Goal: Ask a question

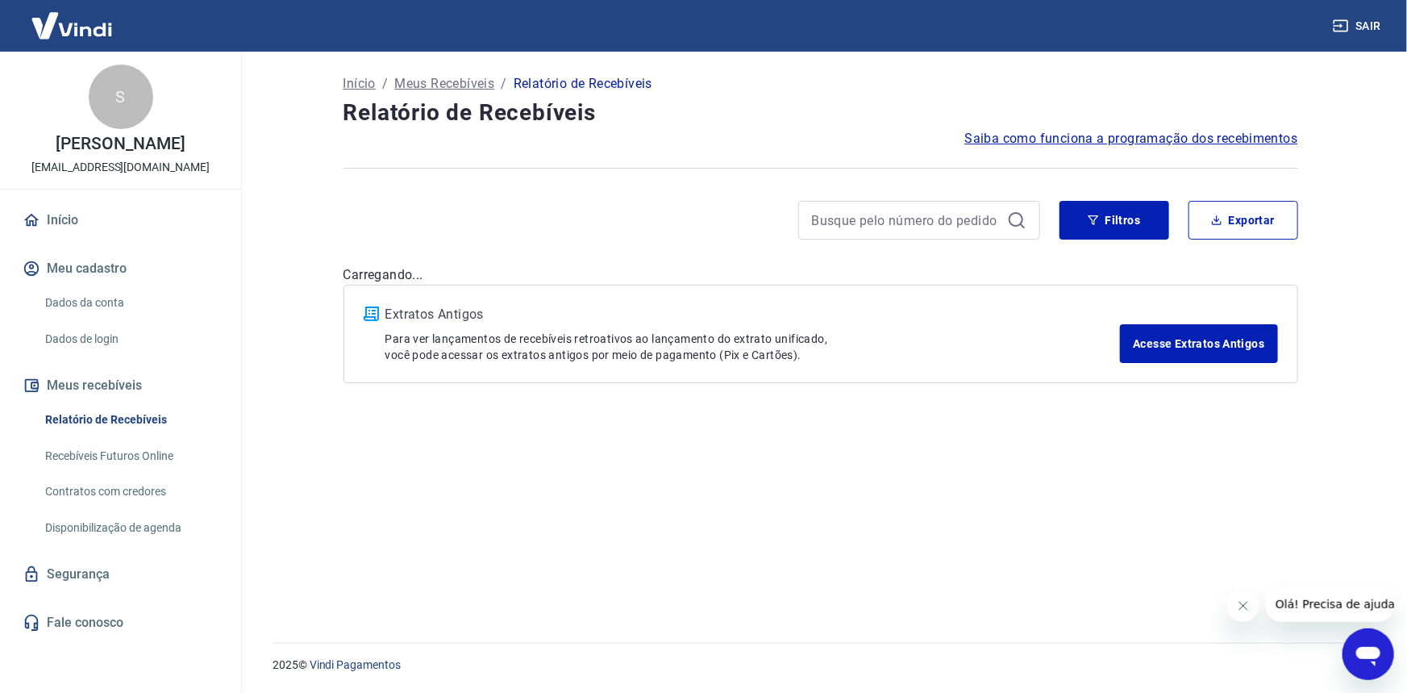
click at [878, 234] on div at bounding box center [920, 220] width 242 height 39
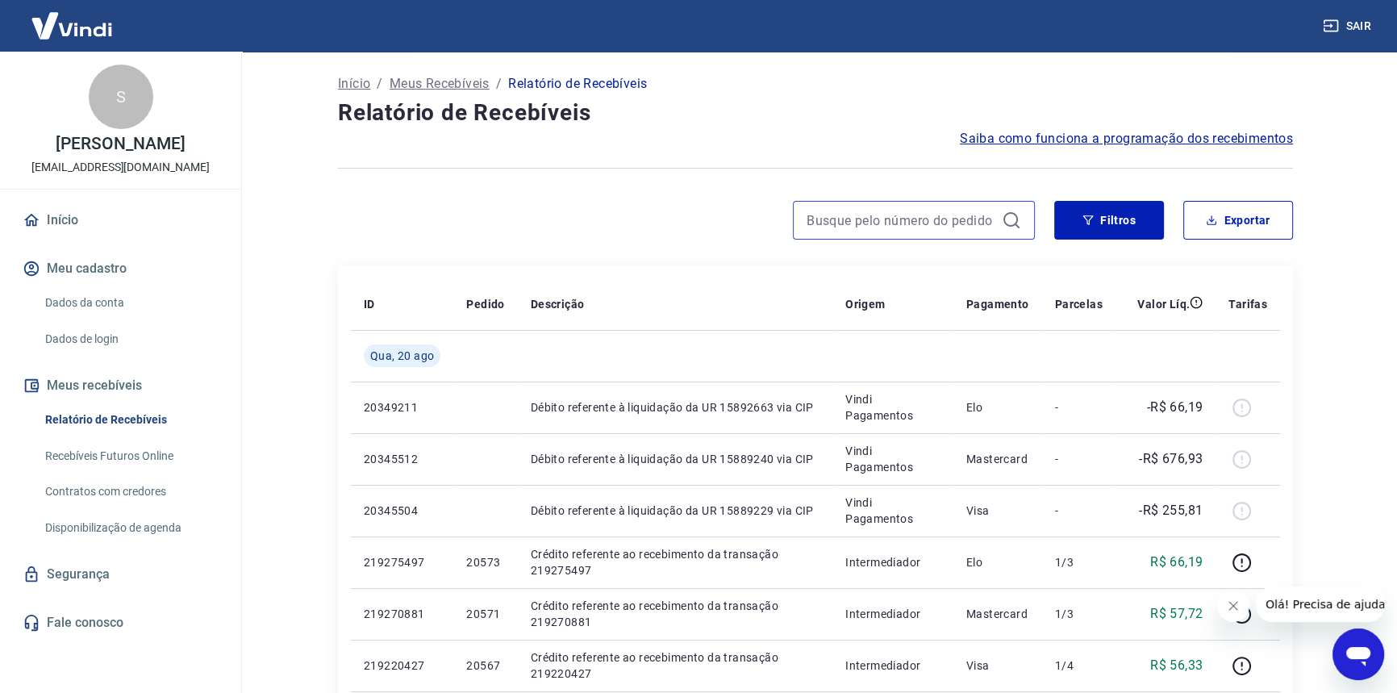
click at [874, 226] on input at bounding box center [901, 220] width 189 height 24
paste input "221431541"
type input "221431541"
click at [1016, 222] on icon at bounding box center [1010, 219] width 15 height 15
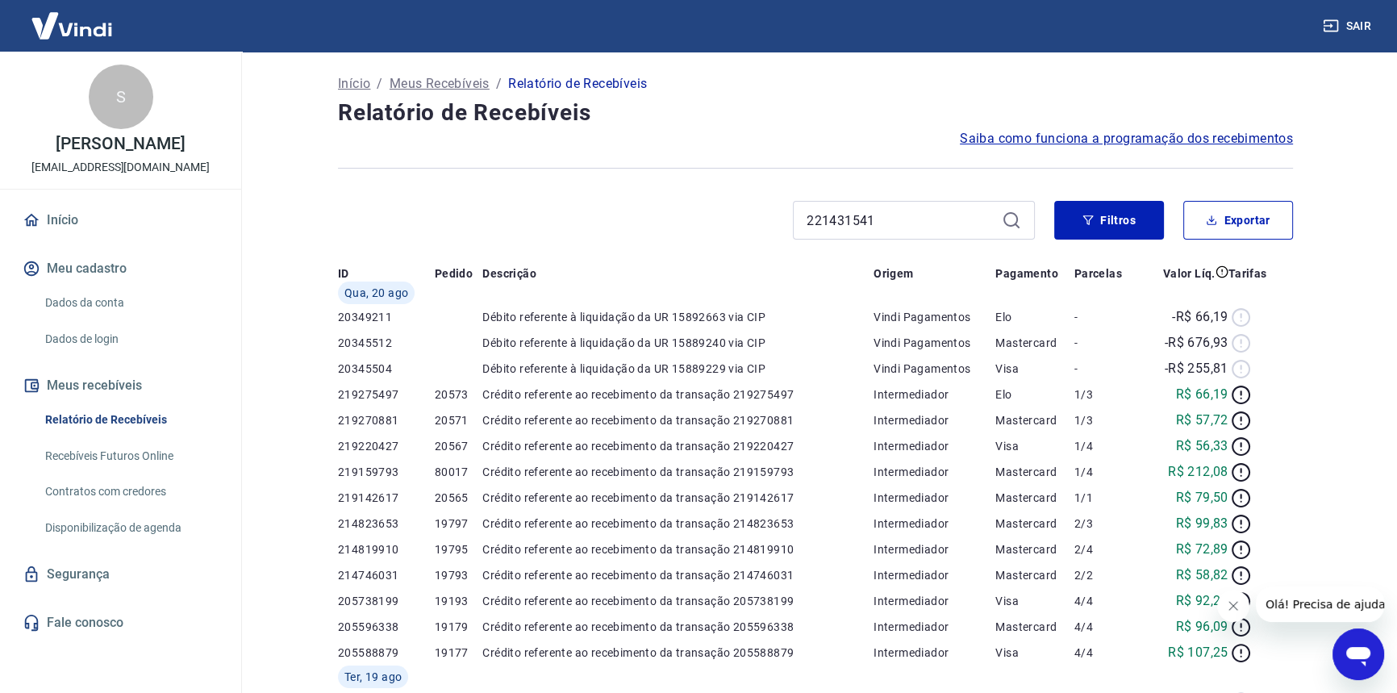
click at [998, 218] on div "221431541" at bounding box center [914, 220] width 242 height 39
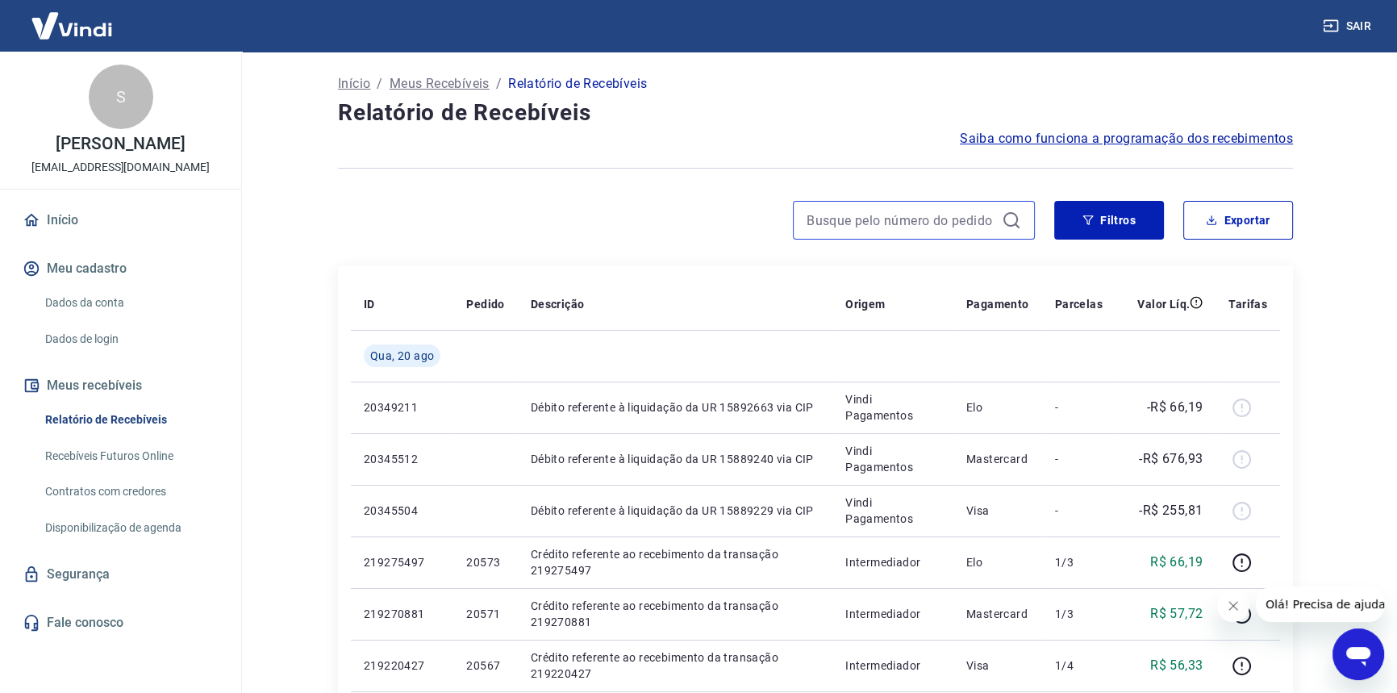
click at [856, 208] on input at bounding box center [901, 220] width 189 height 24
click at [824, 227] on input "500013" at bounding box center [901, 220] width 189 height 24
click at [821, 214] on input "500013" at bounding box center [901, 220] width 189 height 24
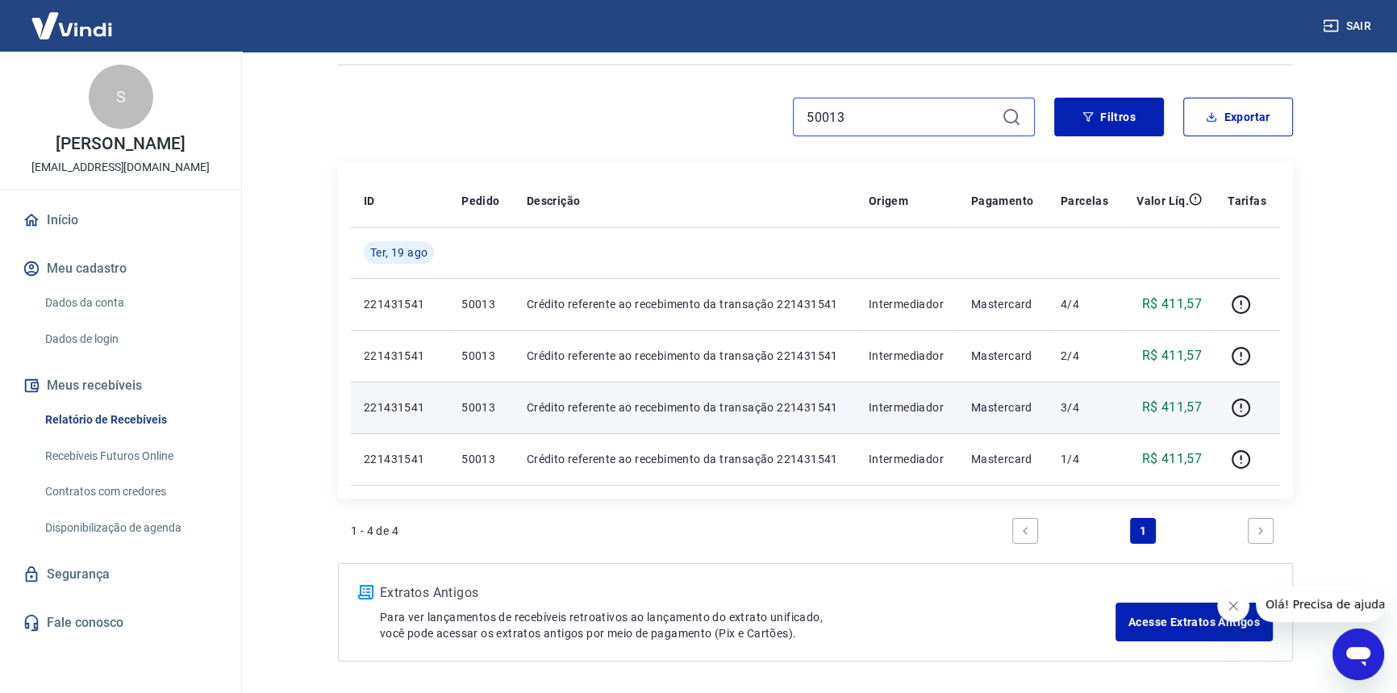
scroll to position [86, 0]
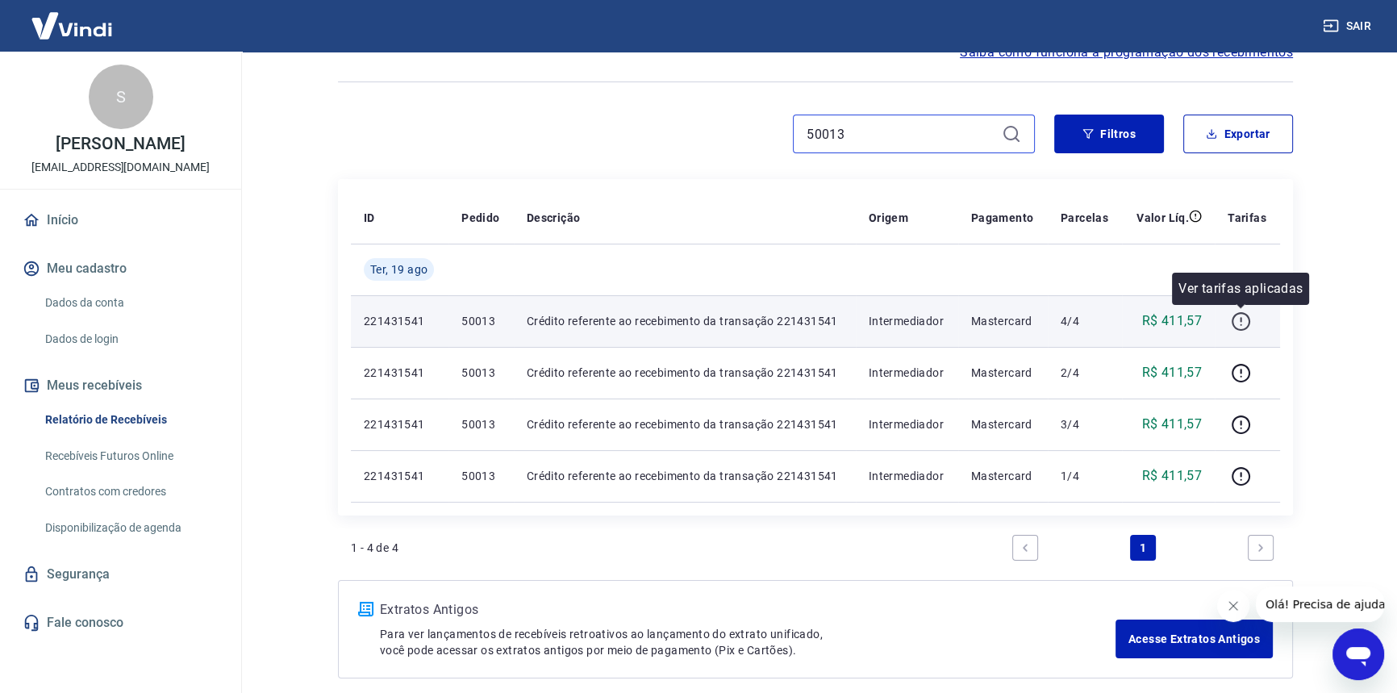
type input "50013"
click at [1246, 319] on icon "button" at bounding box center [1241, 321] width 20 height 20
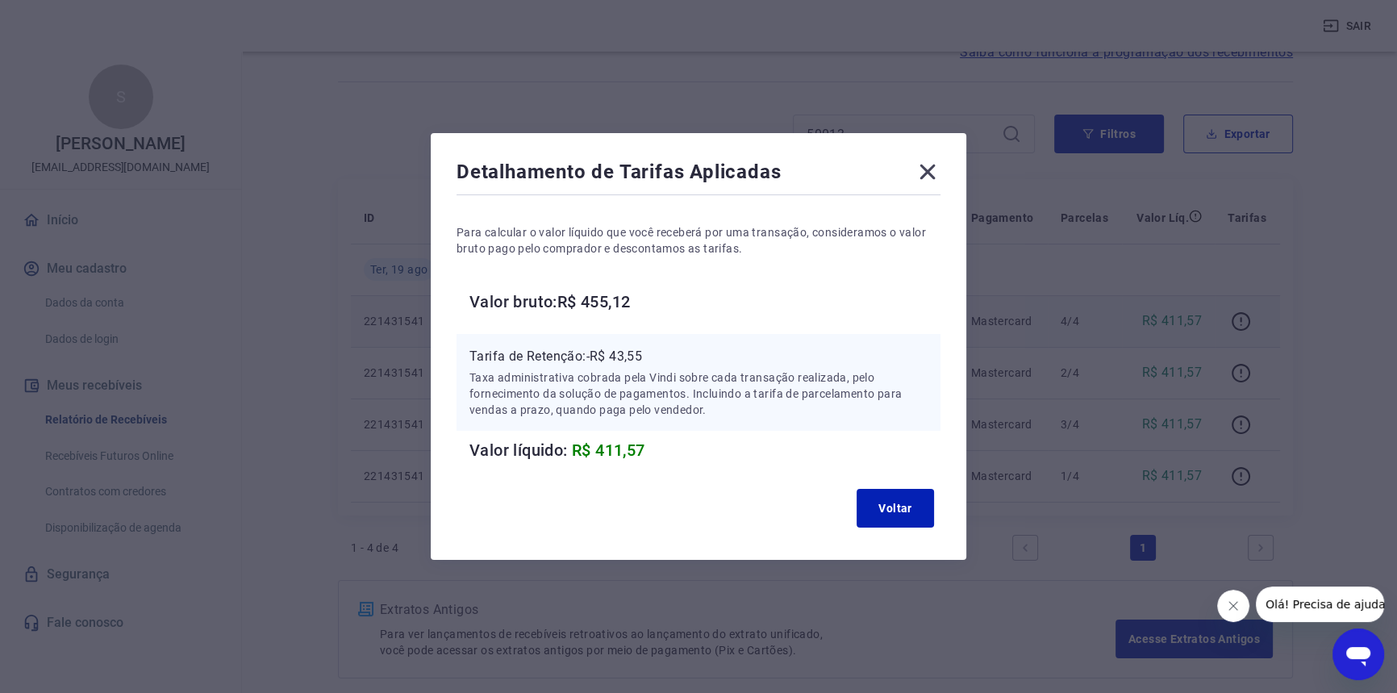
click at [938, 161] on icon at bounding box center [928, 172] width 26 height 26
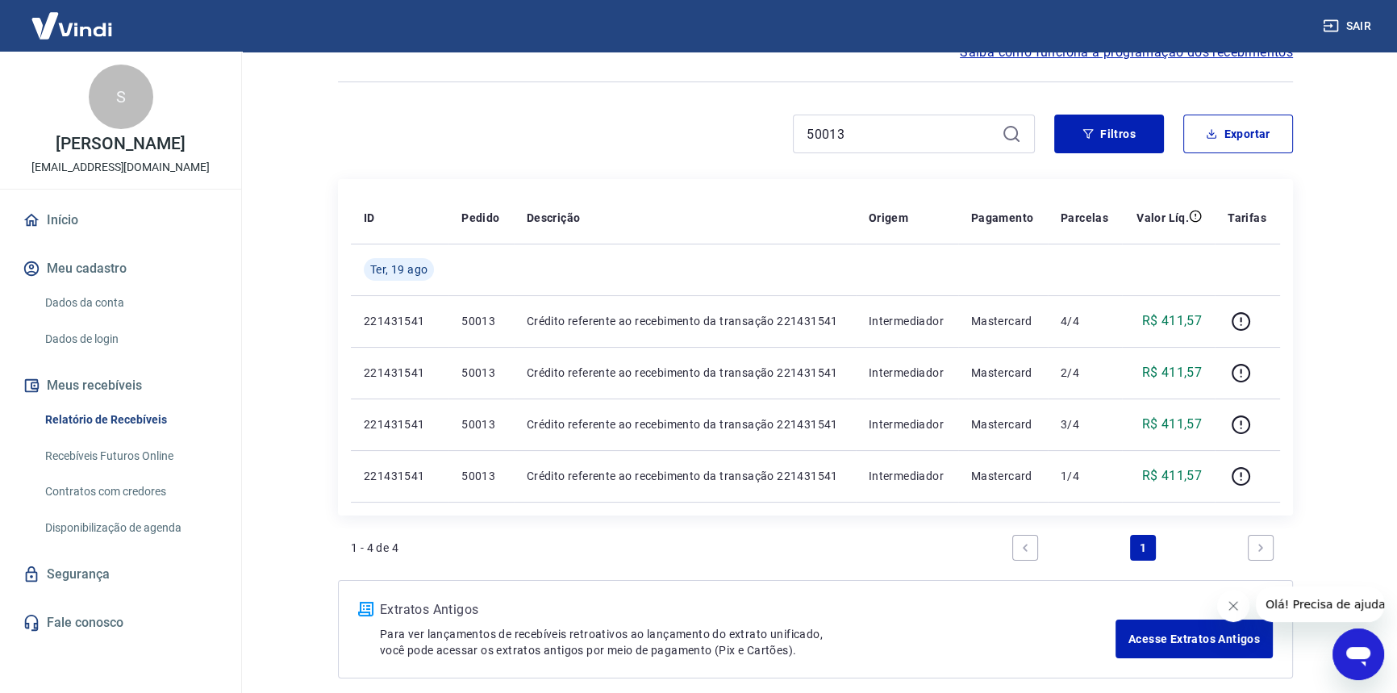
click at [1348, 652] on icon "Abrir janela de mensagens" at bounding box center [1358, 656] width 24 height 19
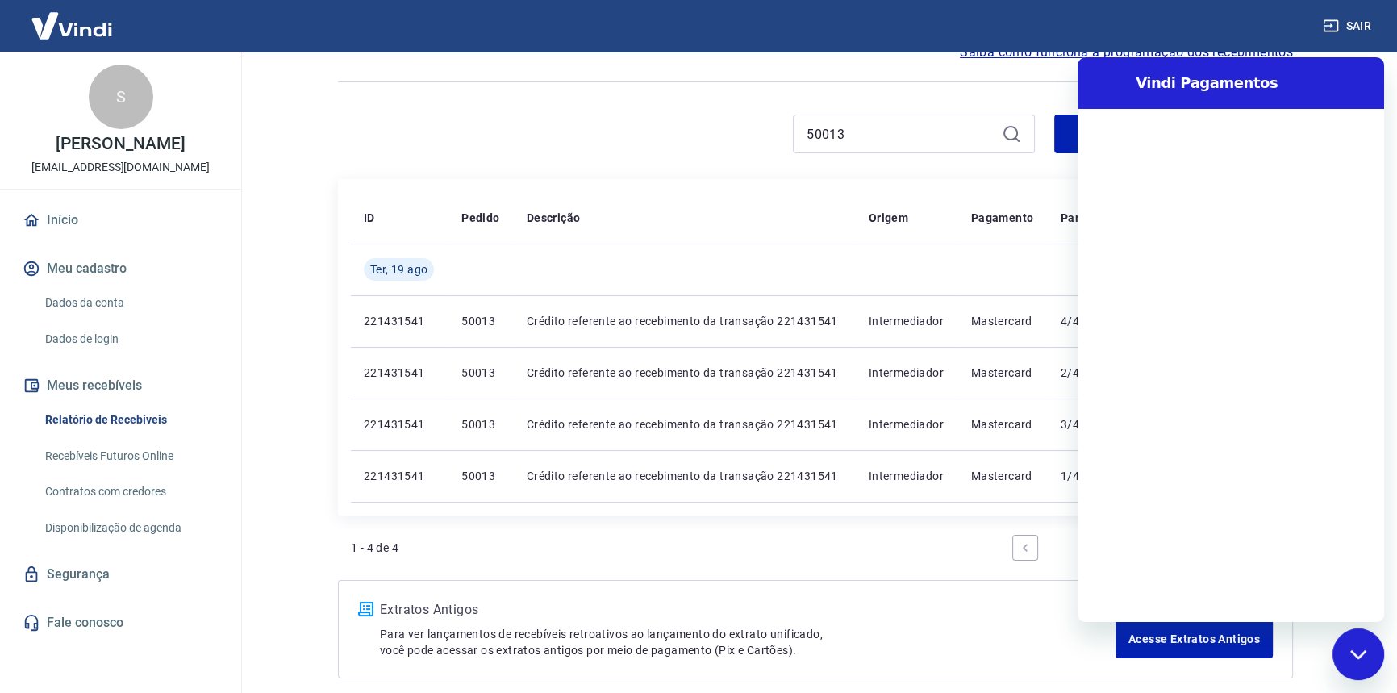
scroll to position [0, 0]
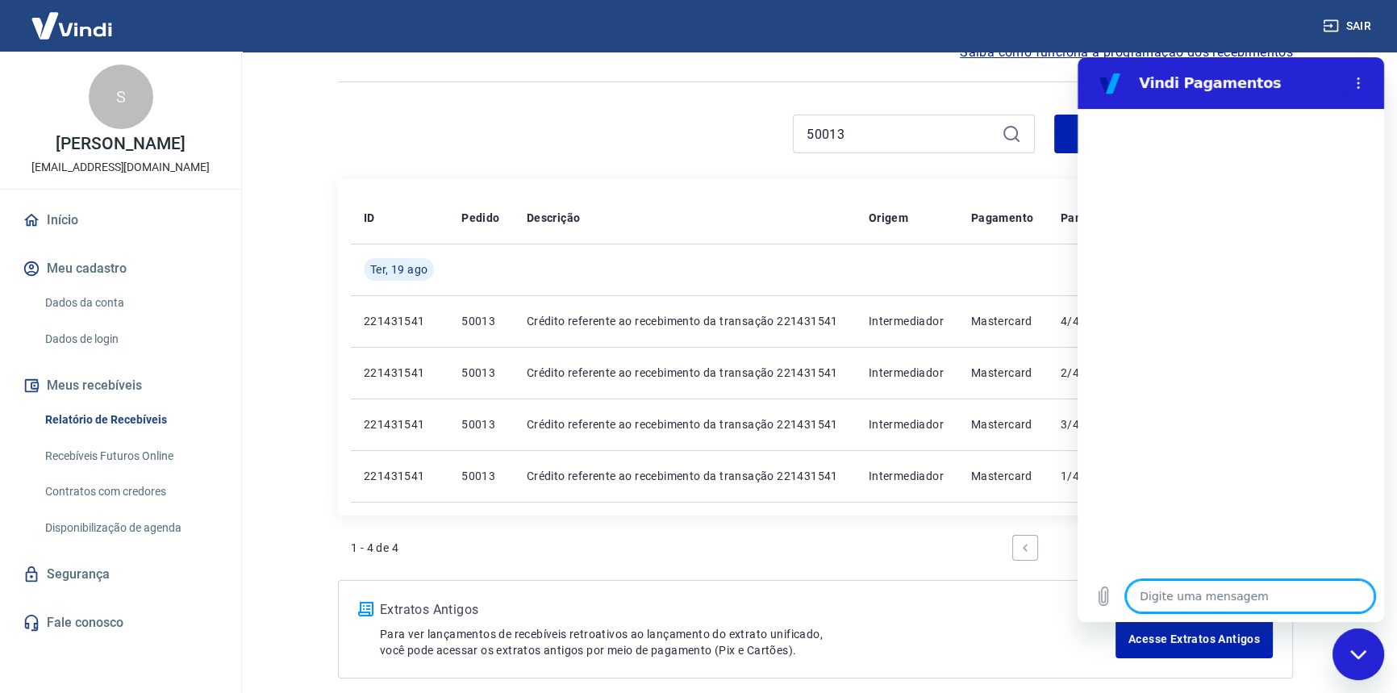
click at [1227, 594] on textarea at bounding box center [1250, 596] width 248 height 32
type textarea "f"
type textarea "x"
type textarea "fa"
type textarea "x"
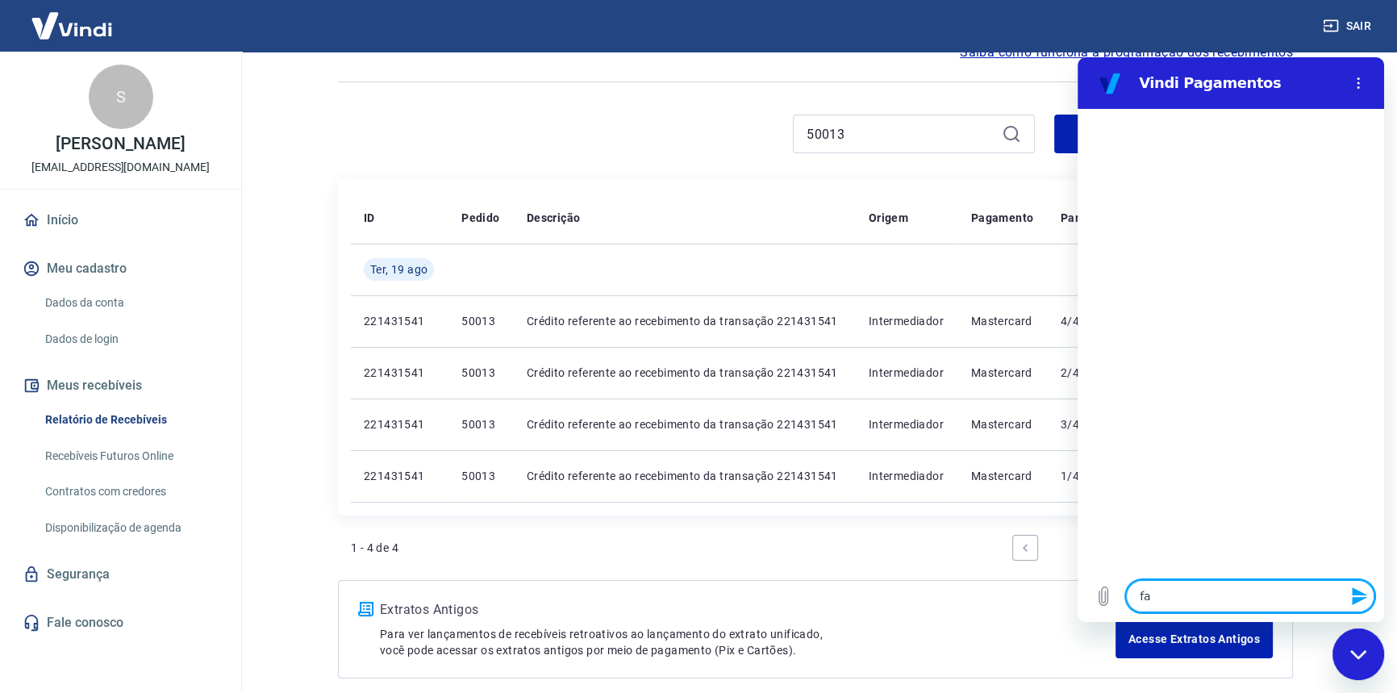
type textarea "fal"
type textarea "x"
type textarea "fala"
type textarea "x"
type textarea "falar"
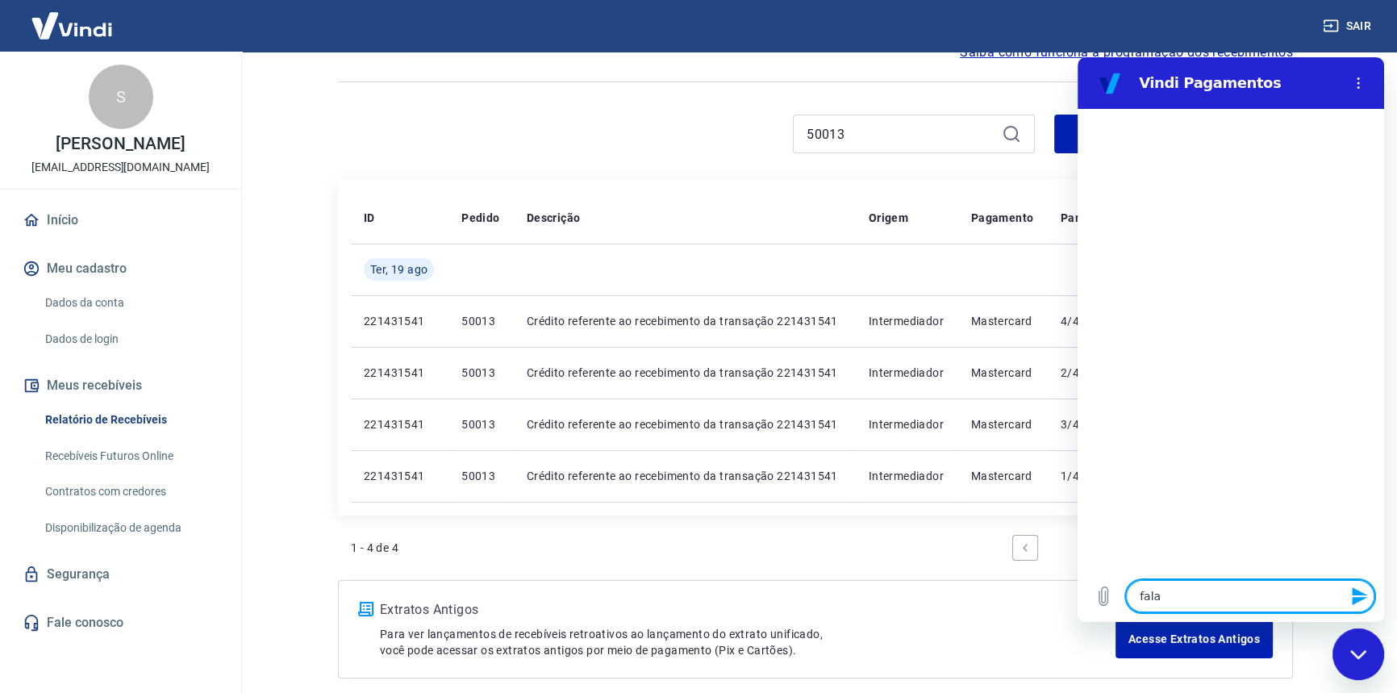
type textarea "x"
type textarea "falar"
type textarea "x"
type textarea "falar c"
type textarea "x"
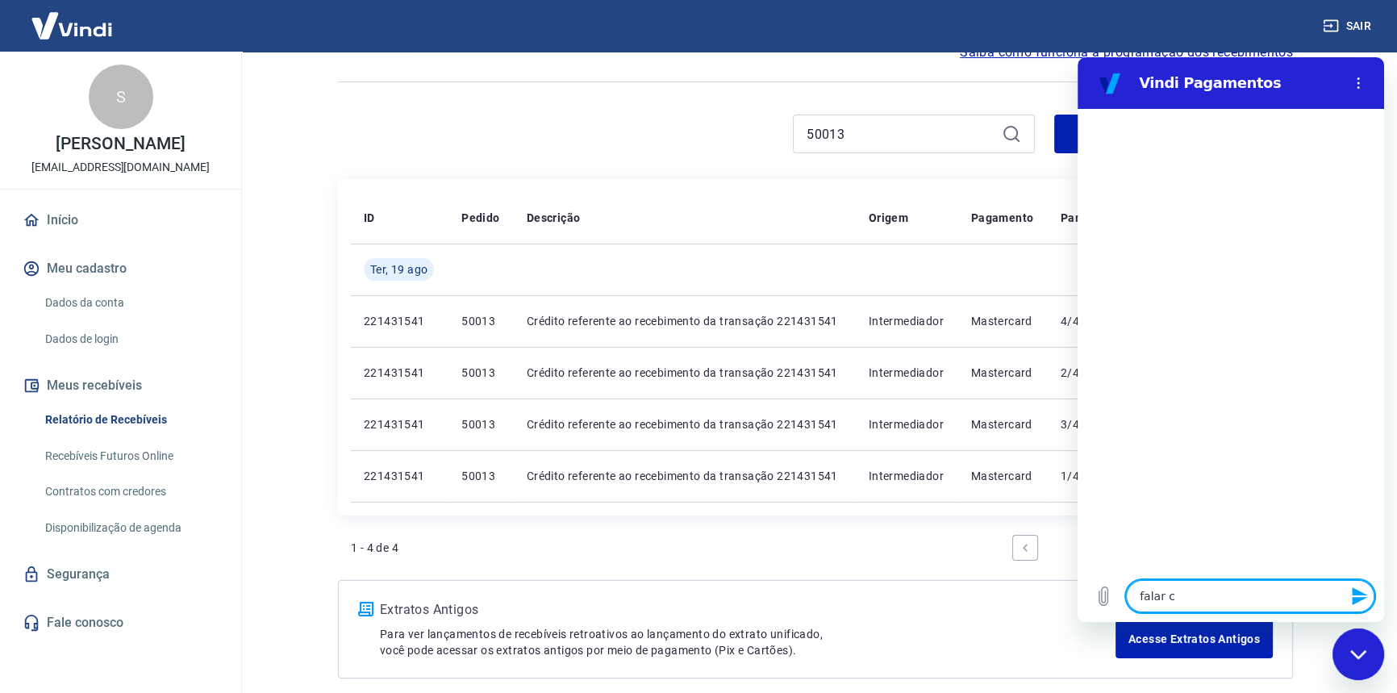
type textarea "falar co"
type textarea "x"
type textarea "falar com"
type textarea "x"
type textarea "falar com"
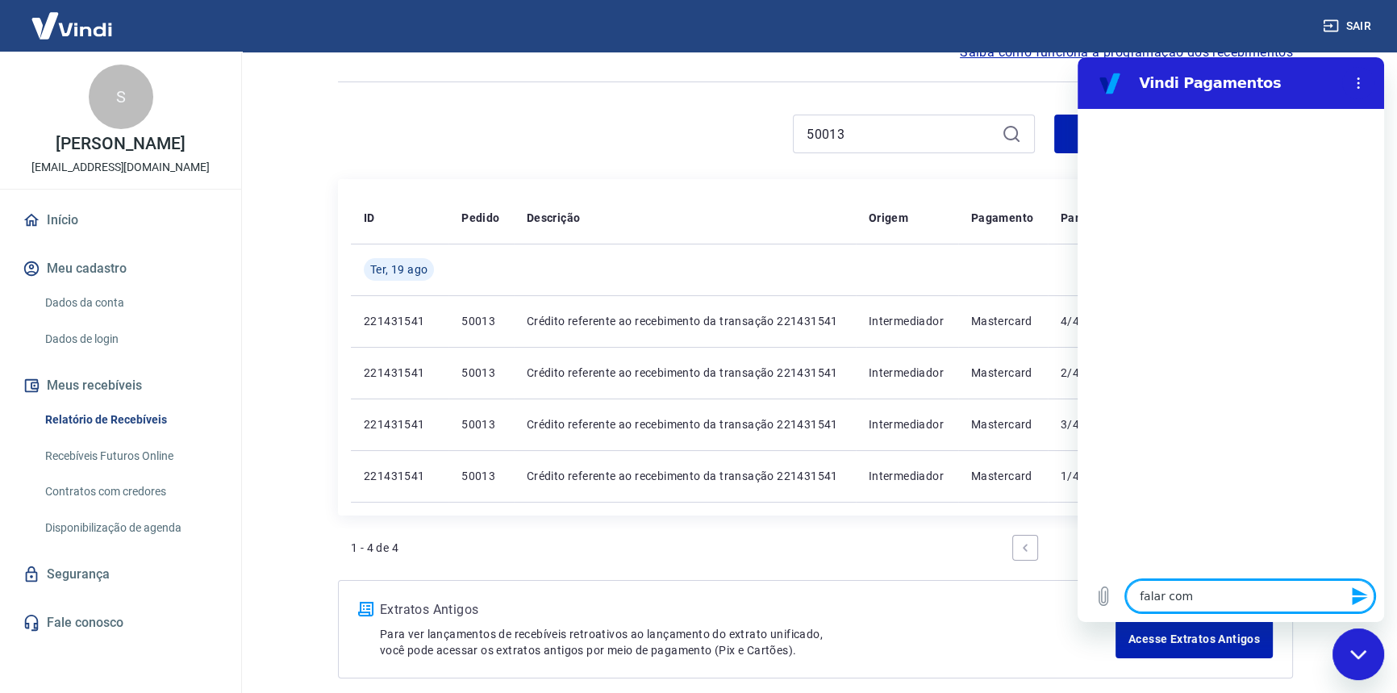
type textarea "x"
type textarea "falar com e"
type textarea "x"
type textarea "falar com es"
type textarea "x"
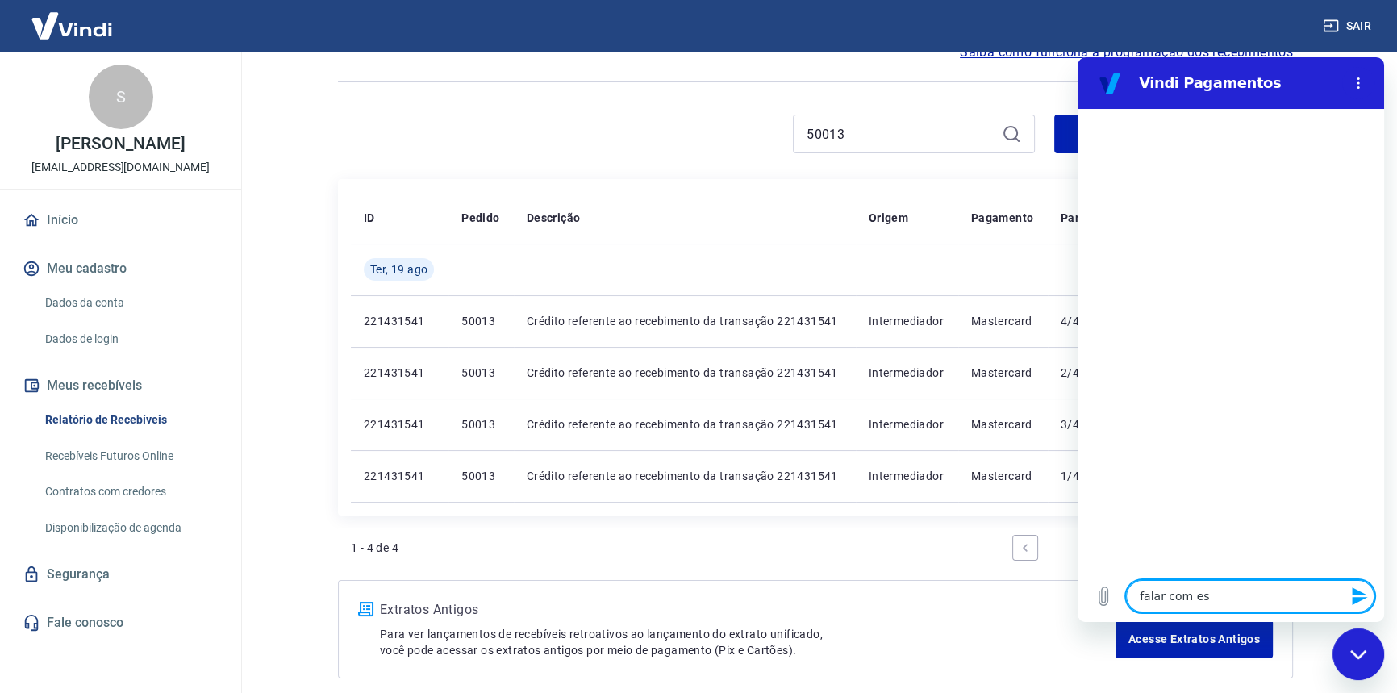
type textarea "falar com esp"
type textarea "x"
type textarea "falar com espe"
type textarea "x"
type textarea "falar com espev"
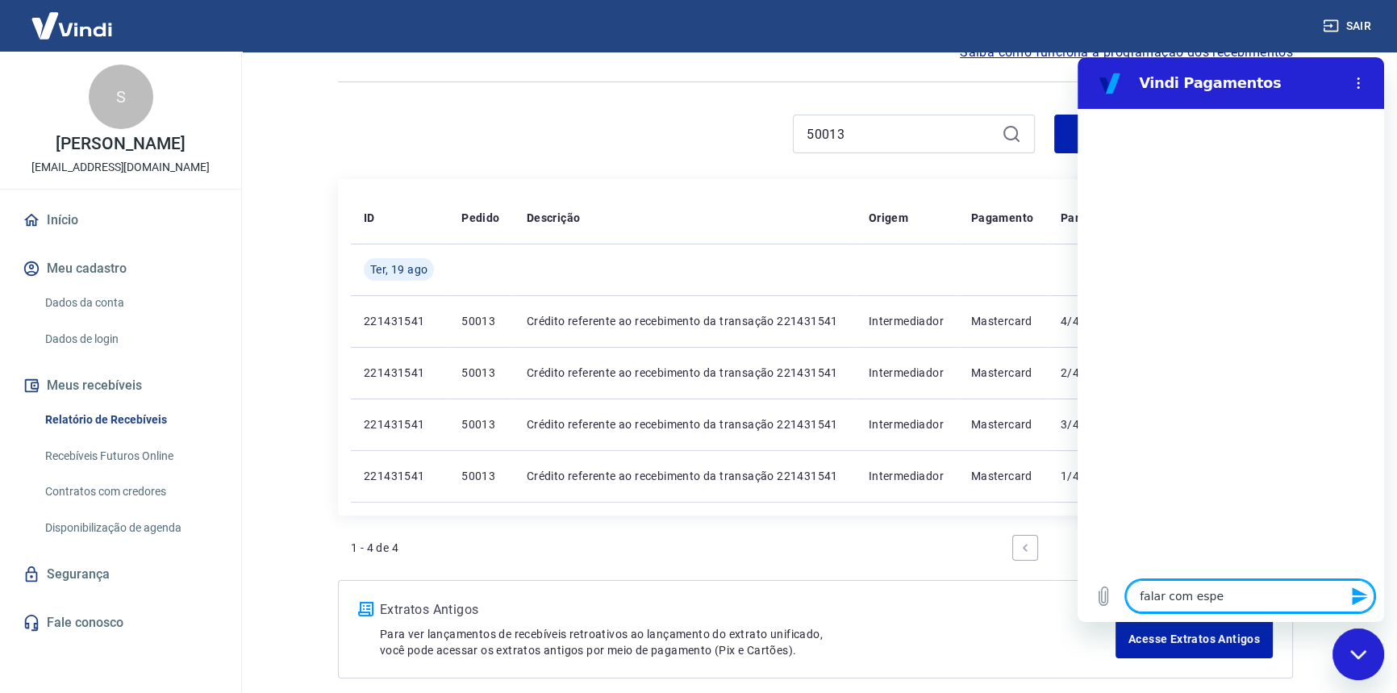
type textarea "x"
type textarea "falar com espevc"
type textarea "x"
type textarea "falar com espevci"
type textarea "x"
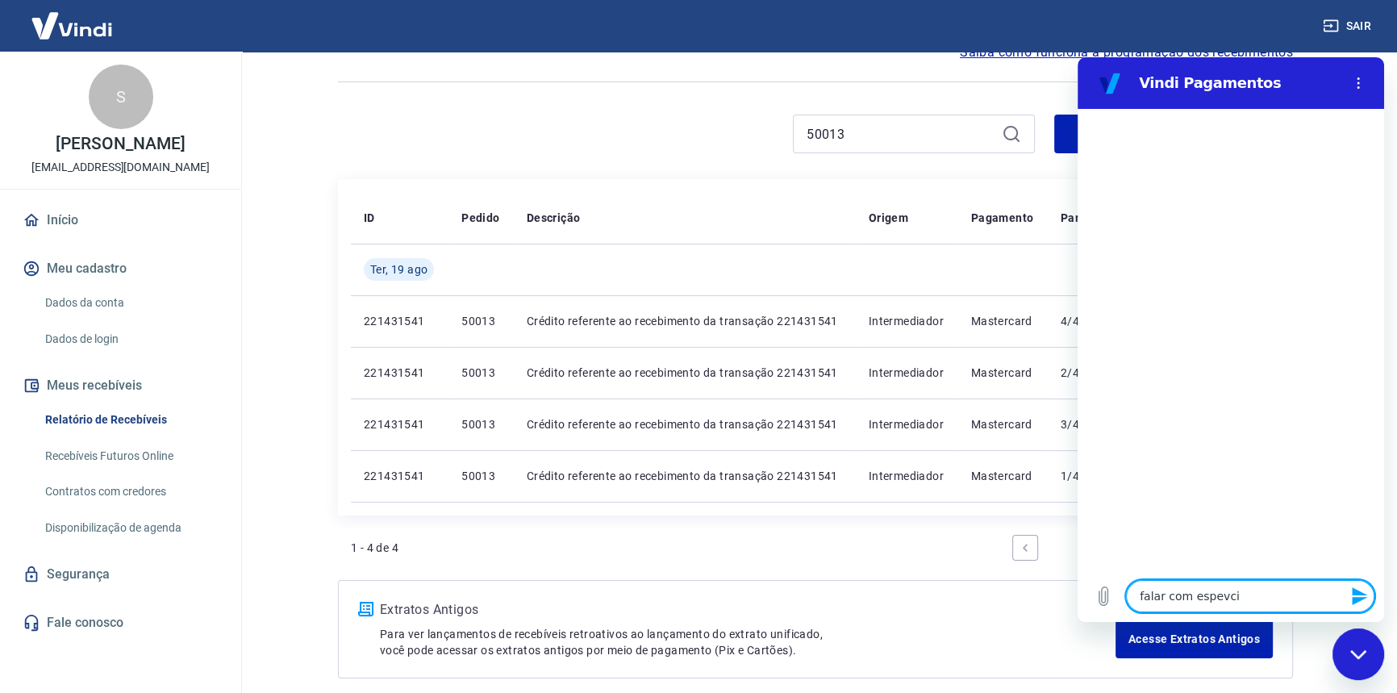
type textarea "falar com espevc"
type textarea "x"
type textarea "falar com espev"
type textarea "x"
type textarea "falar com espe"
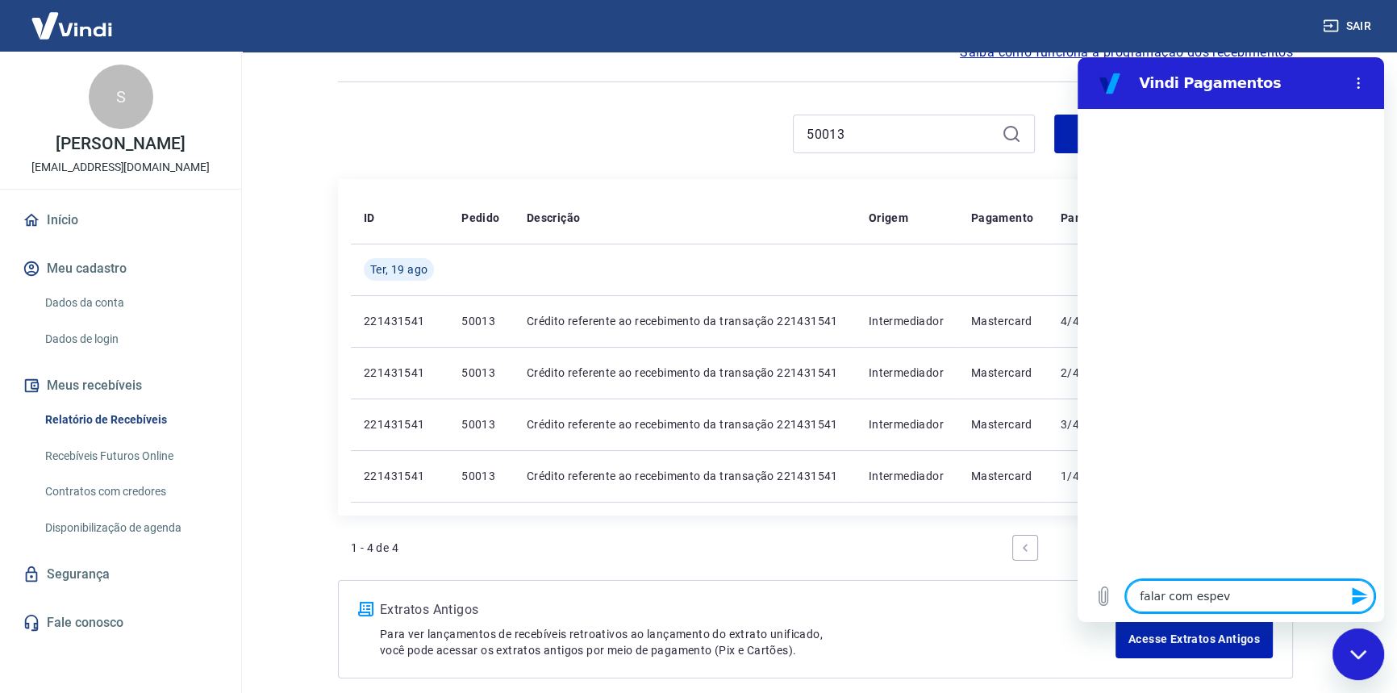
type textarea "x"
type textarea "falar com esp"
type textarea "x"
type textarea "falar com espc"
type textarea "x"
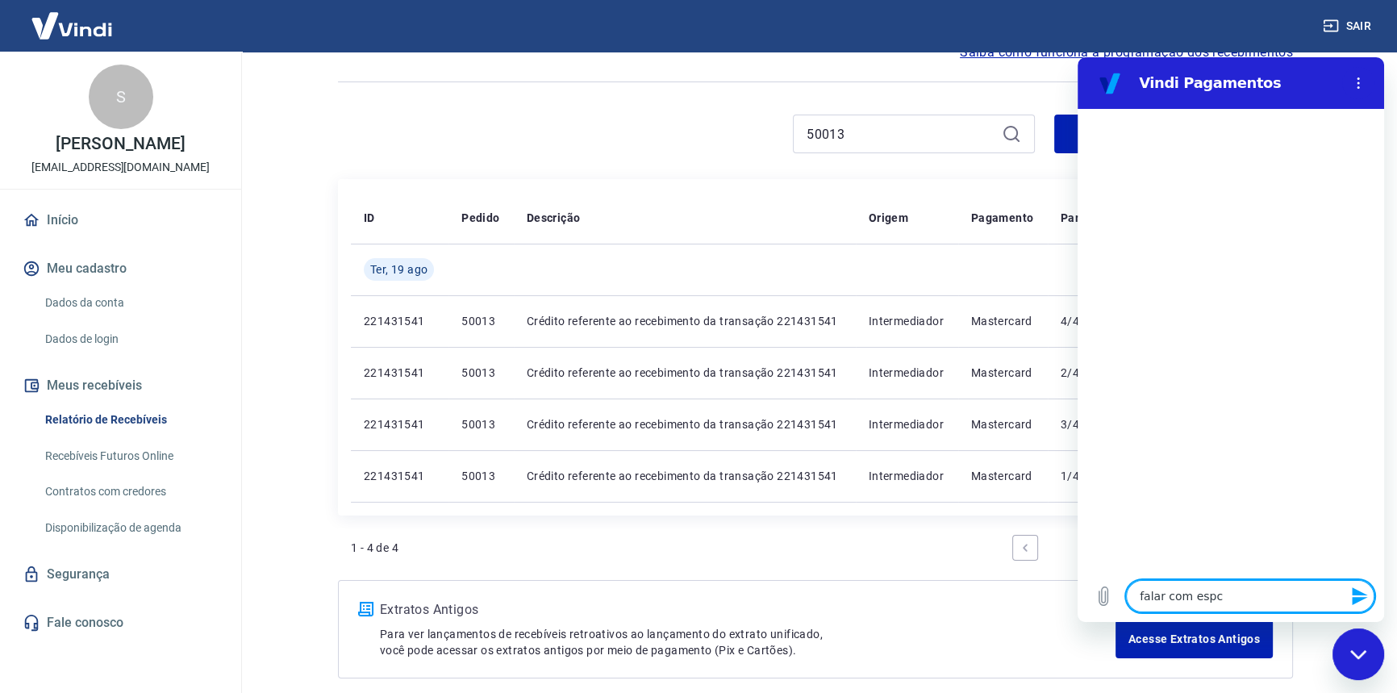
type textarea "falar com espci"
type textarea "x"
type textarea "falar com espcia"
type textarea "x"
type textarea "falar com espcial"
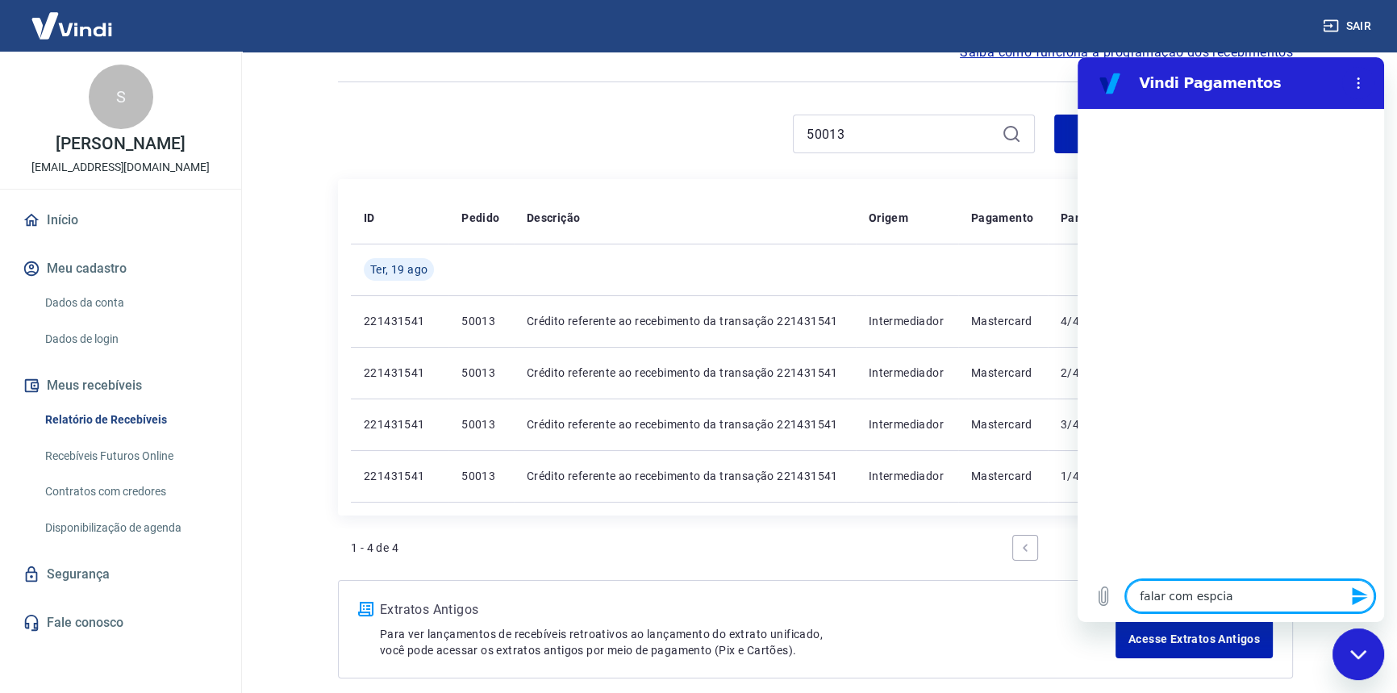
type textarea "x"
type textarea "falar com espciali"
type textarea "x"
type textarea "falar com espcialis"
type textarea "x"
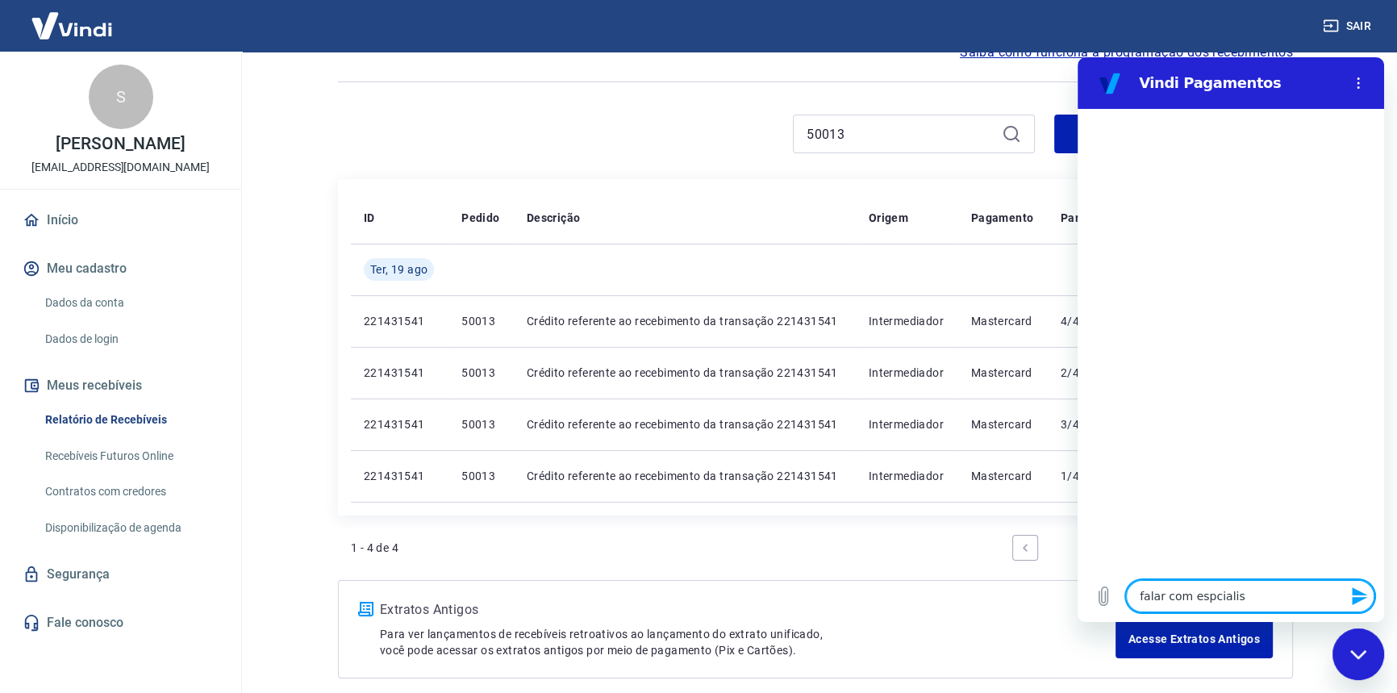
type textarea "falar com espcialist"
type textarea "x"
type textarea "falar com espcialista"
type textarea "x"
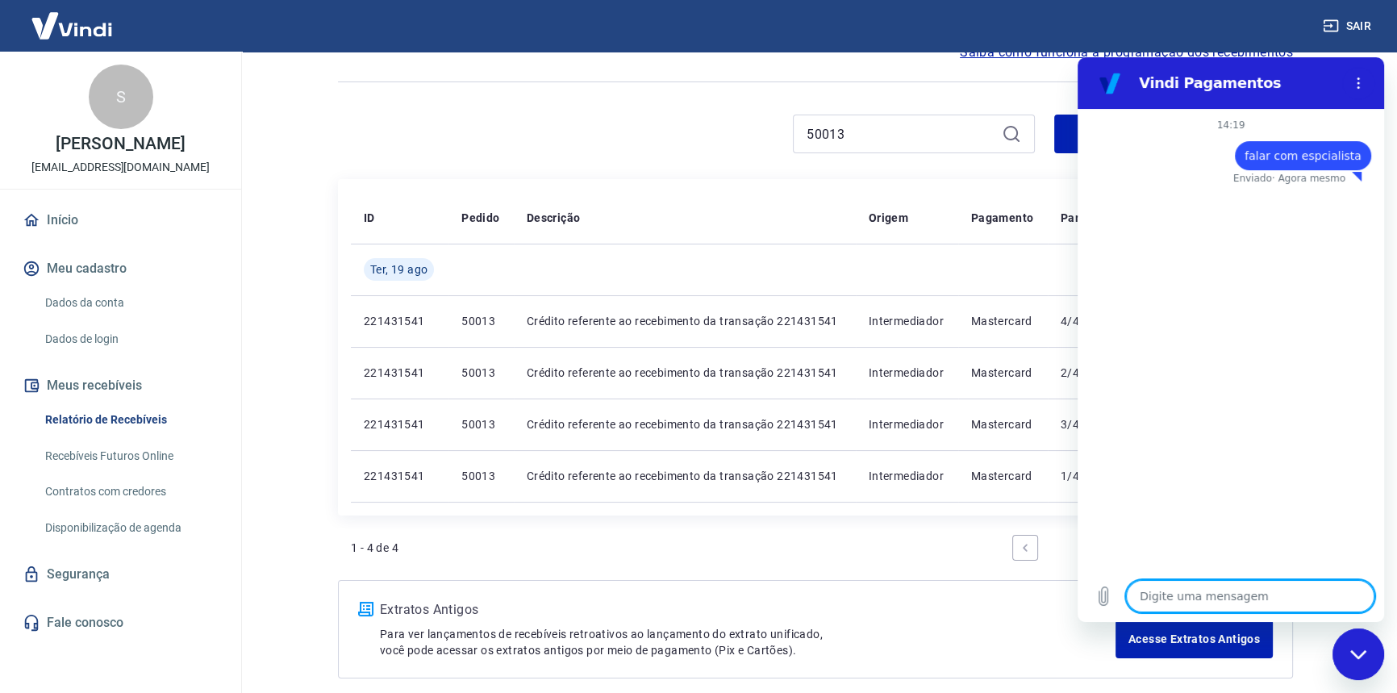
type textarea "b"
type textarea "x"
type textarea "bo"
type textarea "x"
type textarea "boa"
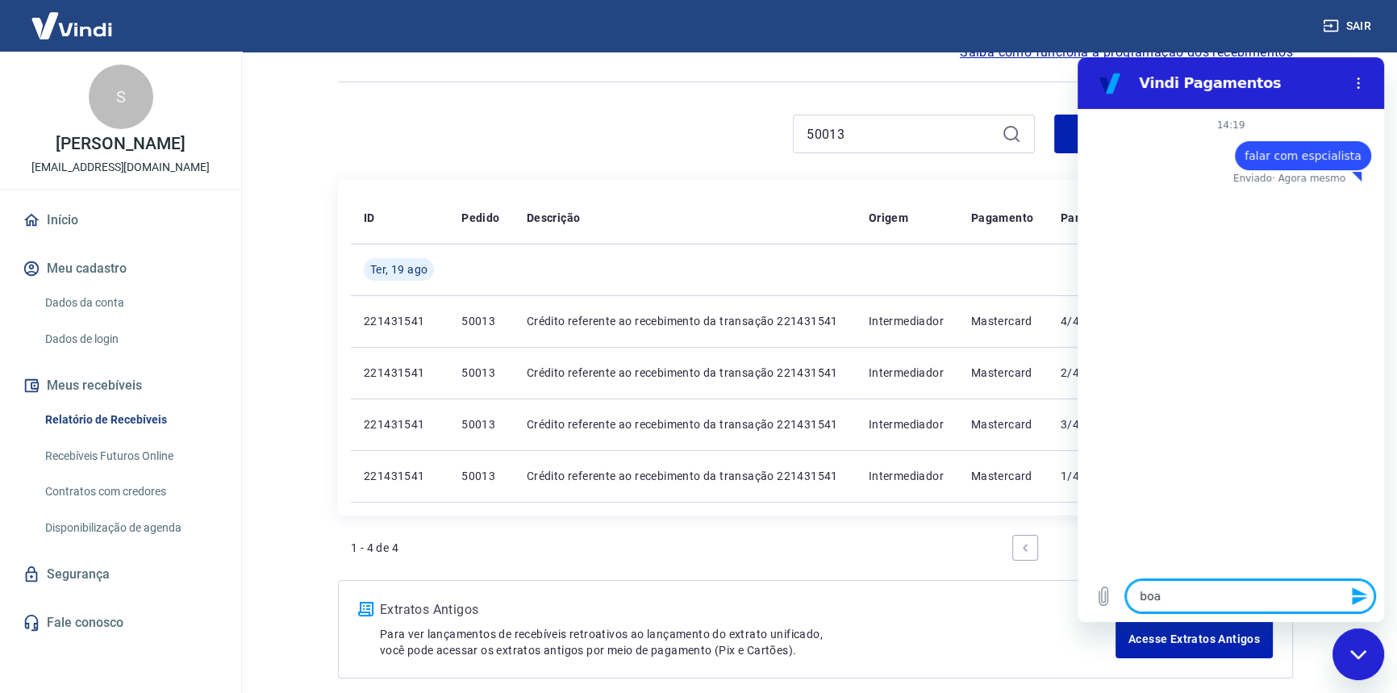
type textarea "x"
type textarea "boa"
type textarea "x"
type textarea "boa t"
type textarea "x"
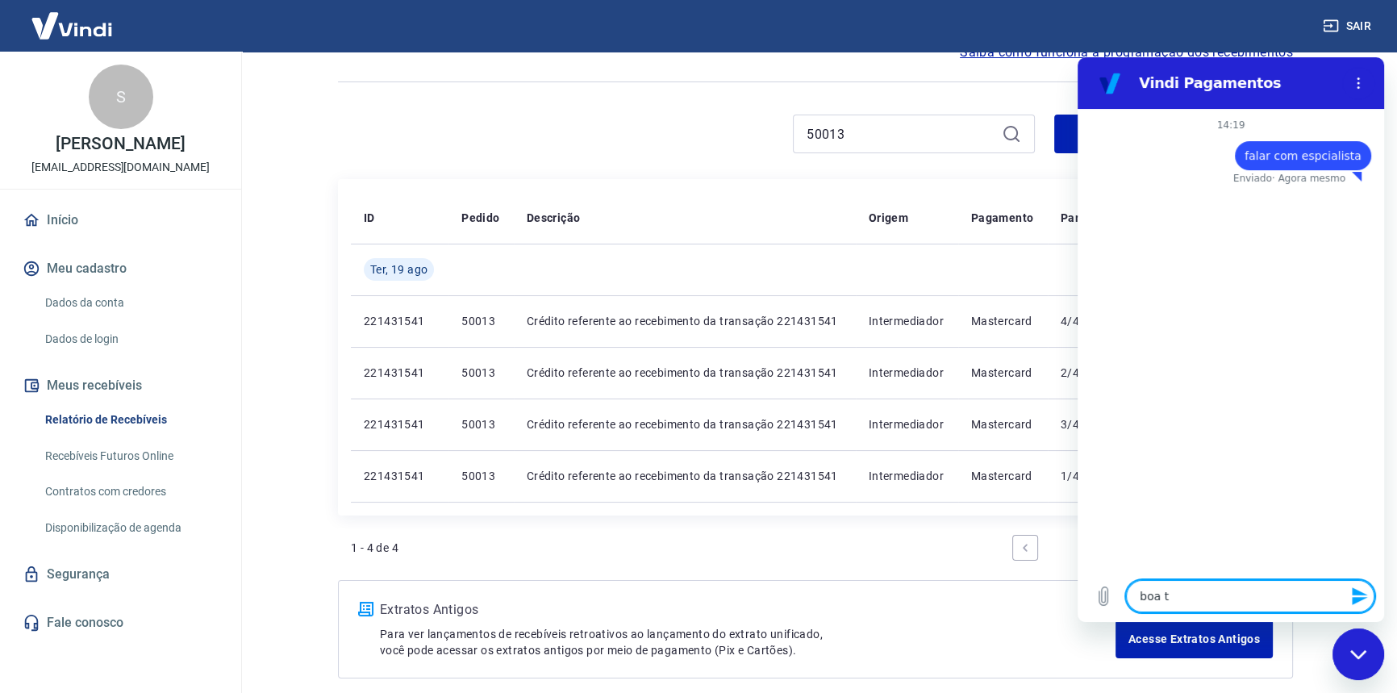
type textarea "boa ta"
type textarea "x"
type textarea "boa tar"
type textarea "x"
type textarea "boa tard"
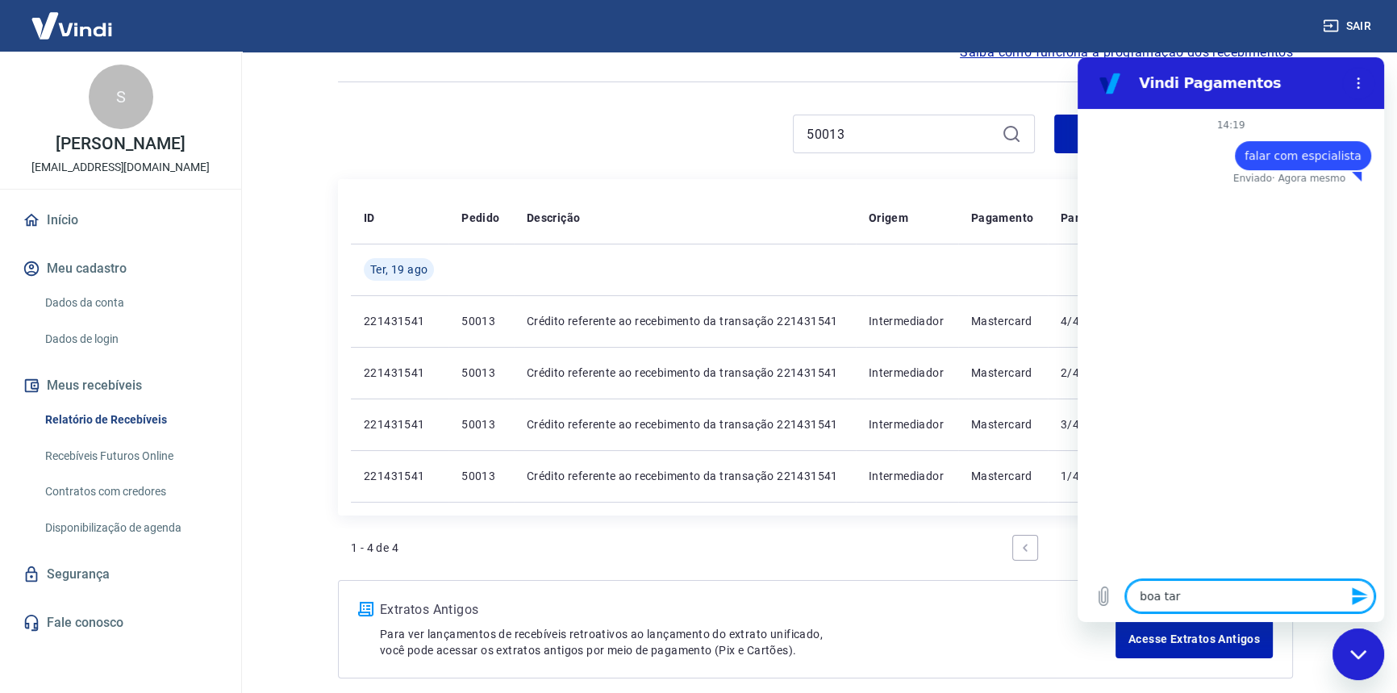
type textarea "x"
type textarea "boa tarde"
type textarea "x"
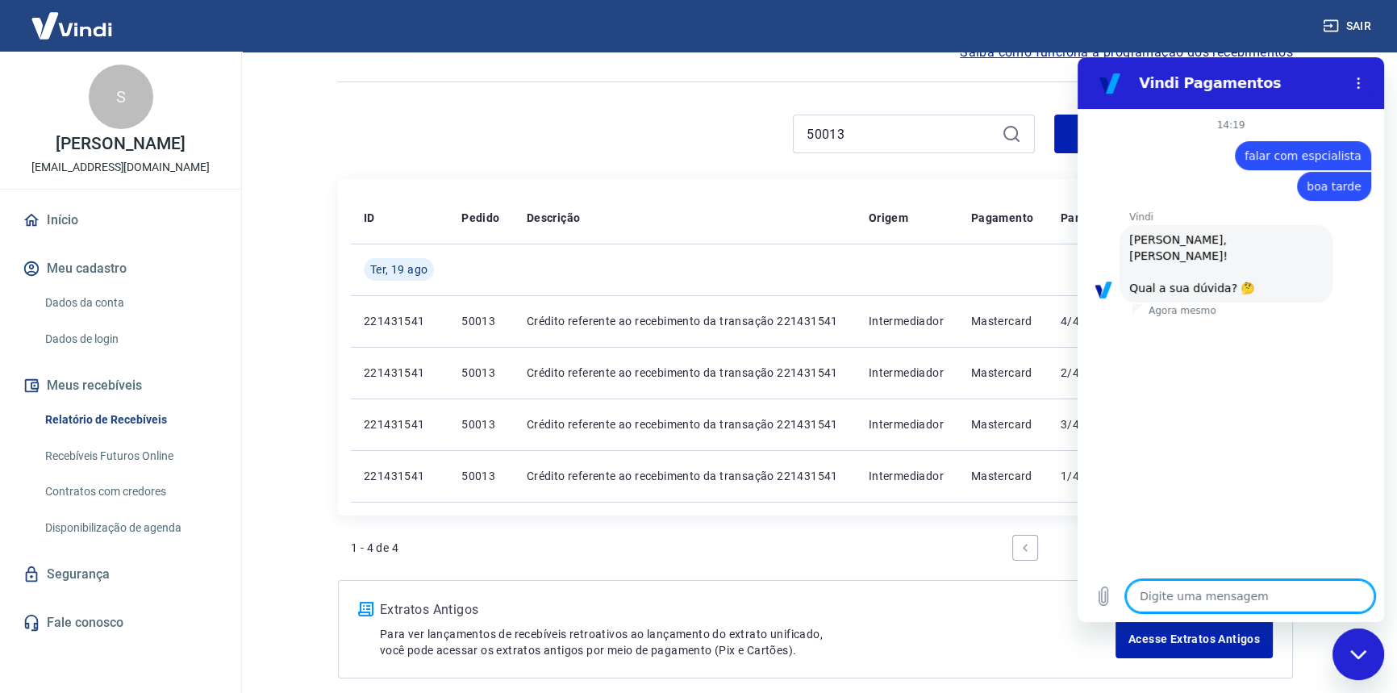
type textarea "x"
click at [1243, 582] on textarea at bounding box center [1250, 596] width 248 height 32
type textarea "f"
type textarea "x"
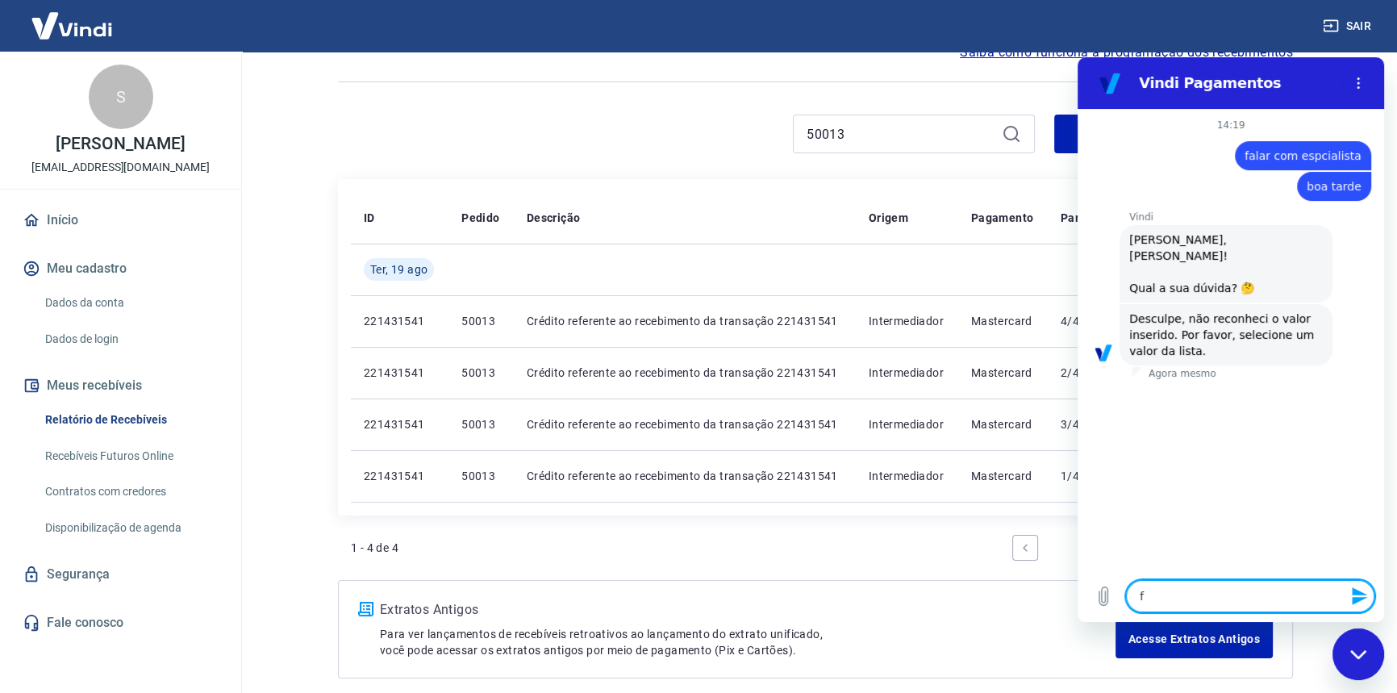
type textarea "fl"
type textarea "x"
type textarea "fla"
type textarea "x"
type textarea "fl"
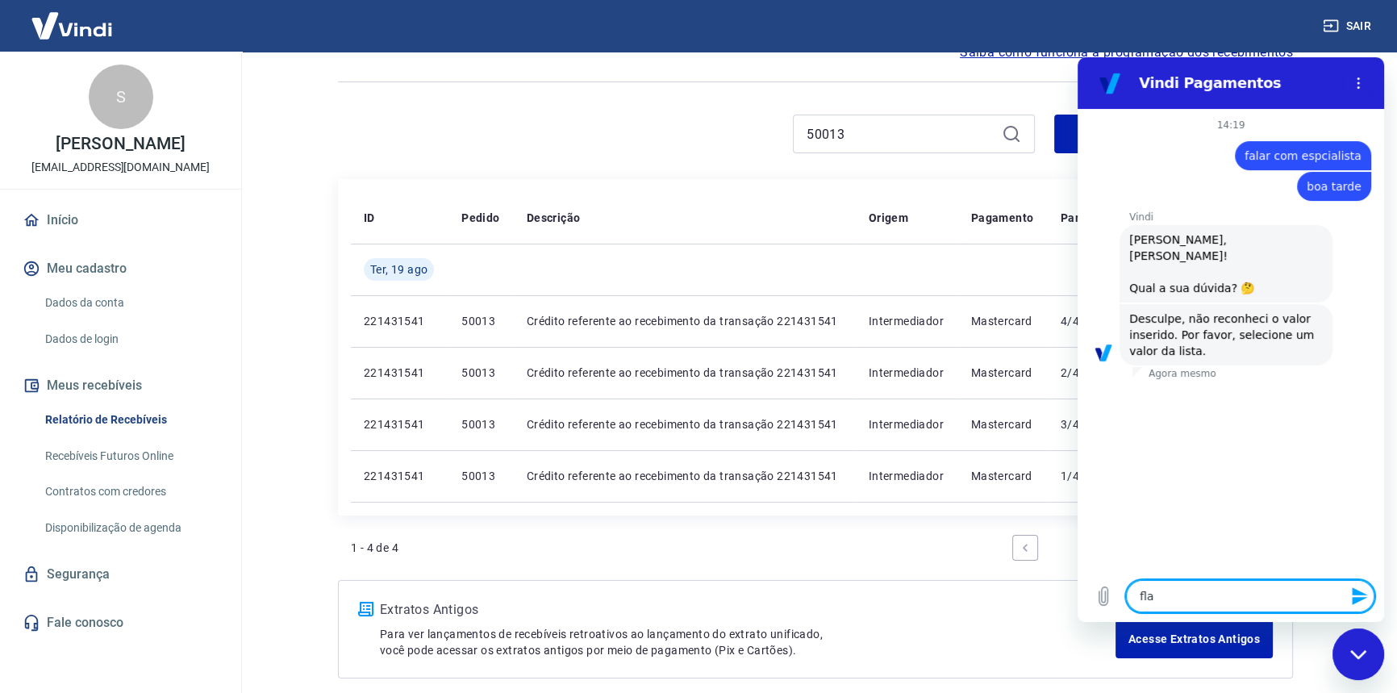
type textarea "x"
type textarea "f"
type textarea "x"
type textarea "a"
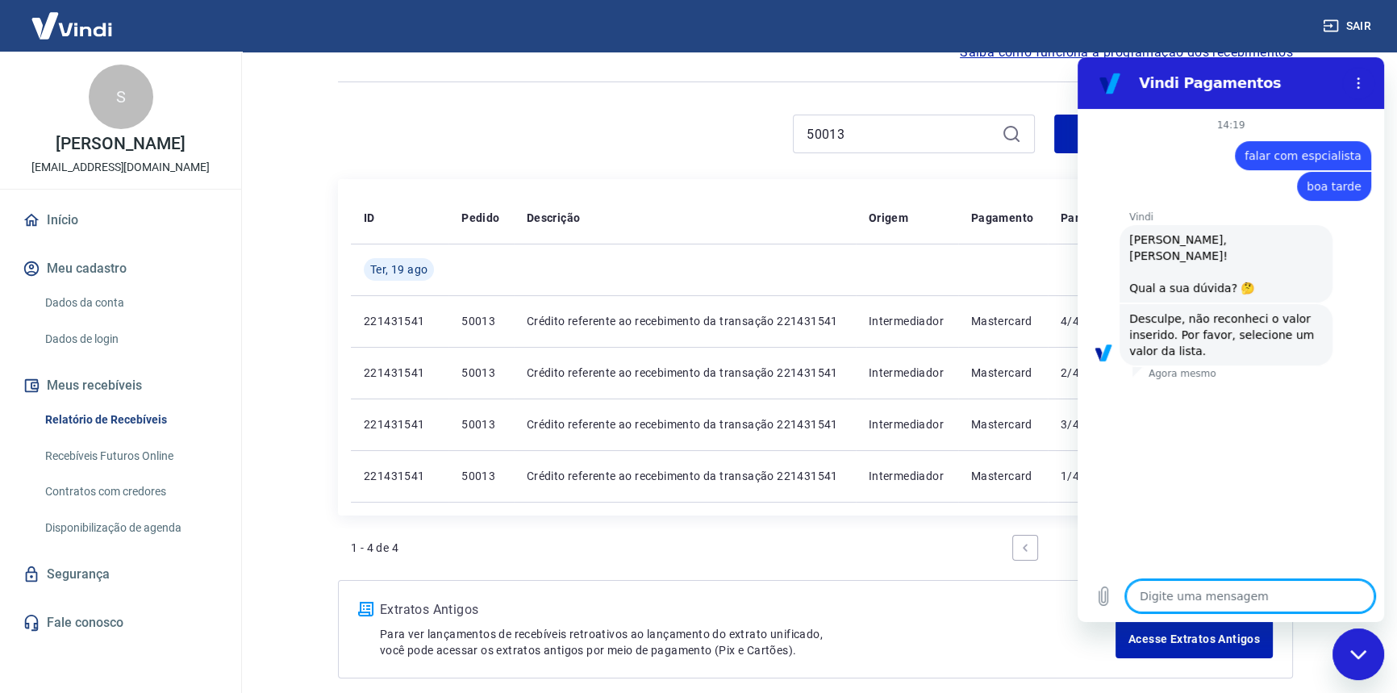
type textarea "x"
type textarea "al"
type textarea "x"
type textarea "a"
type textarea "x"
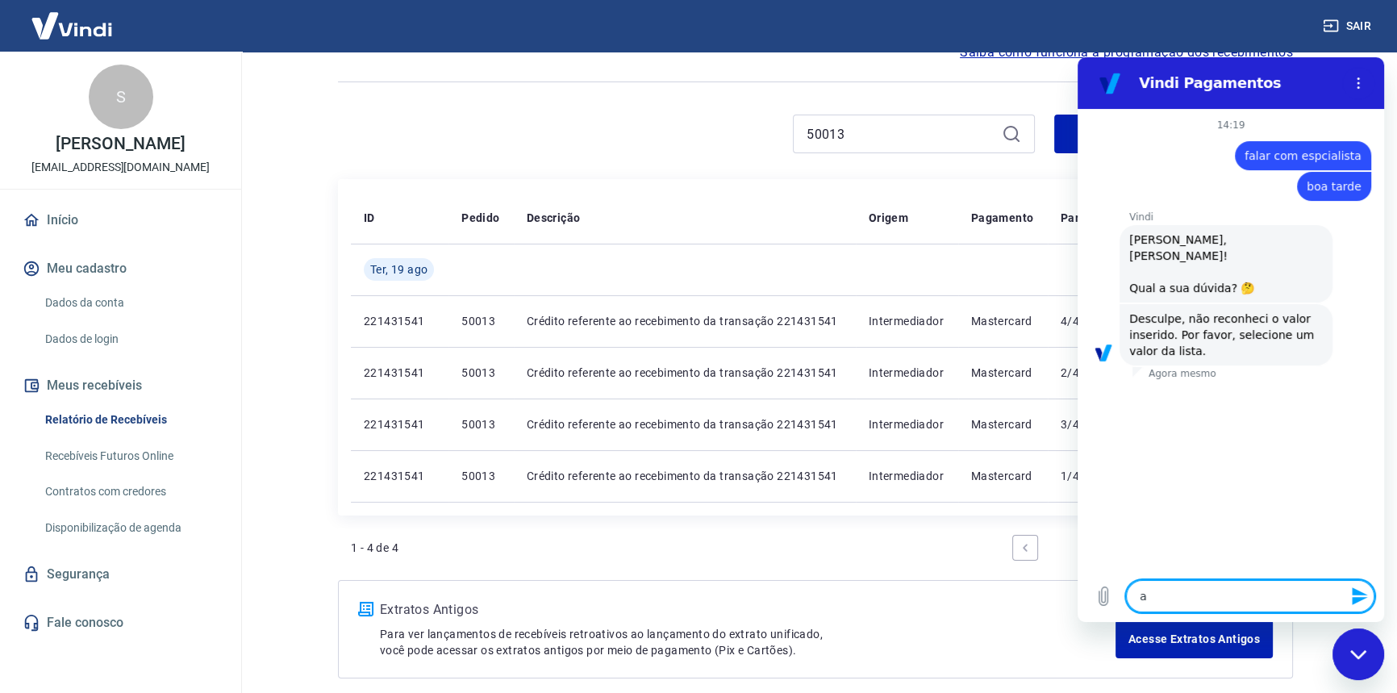
type textarea "x"
type textarea "f"
type textarea "x"
type textarea "fa"
type textarea "x"
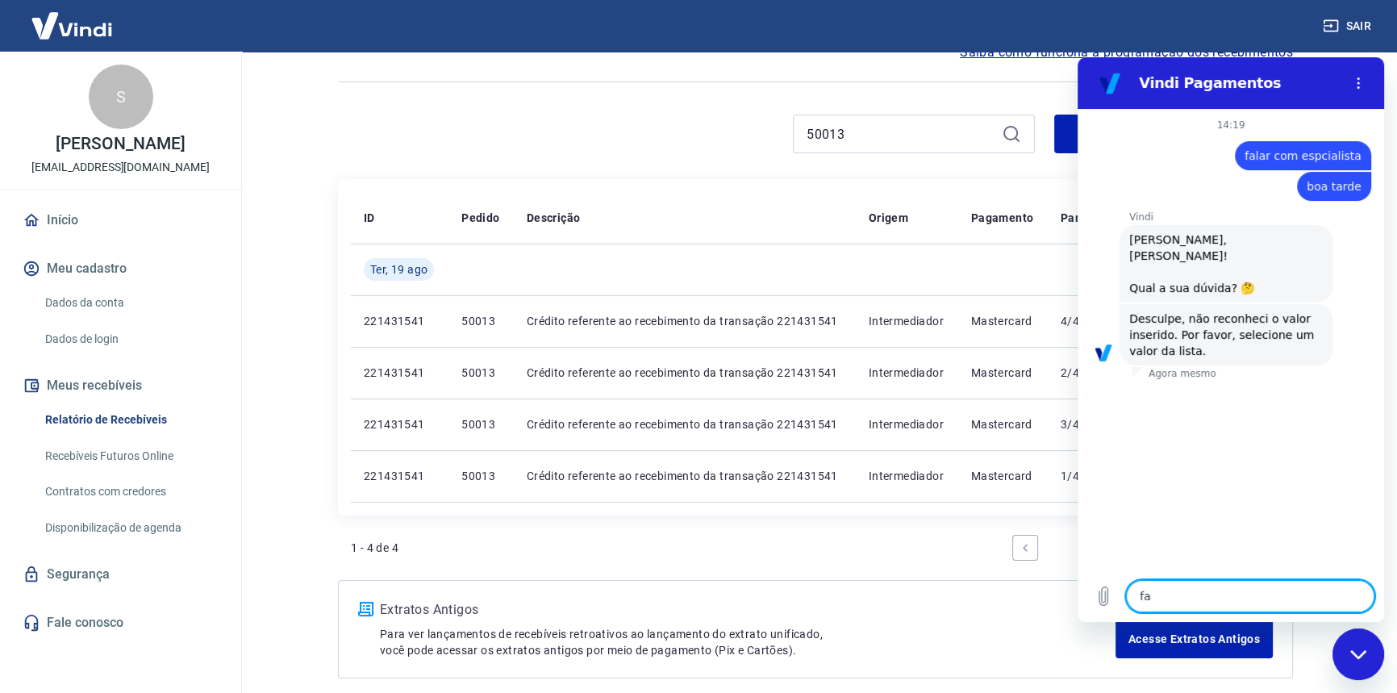
type textarea "fal"
type textarea "x"
type textarea "fala"
type textarea "x"
type textarea "falar"
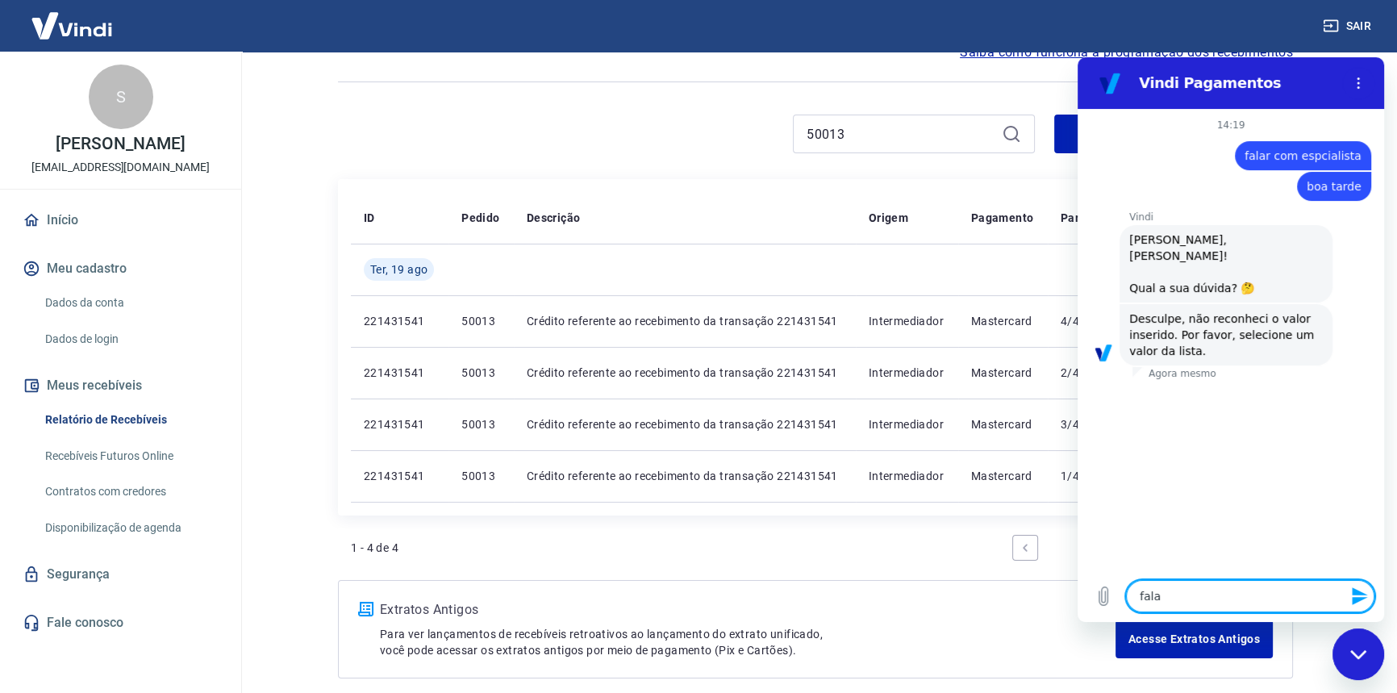
type textarea "x"
type textarea "falar"
type textarea "x"
type textarea "falar c"
type textarea "x"
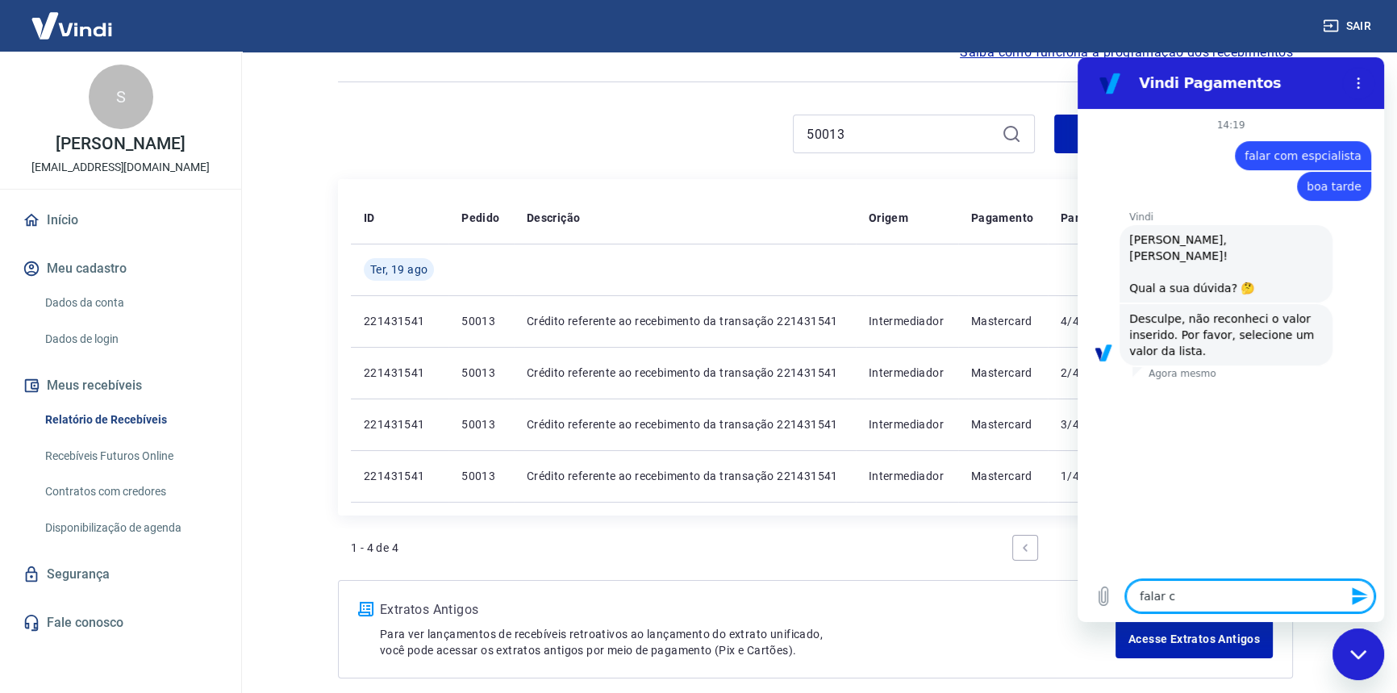
type textarea "falar co"
type textarea "x"
type textarea "falar com"
type textarea "x"
type textarea "falar com"
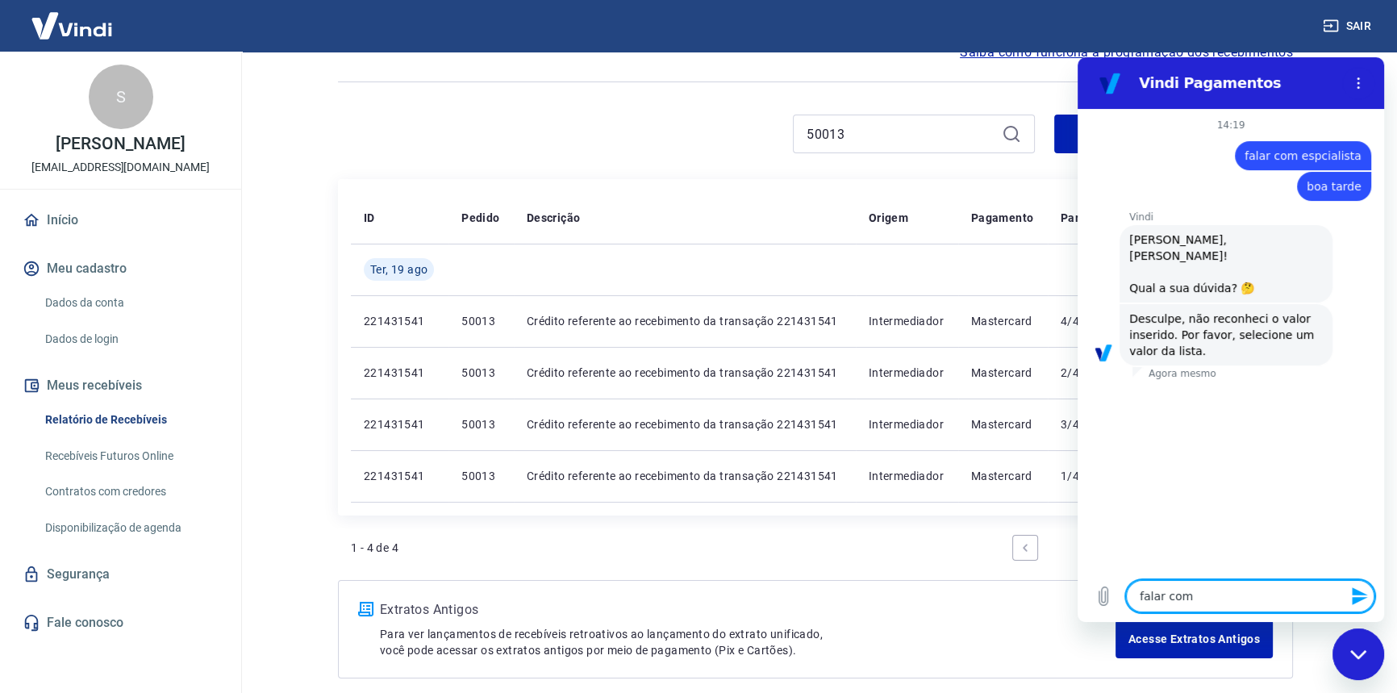
type textarea "x"
type textarea "falar com a"
type textarea "x"
type textarea "falar com at"
type textarea "x"
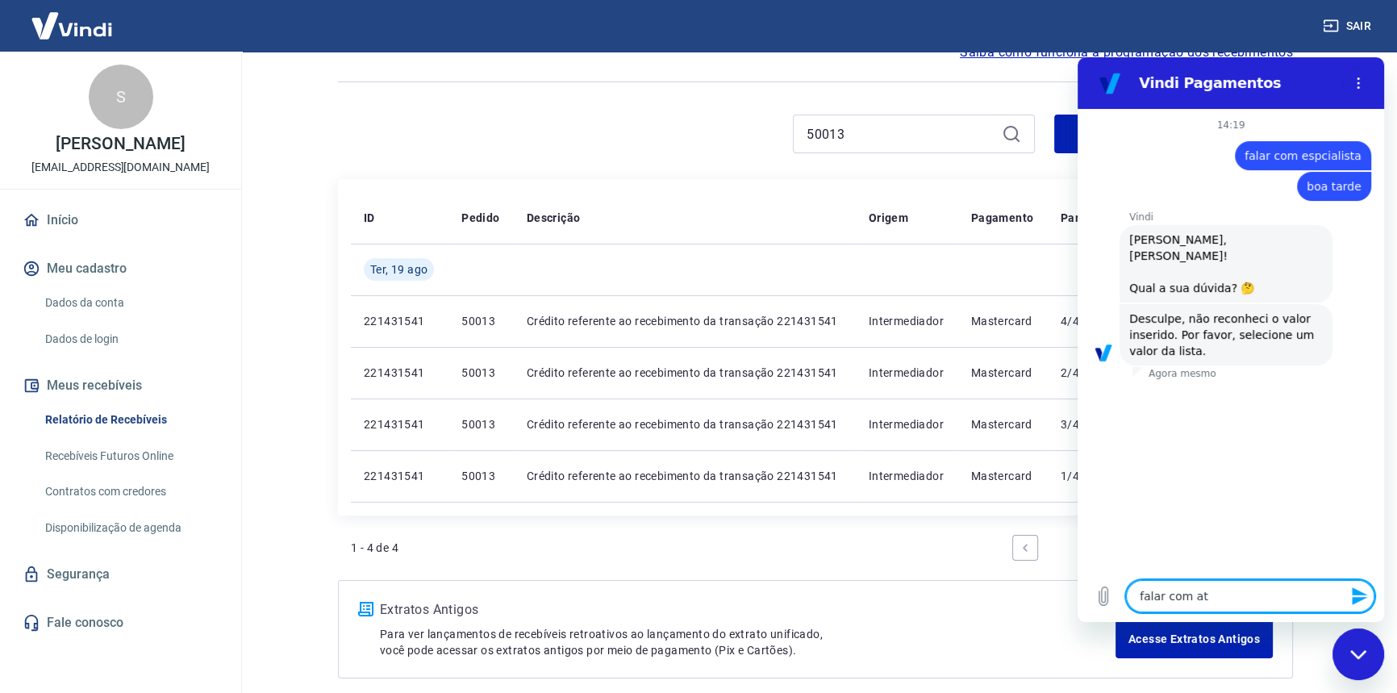
type textarea "falar com ate"
type textarea "x"
type textarea "falar com [GEOGRAPHIC_DATA]"
type textarea "x"
type textarea "falar com atend"
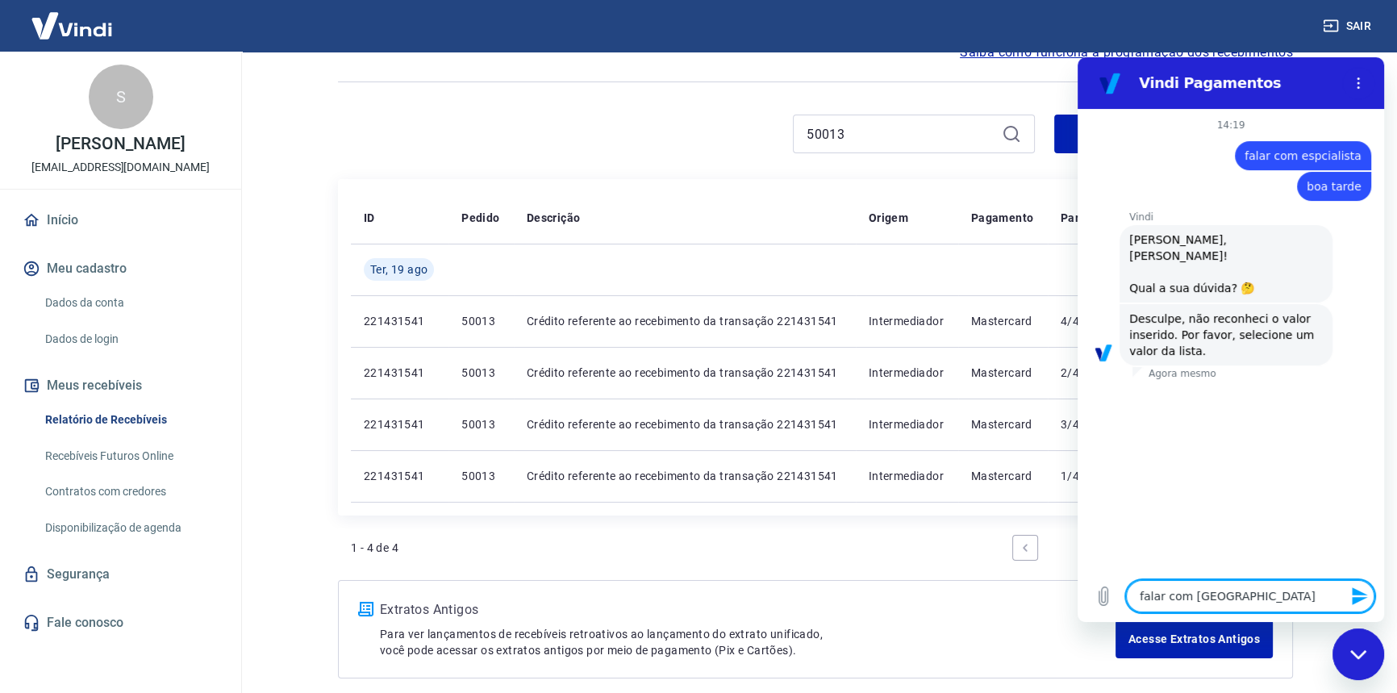
type textarea "x"
type textarea "falar com atende"
type textarea "x"
type textarea "falar com atenden"
type textarea "x"
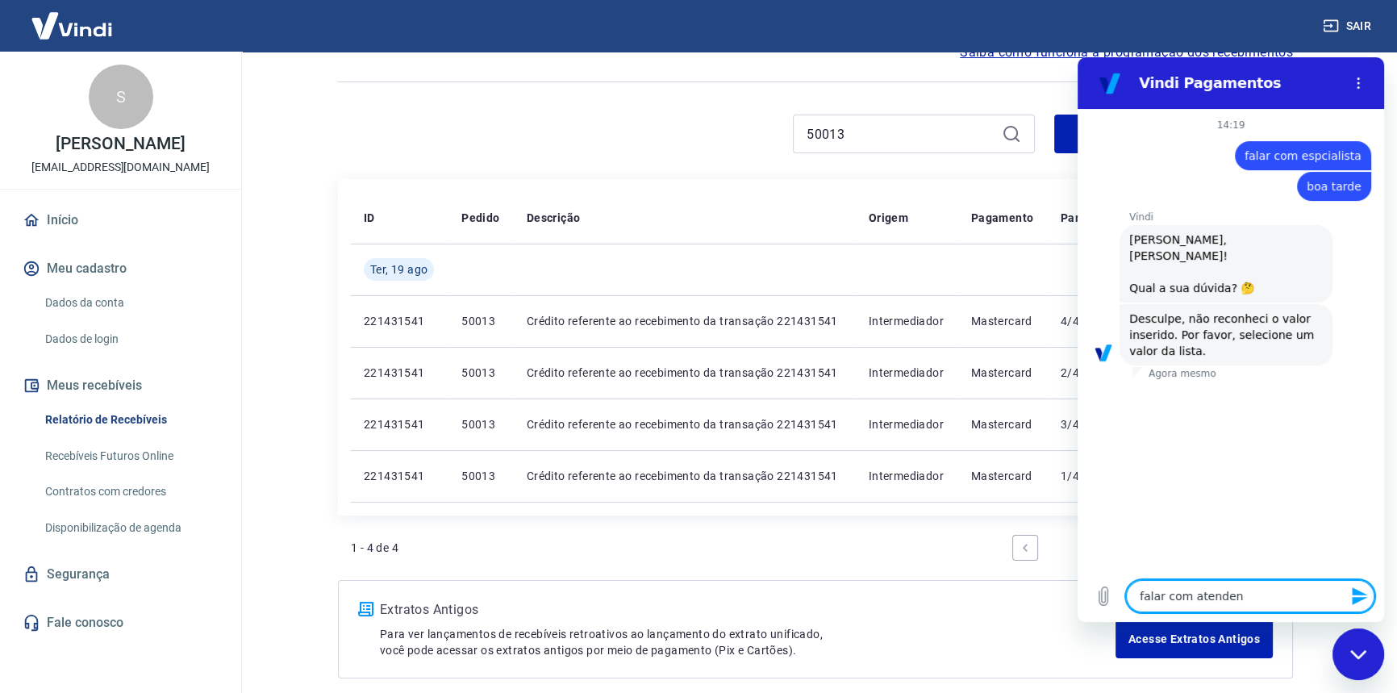
type textarea "falar com atendent"
type textarea "x"
type textarea "falar com atendente"
type textarea "x"
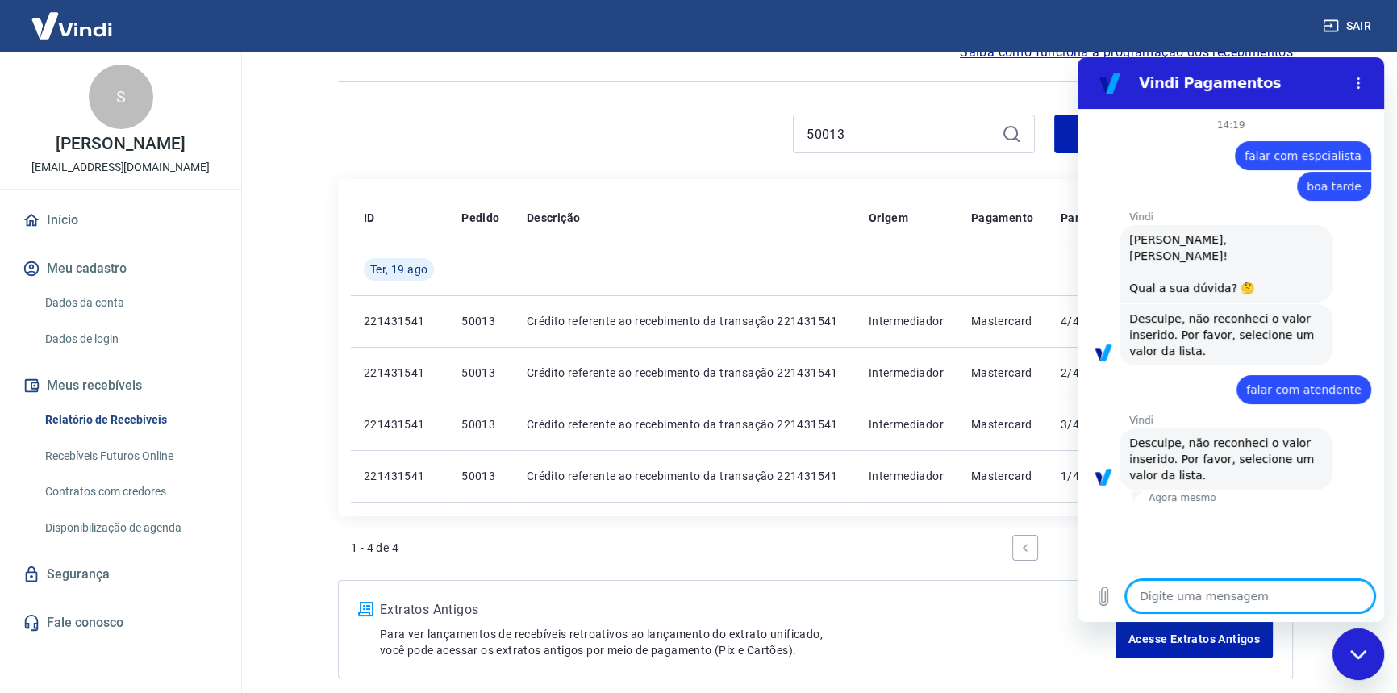
click at [1307, 600] on textarea at bounding box center [1250, 596] width 248 height 32
drag, startPoint x: 1236, startPoint y: 450, endPoint x: 1257, endPoint y: 382, distance: 70.7
click at [1236, 449] on div "Vindi diz: Desculpe, não reconheci o valor inserido. Por favor, selecione um va…" at bounding box center [1226, 458] width 213 height 61
click at [1166, 321] on span "Desculpe, não reconheci o valor inserido. Por favor, selecione um valor da list…" at bounding box center [1223, 334] width 189 height 45
click at [1283, 589] on textarea at bounding box center [1250, 596] width 248 height 32
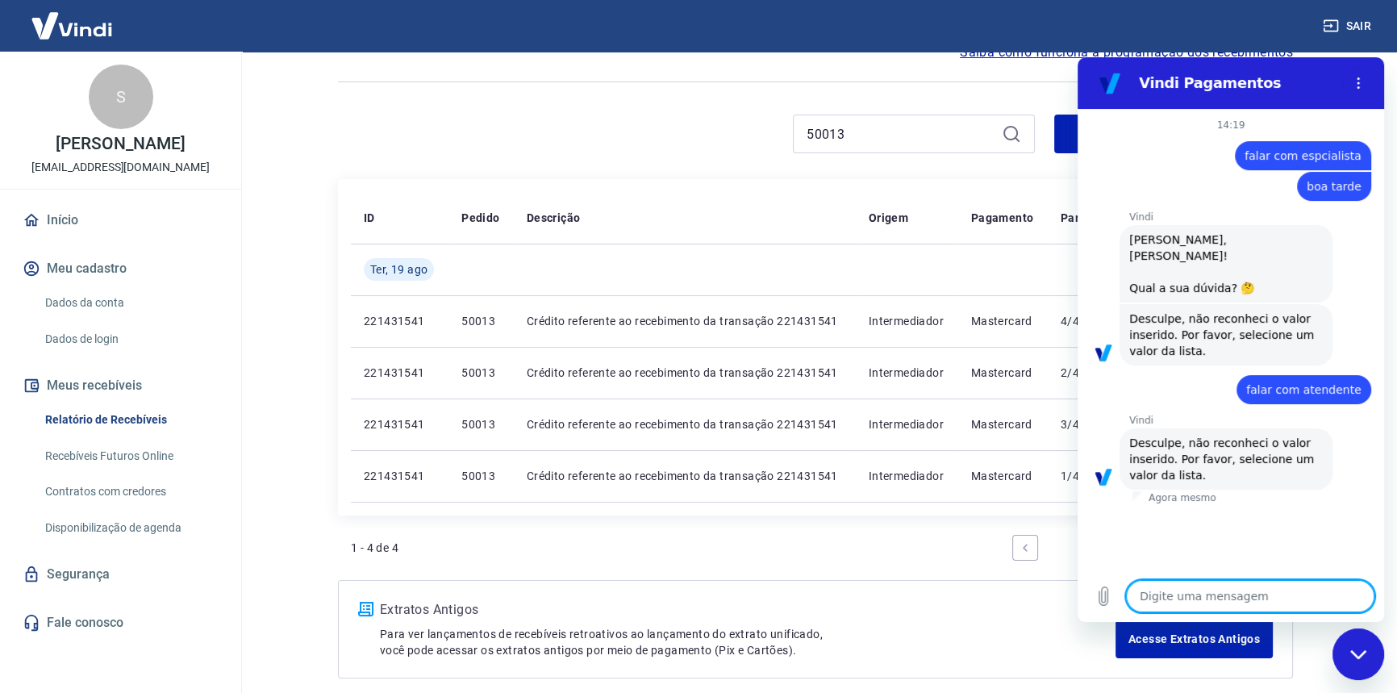
type textarea "f"
type textarea "x"
type textarea "fa"
type textarea "x"
type textarea "f"
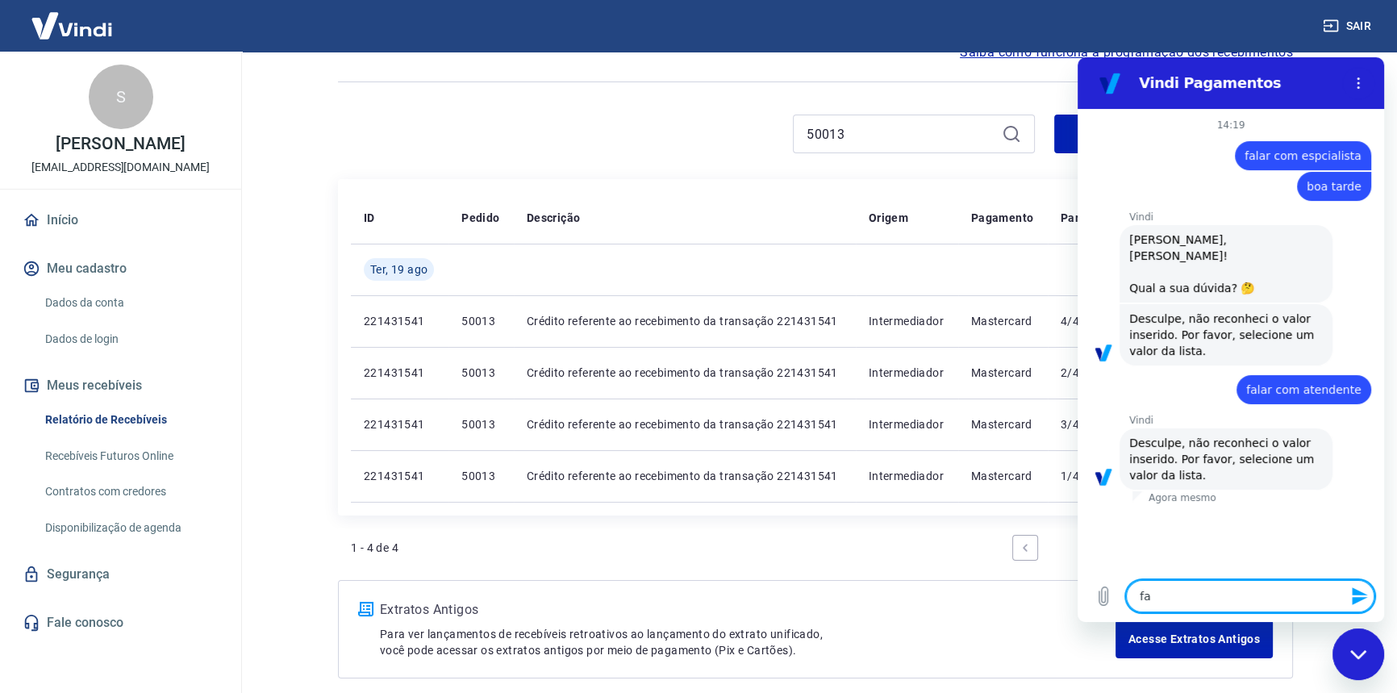
type textarea "x"
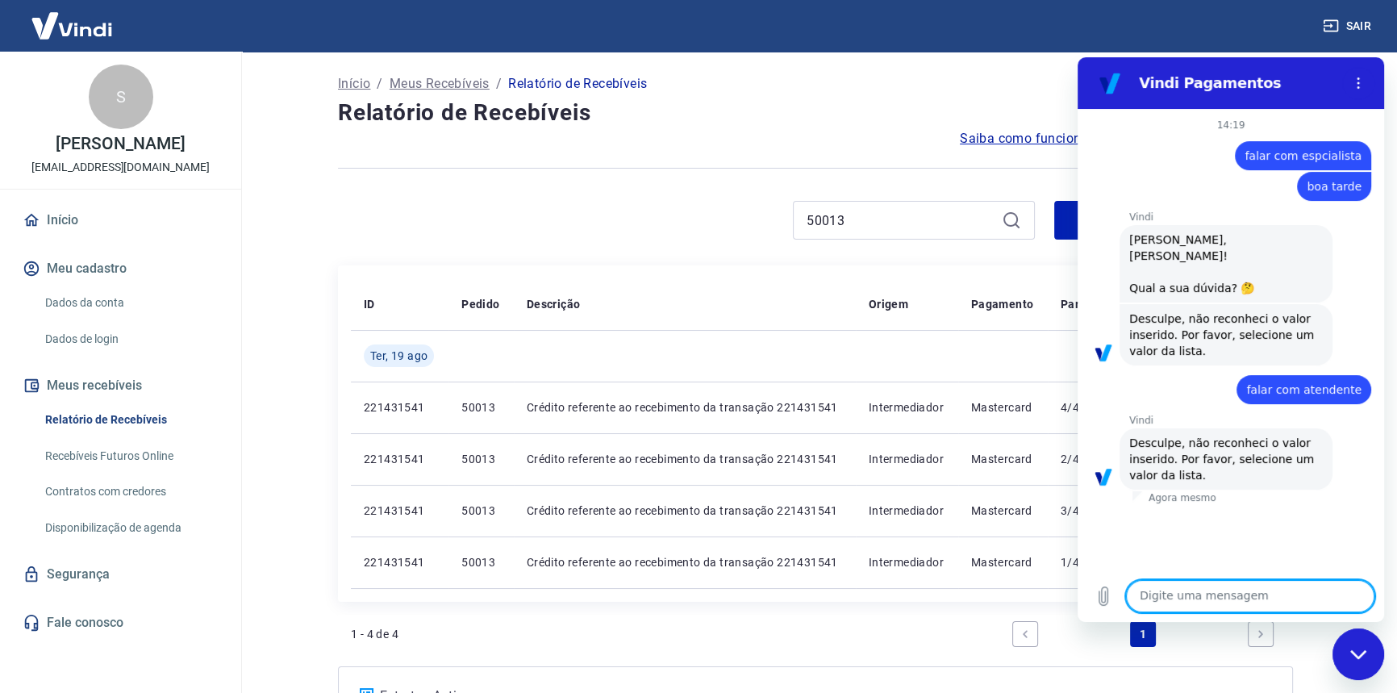
click at [1295, 599] on textarea at bounding box center [1250, 596] width 248 height 32
type textarea "a"
type textarea "1"
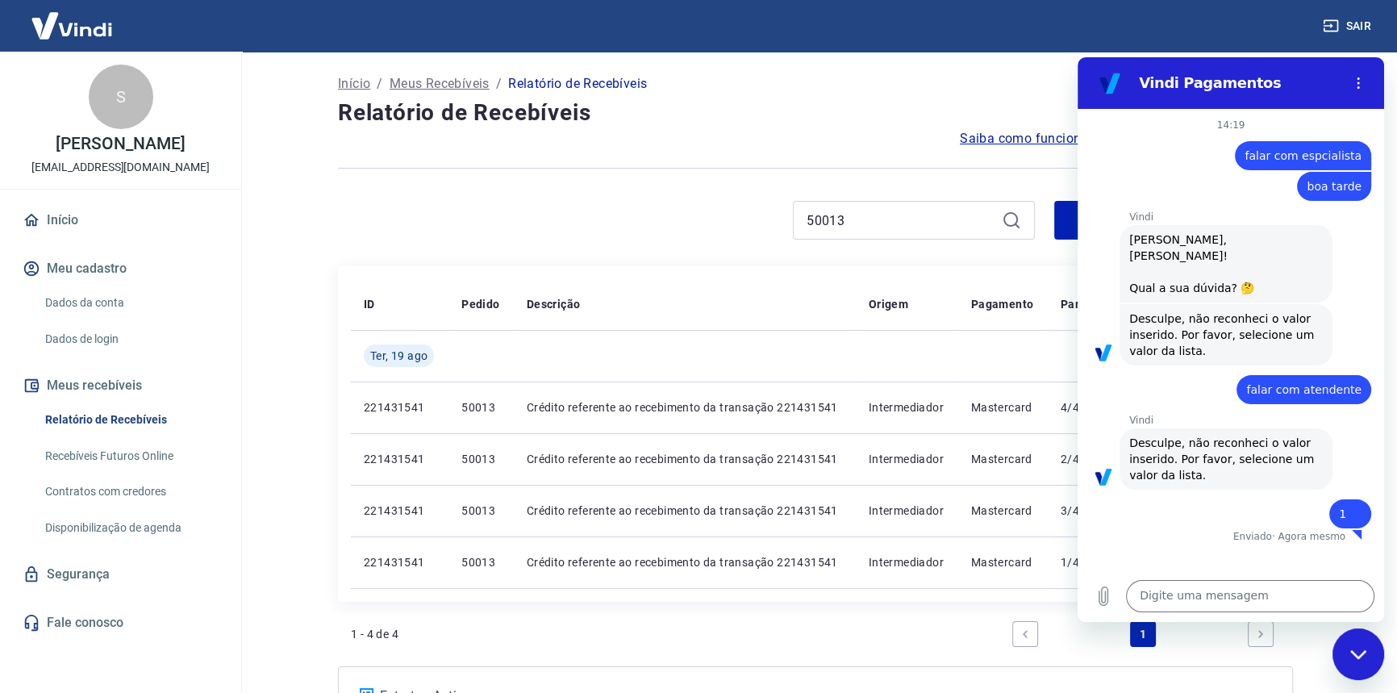
click at [1183, 226] on div "Vindi diz: Olá, Sergio Yoshinaga! Qual a sua dúvida? 🤔" at bounding box center [1226, 263] width 213 height 77
click at [1184, 275] on span "Olá, Sergio Yoshinaga! Qual a sua dúvida? 🤔" at bounding box center [1191, 263] width 125 height 61
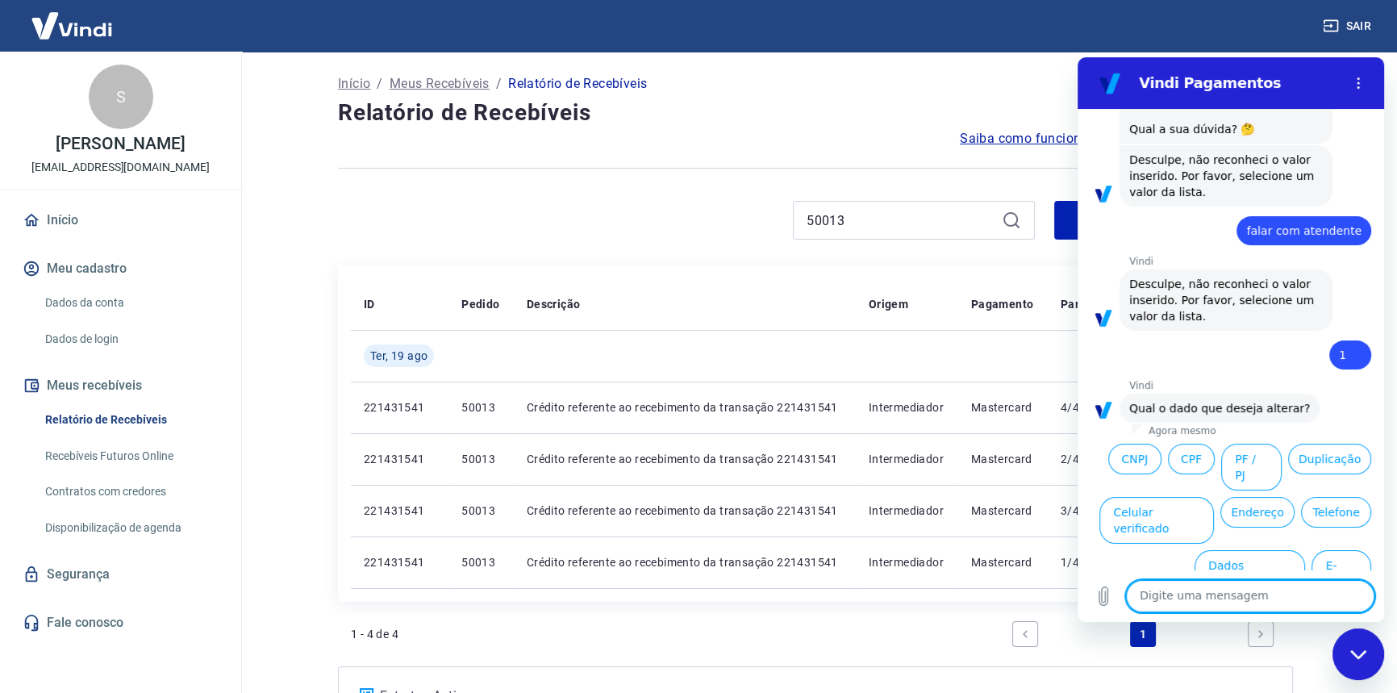
scroll to position [161, 0]
click at [1307, 598] on textarea at bounding box center [1250, 596] width 248 height 32
click at [1219, 605] on textarea at bounding box center [1250, 596] width 248 height 32
type textarea "voltar"
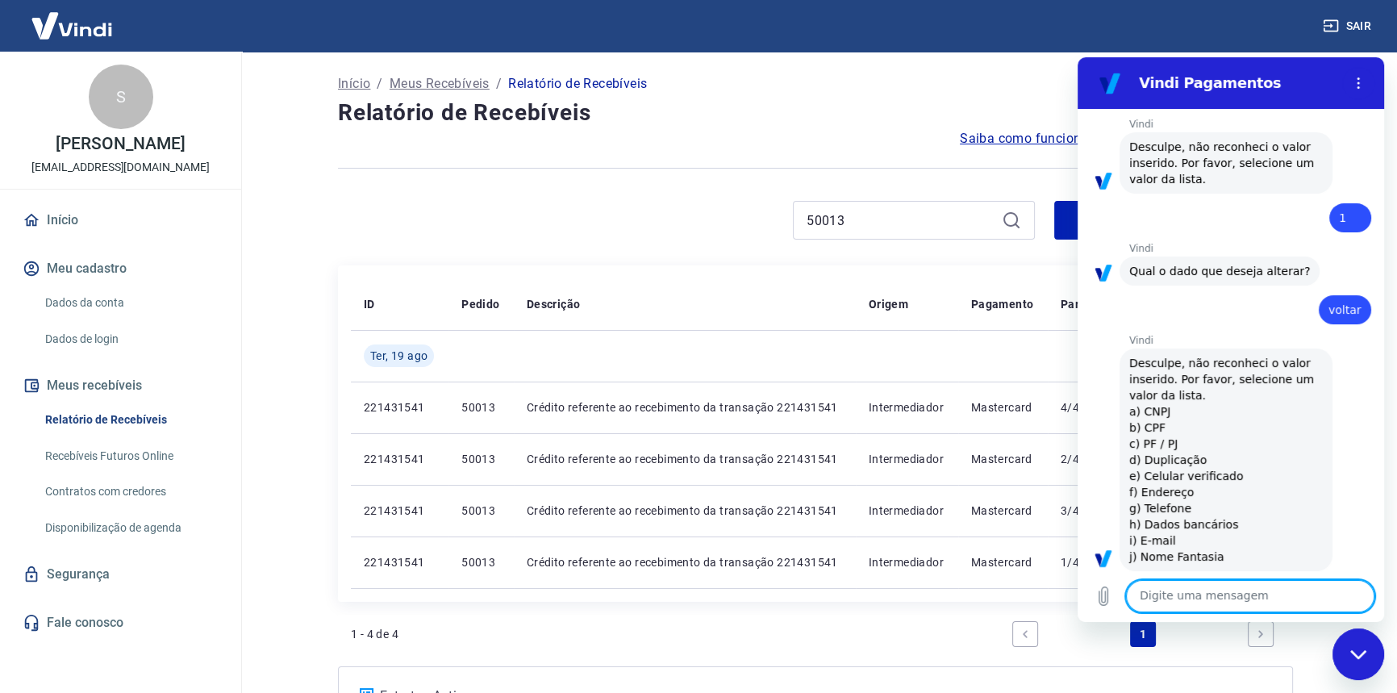
scroll to position [298, 0]
click at [1203, 590] on textarea at bounding box center [1250, 596] width 248 height 32
click at [1228, 595] on textarea at bounding box center [1250, 596] width 248 height 32
click at [1187, 588] on textarea at bounding box center [1250, 596] width 248 height 32
type textarea "finalizar"
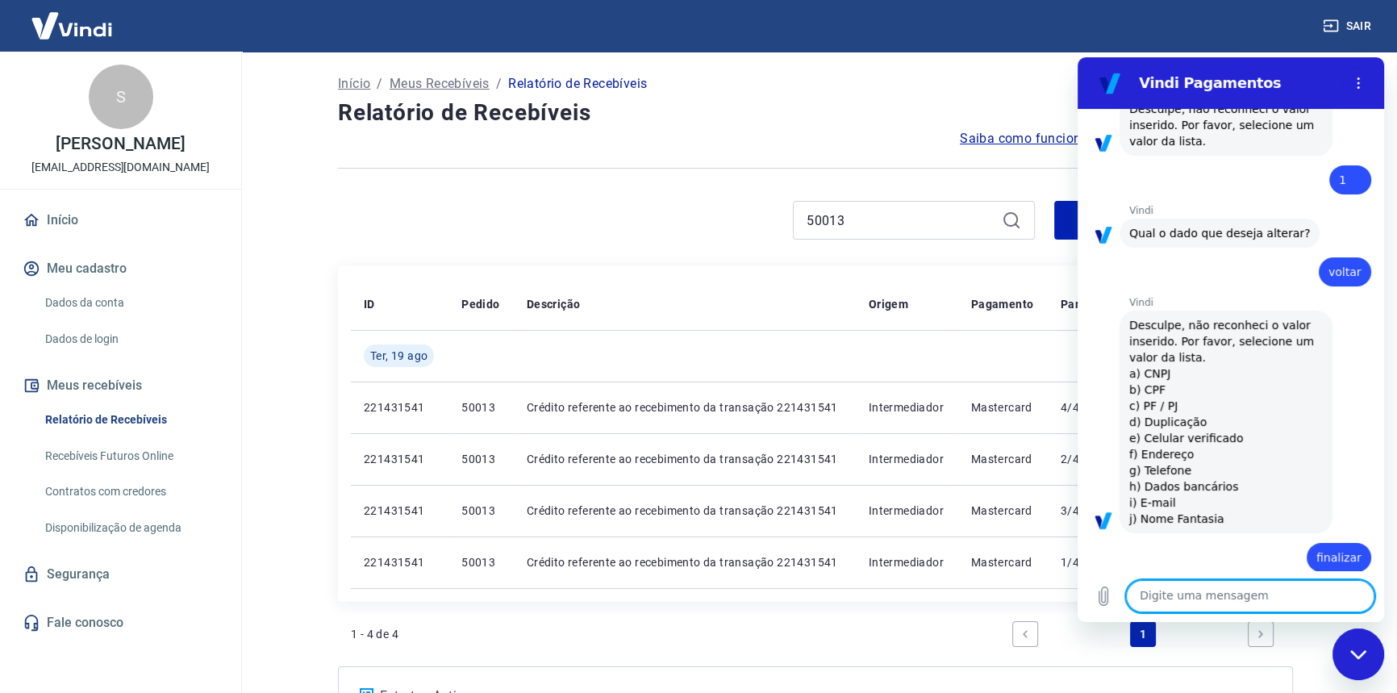
scroll to position [337, 0]
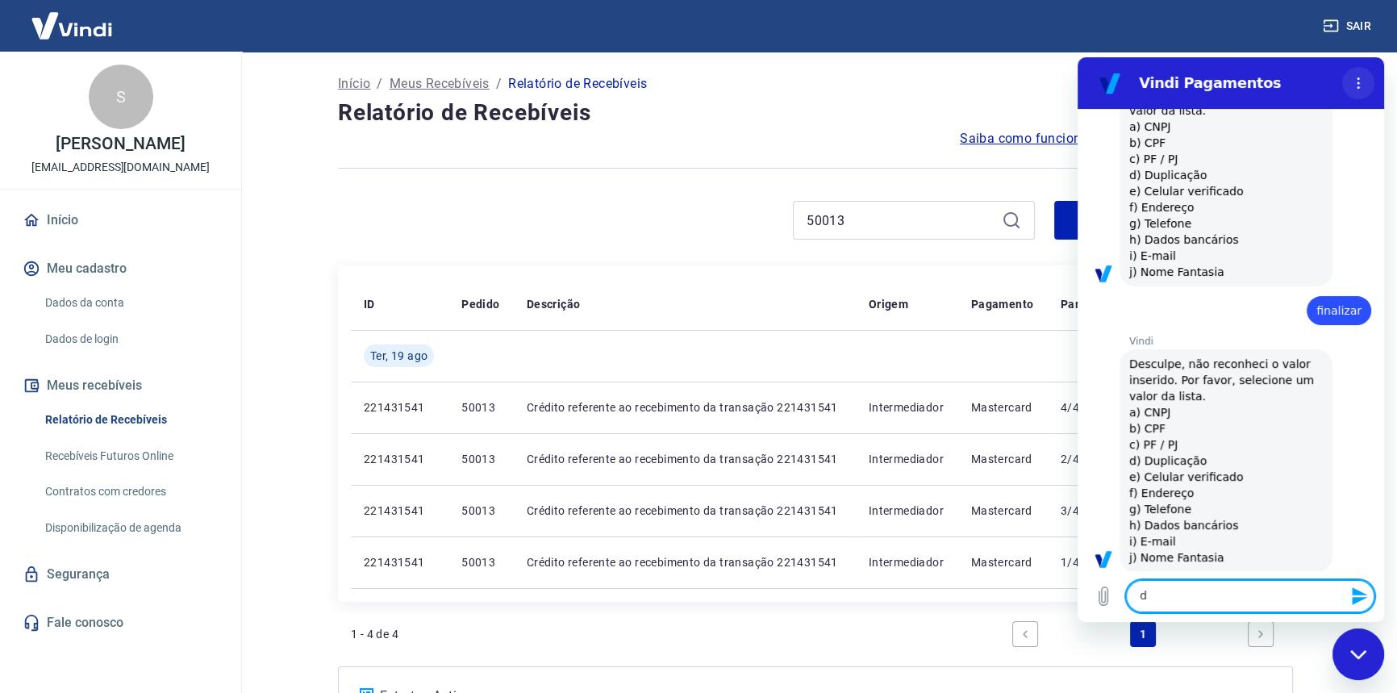
type textarea "d"
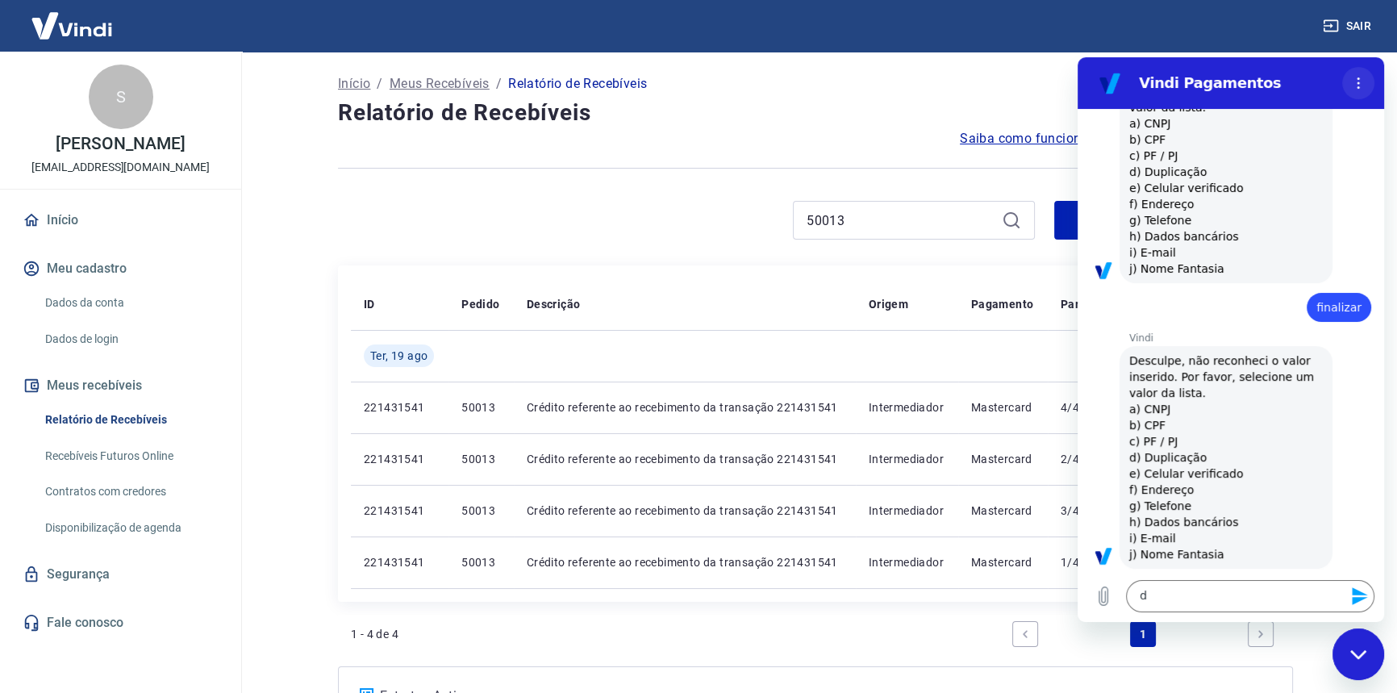
click at [1355, 75] on button "Menu de opções" at bounding box center [1358, 83] width 32 height 32
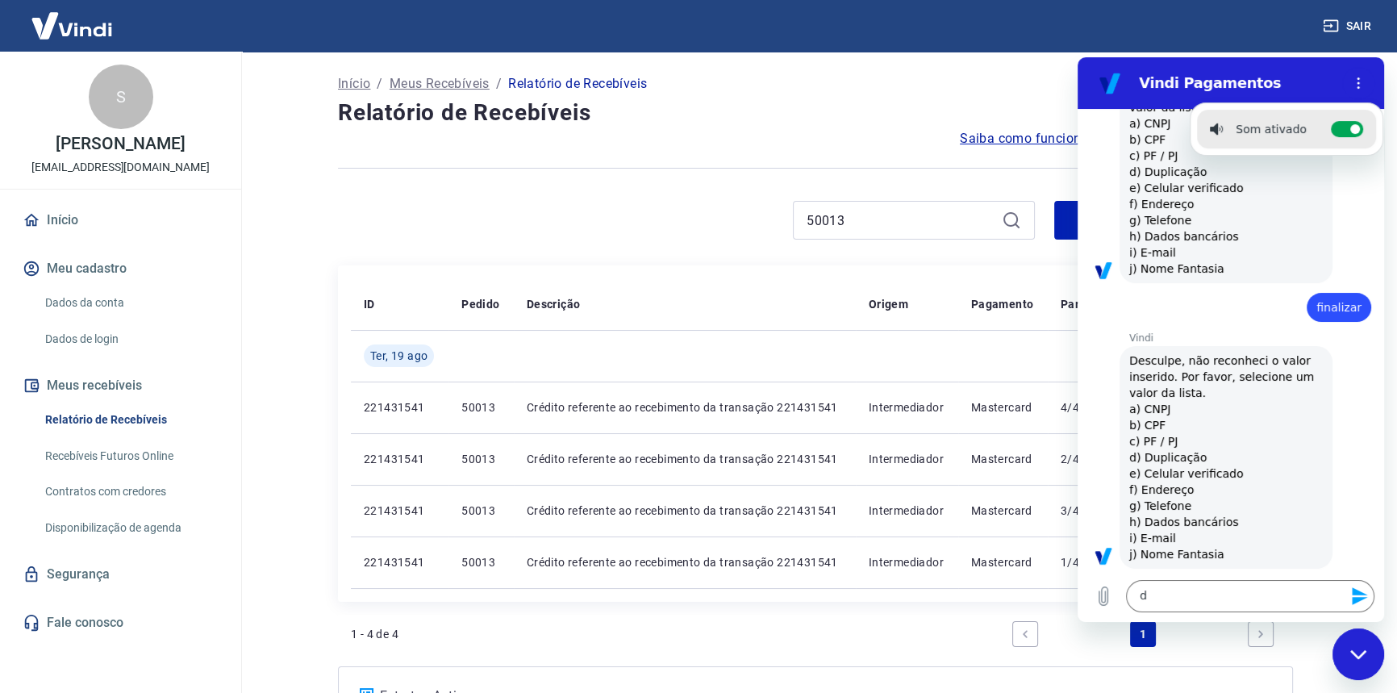
click at [1383, 87] on section "Vindi Pagamentos Som ativado Alternar notificações sonoras" at bounding box center [1231, 83] width 307 height 52
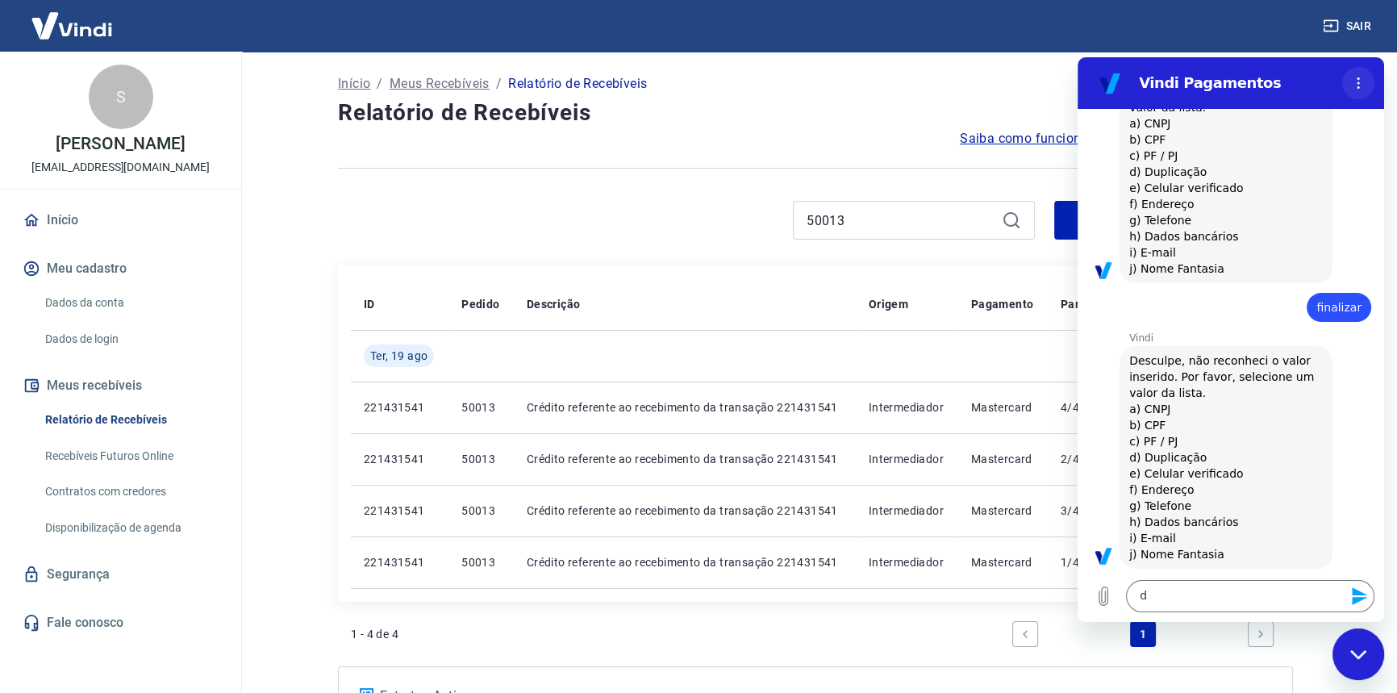
click at [1366, 90] on button "Menu de opções" at bounding box center [1358, 83] width 32 height 32
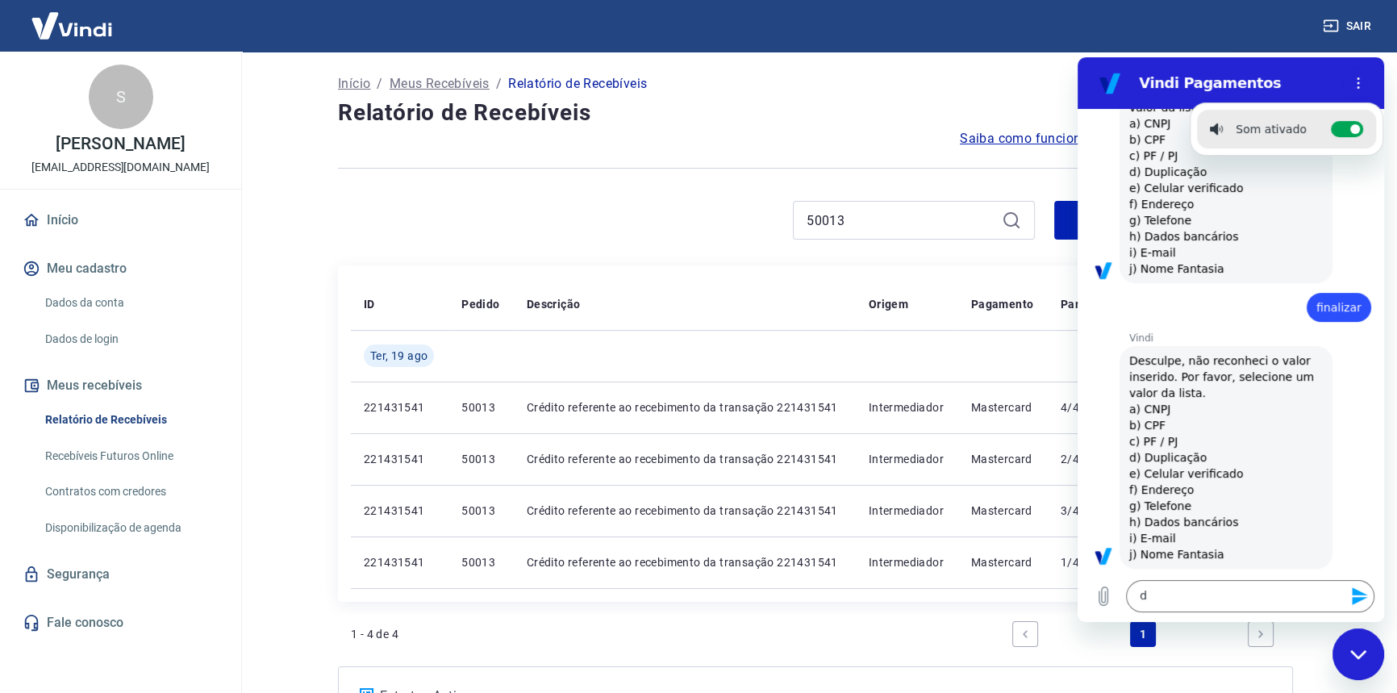
click at [1345, 647] on div "Fechar janela de mensagens" at bounding box center [1358, 654] width 48 height 48
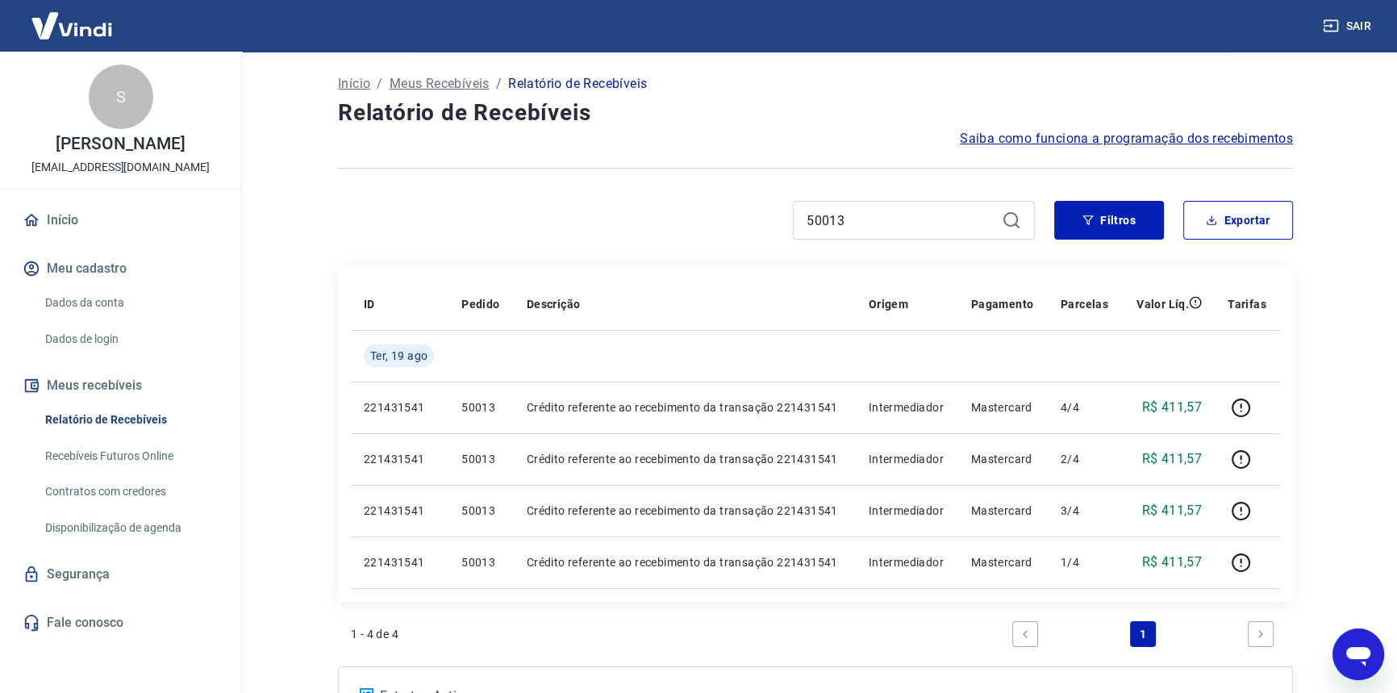
click at [1356, 650] on icon "Abrir janela de mensagens" at bounding box center [1358, 656] width 24 height 19
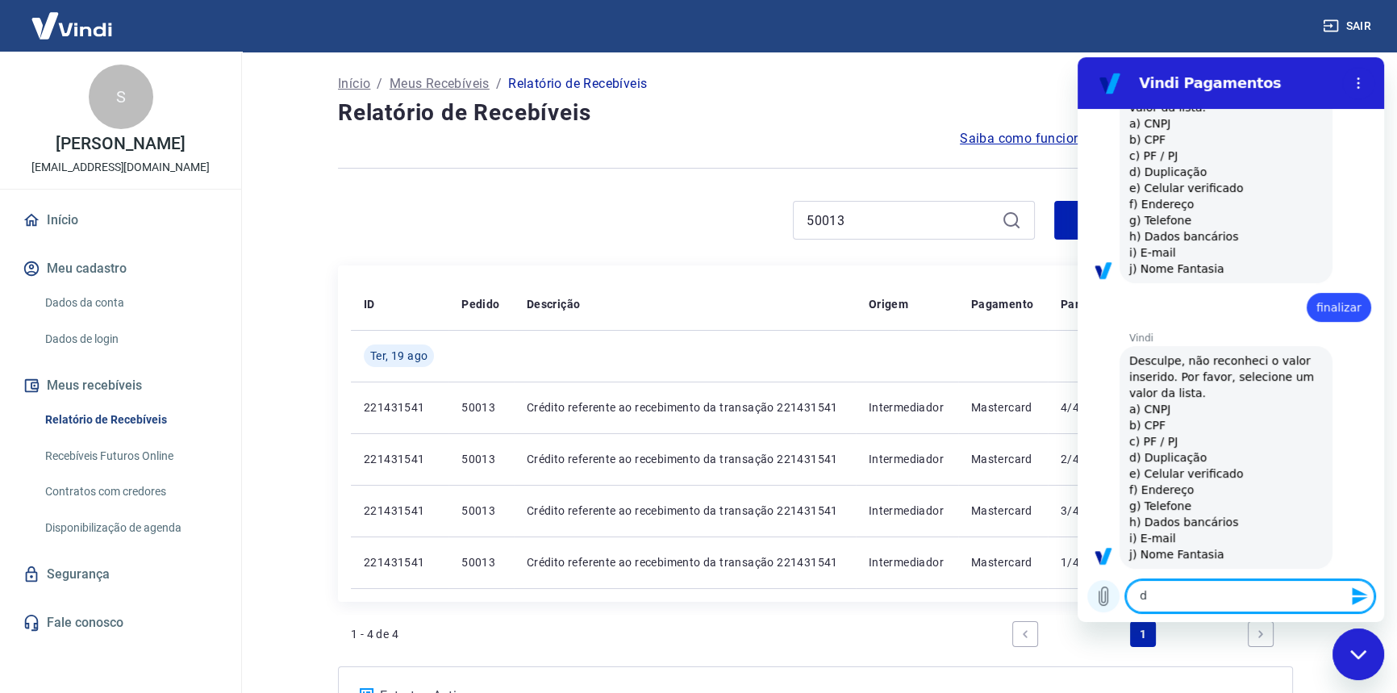
drag, startPoint x: 1158, startPoint y: 592, endPoint x: 1104, endPoint y: 599, distance: 54.5
click at [1091, 594] on div "Digite uma mensagem d x" at bounding box center [1231, 596] width 307 height 52
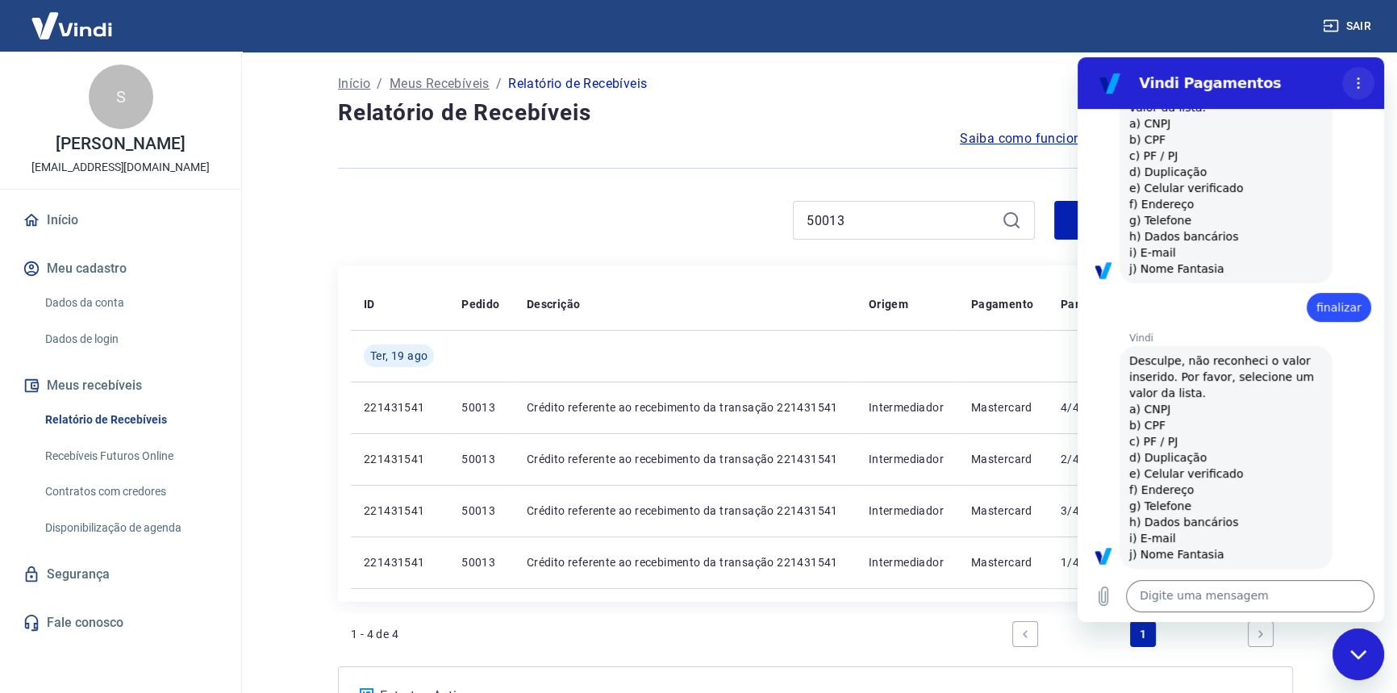
click at [1368, 85] on button "Menu de opções" at bounding box center [1358, 83] width 32 height 32
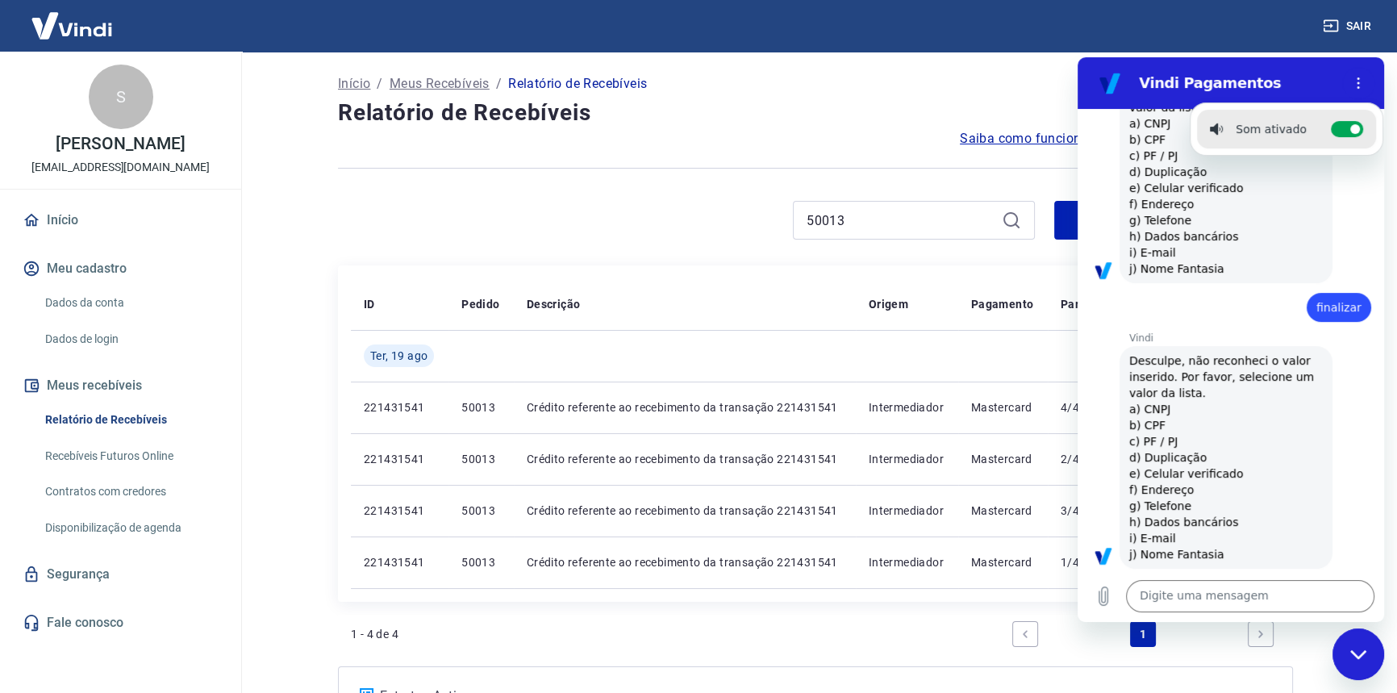
drag, startPoint x: 1282, startPoint y: 311, endPoint x: 1299, endPoint y: 434, distance: 123.8
click at [1282, 325] on div "14:19 Web User 68a603a237207b817486b6a3 diz: falar com espcialista Web User 68a…" at bounding box center [1231, 339] width 307 height 461
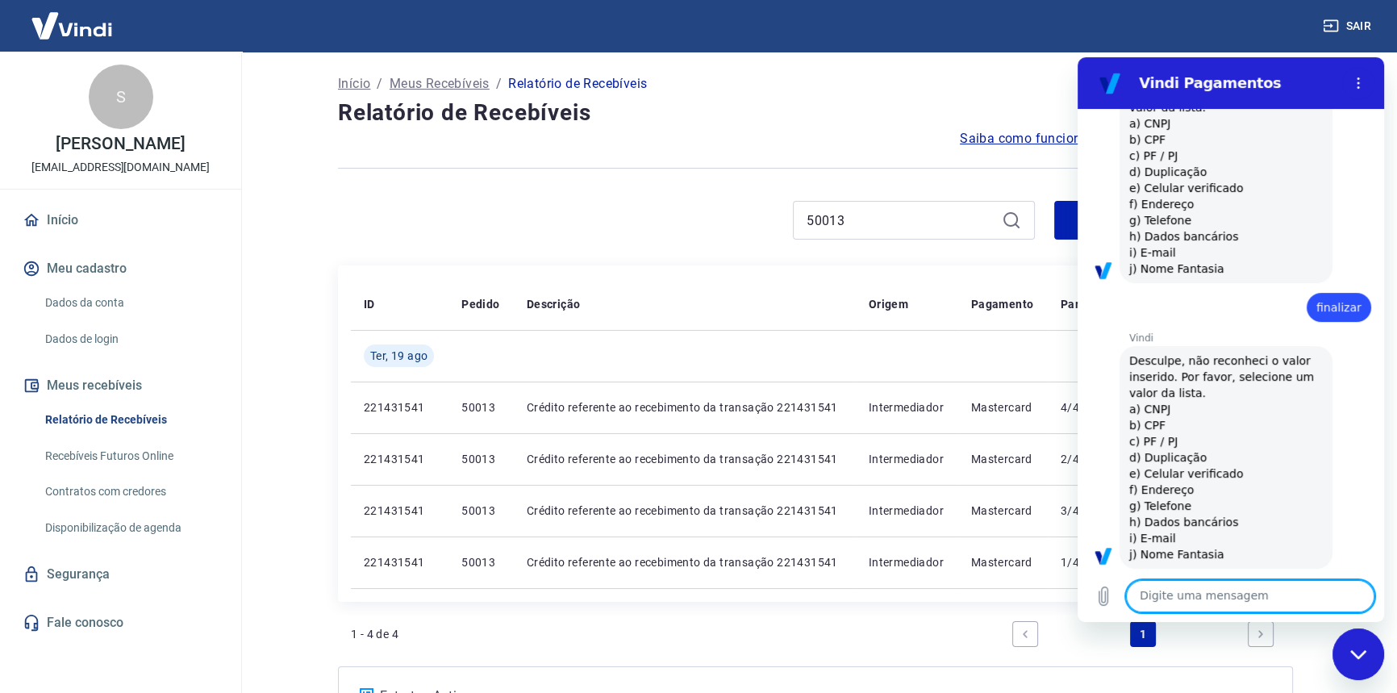
click at [1236, 589] on textarea at bounding box center [1250, 596] width 248 height 32
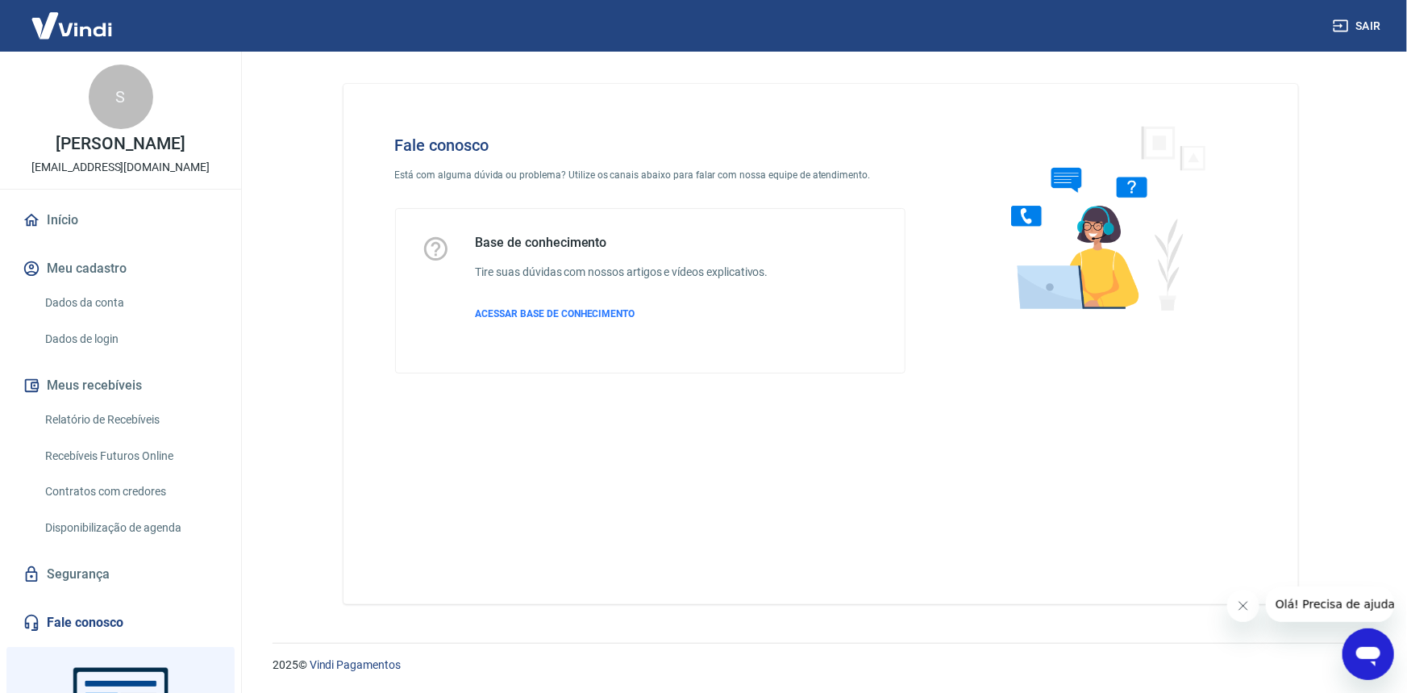
click at [1390, 652] on div "Abrir janela de mensagens" at bounding box center [1368, 653] width 48 height 48
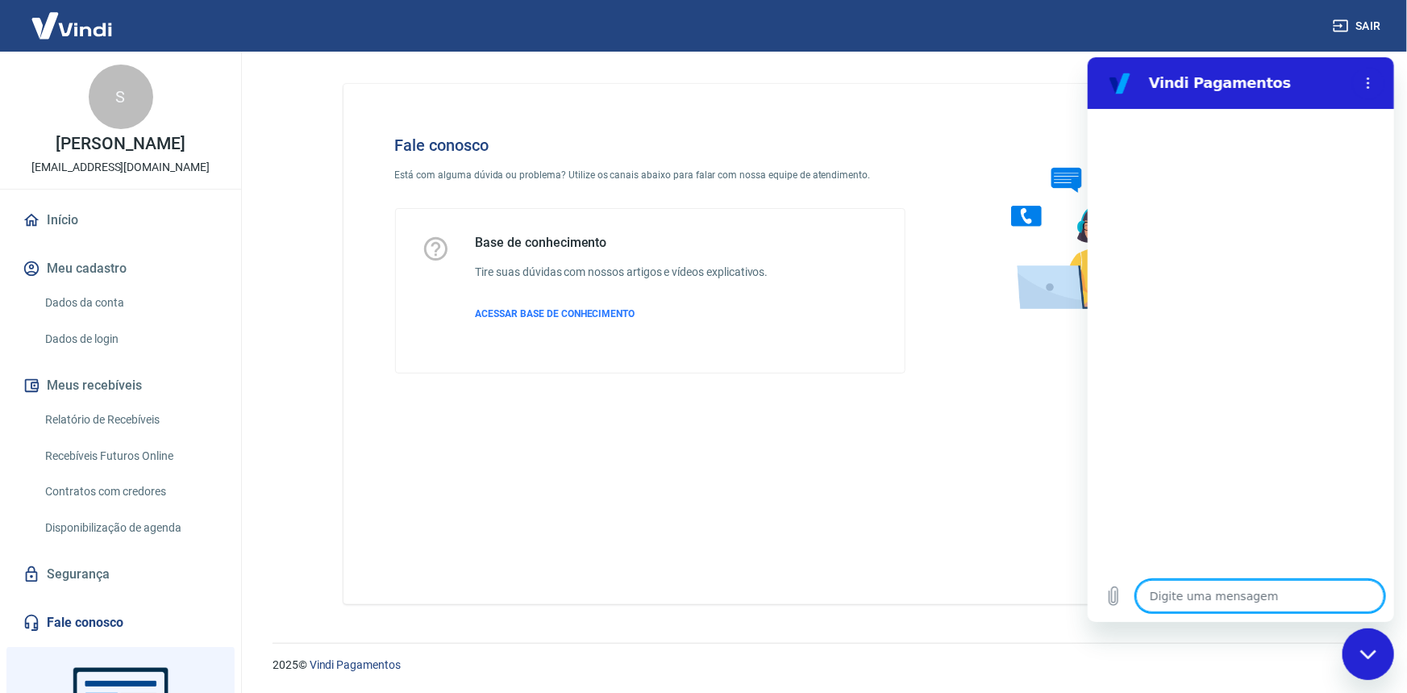
type textarea "b"
type textarea "x"
type textarea "bo"
type textarea "x"
type textarea "boa"
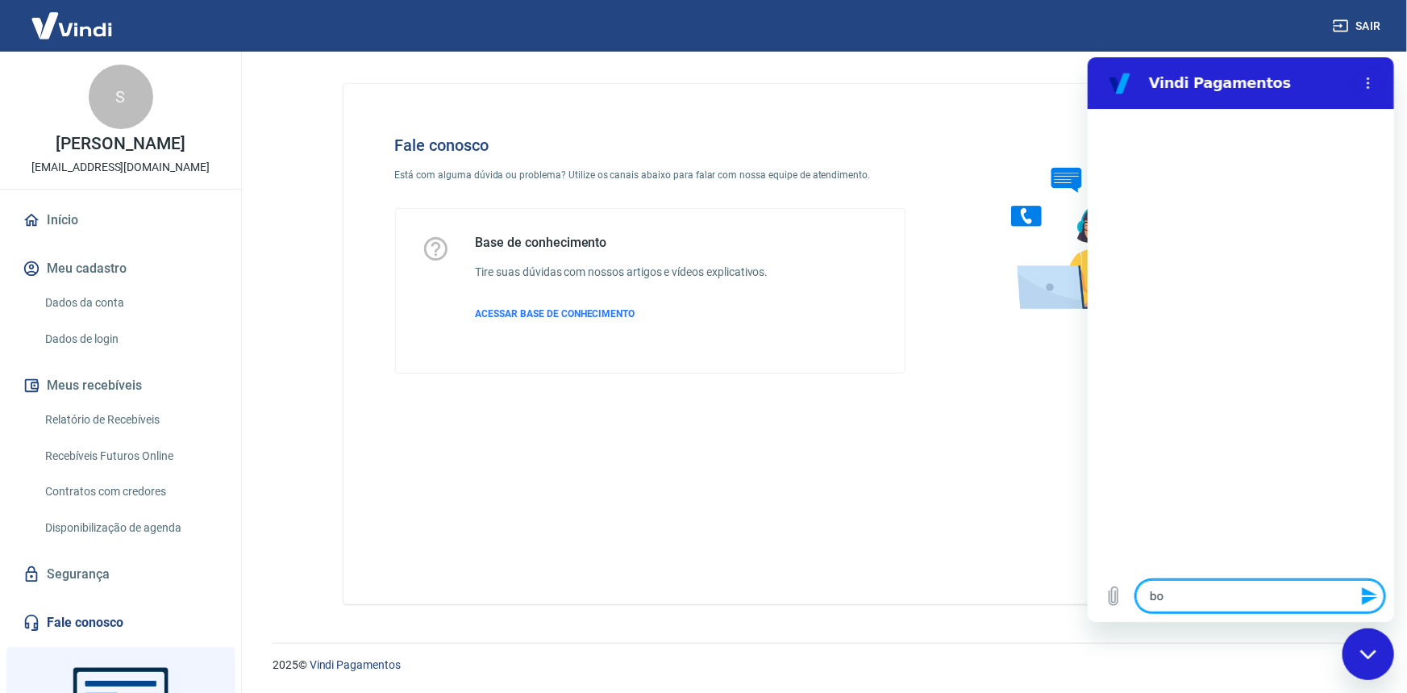
type textarea "x"
type textarea "boa"
type textarea "x"
type textarea "boa t"
type textarea "x"
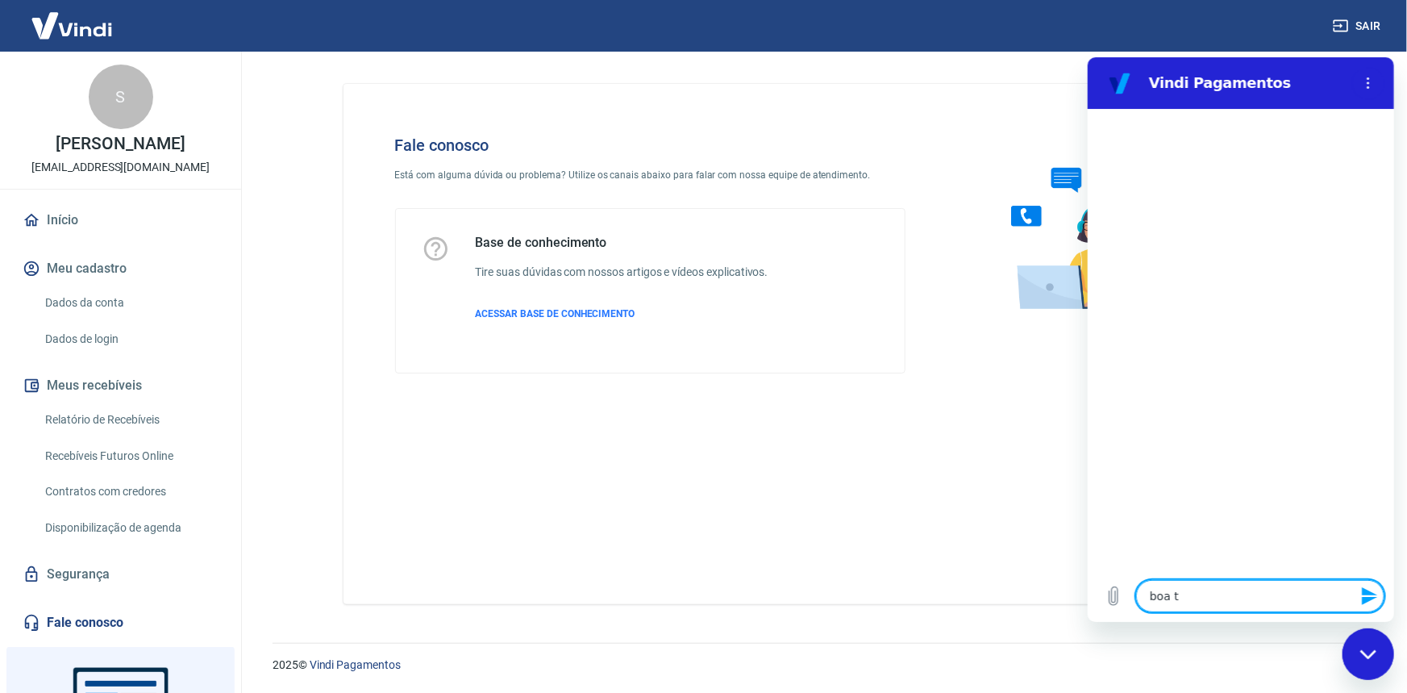
type textarea "boa ta"
type textarea "x"
type textarea "boa tar"
type textarea "x"
type textarea "boa tard"
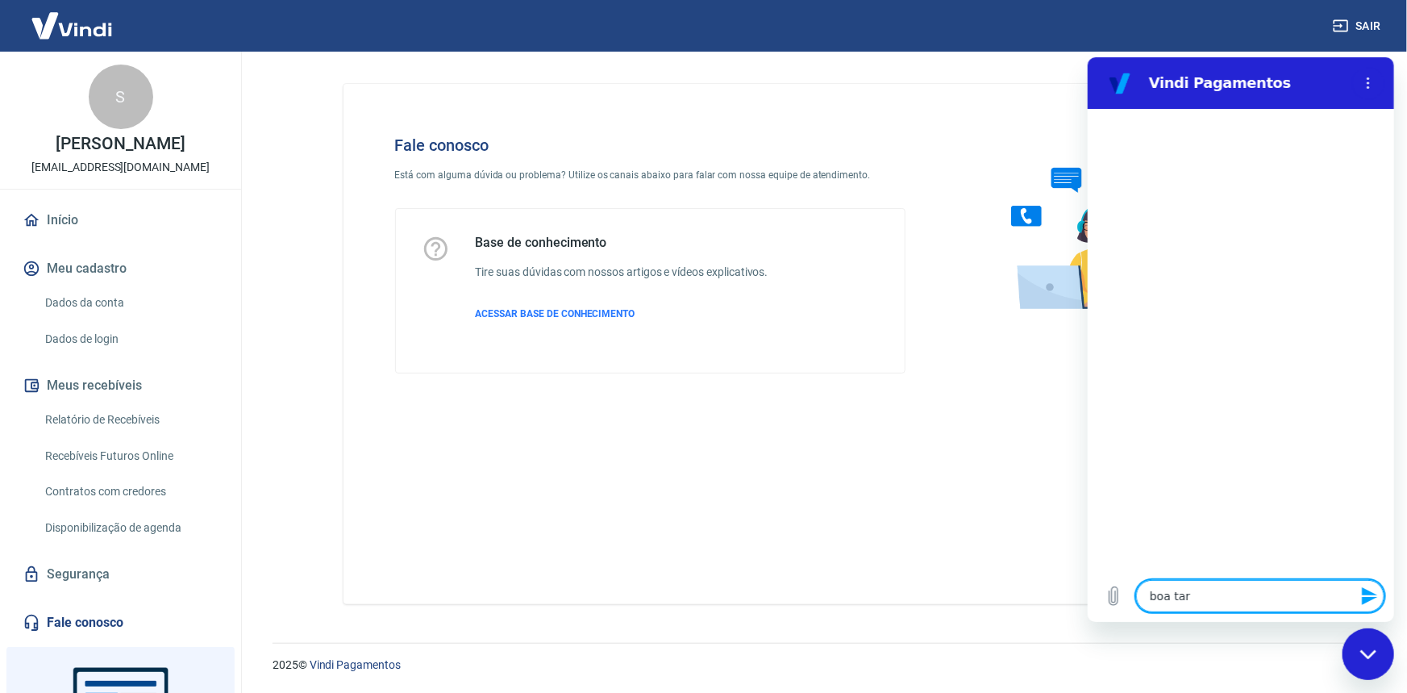
type textarea "x"
type textarea "boa tarde"
type textarea "x"
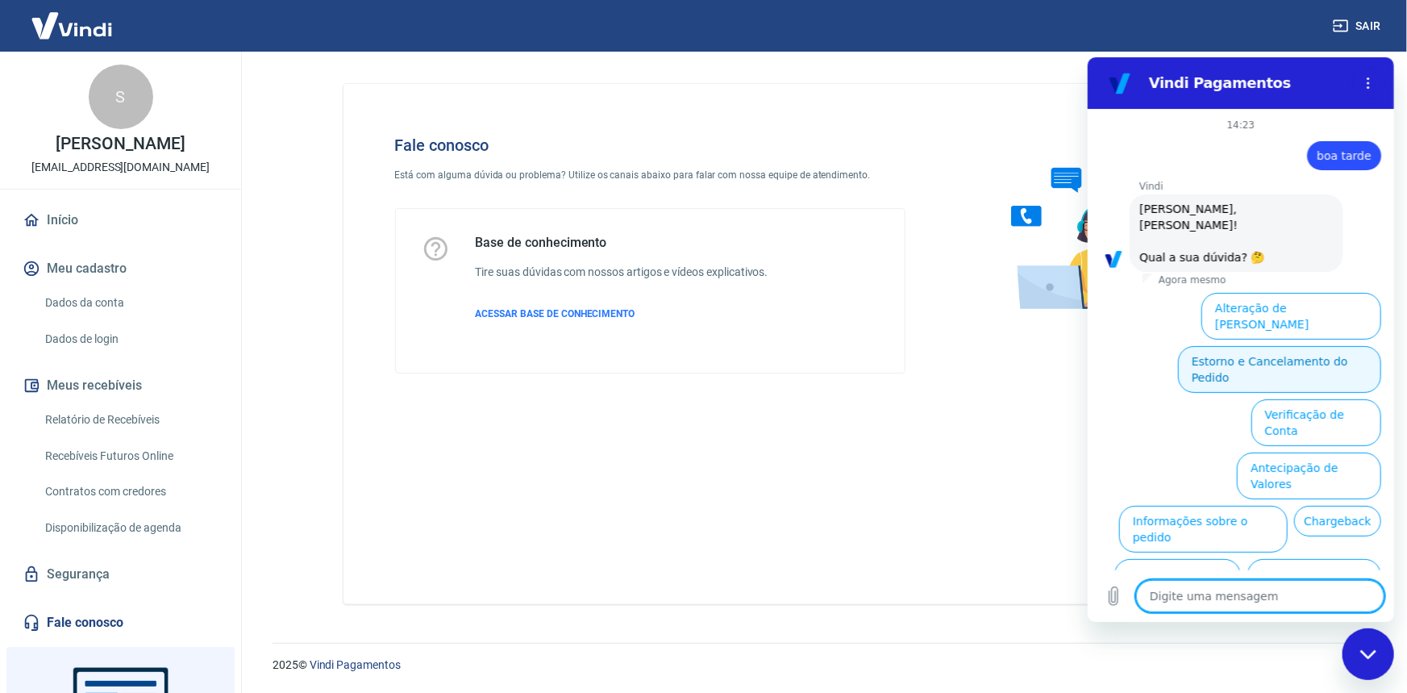
click at [1288, 345] on button "Estorno e Cancelamento do Pedido" at bounding box center [1279, 368] width 203 height 47
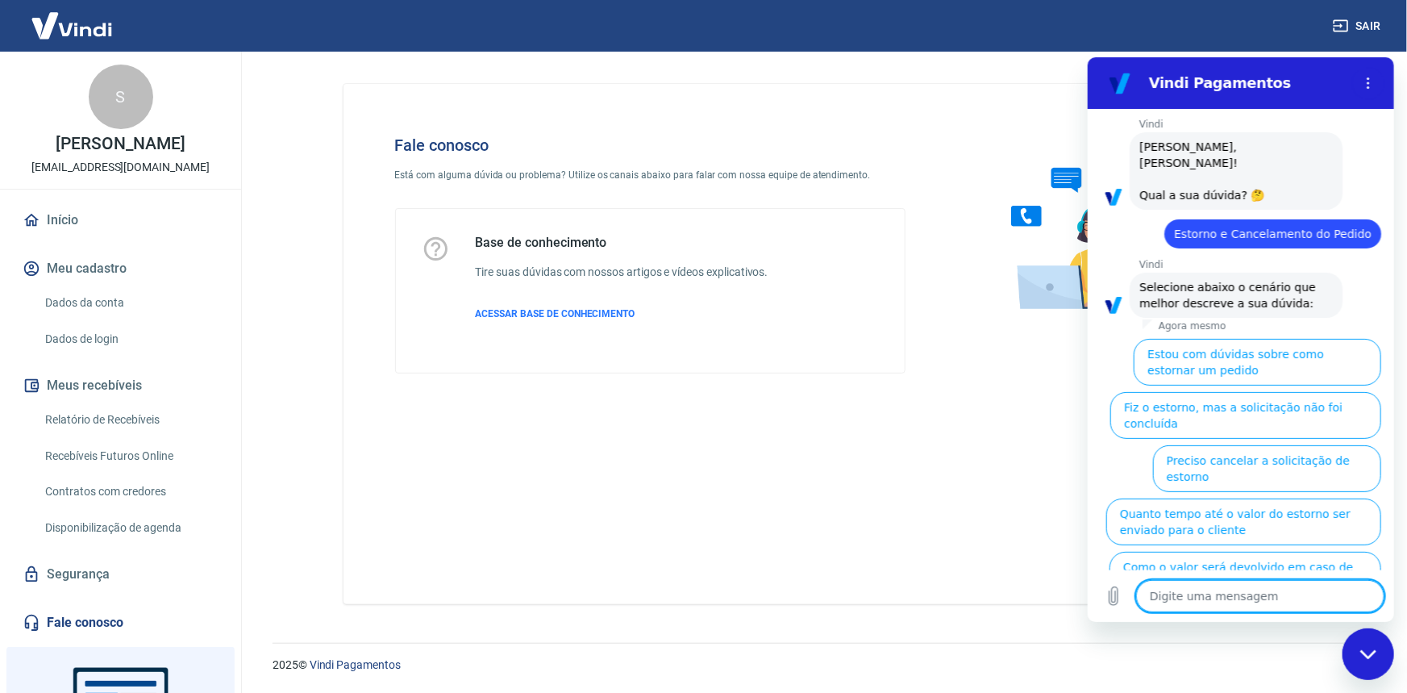
scroll to position [81, 0]
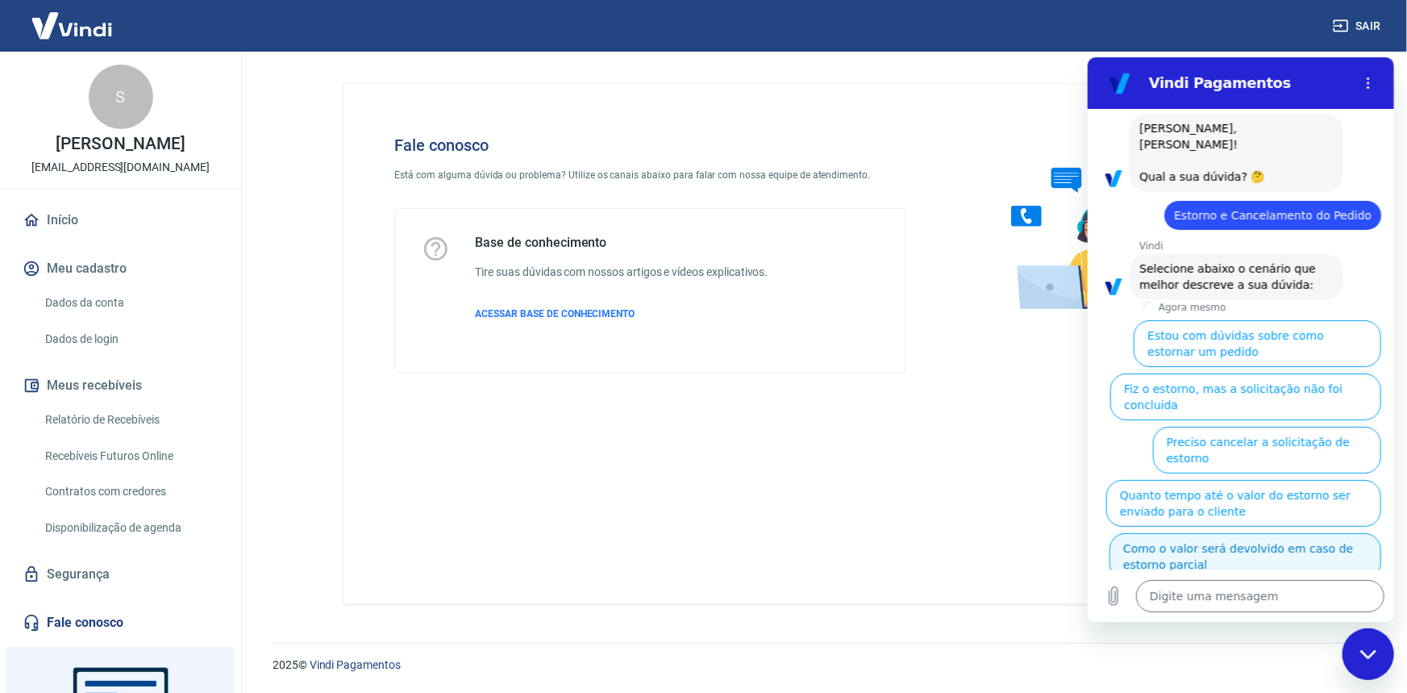
click at [1225, 532] on button "Como o valor será devolvido em caso de estorno parcial" at bounding box center [1245, 555] width 272 height 47
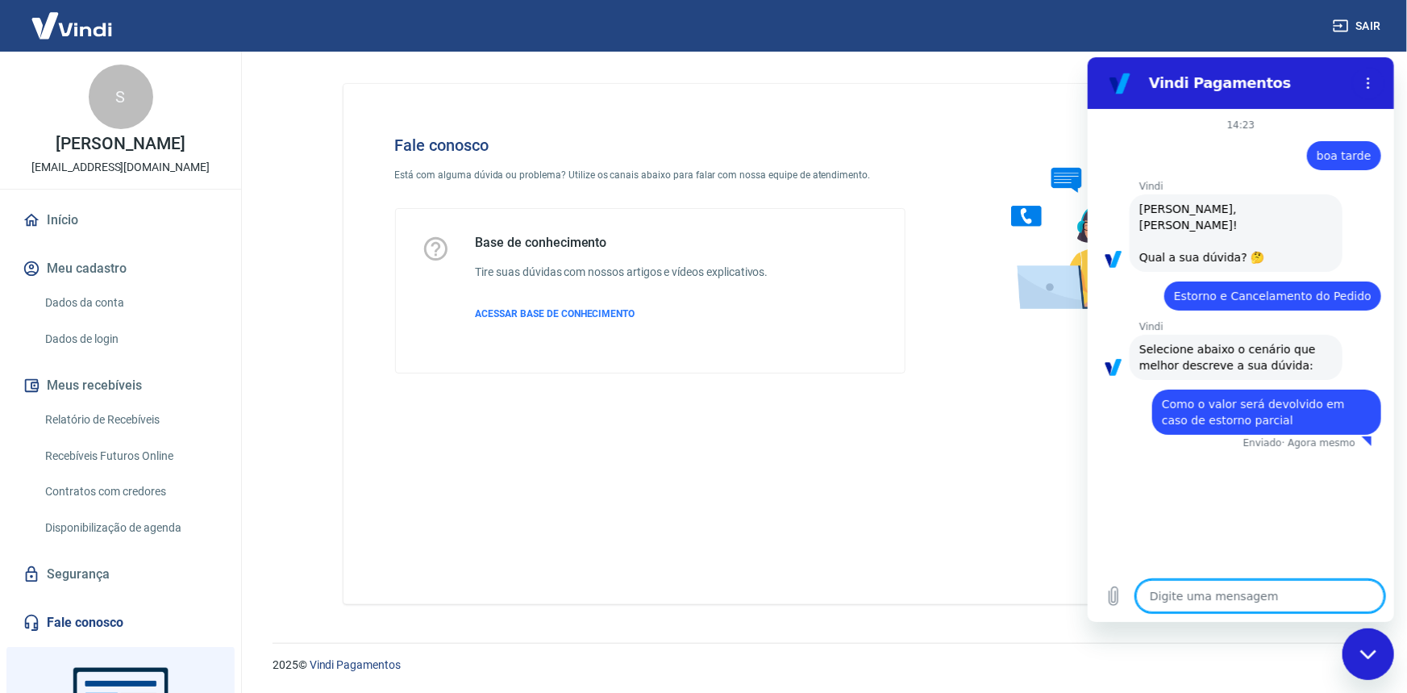
click at [1290, 590] on textarea at bounding box center [1260, 595] width 248 height 32
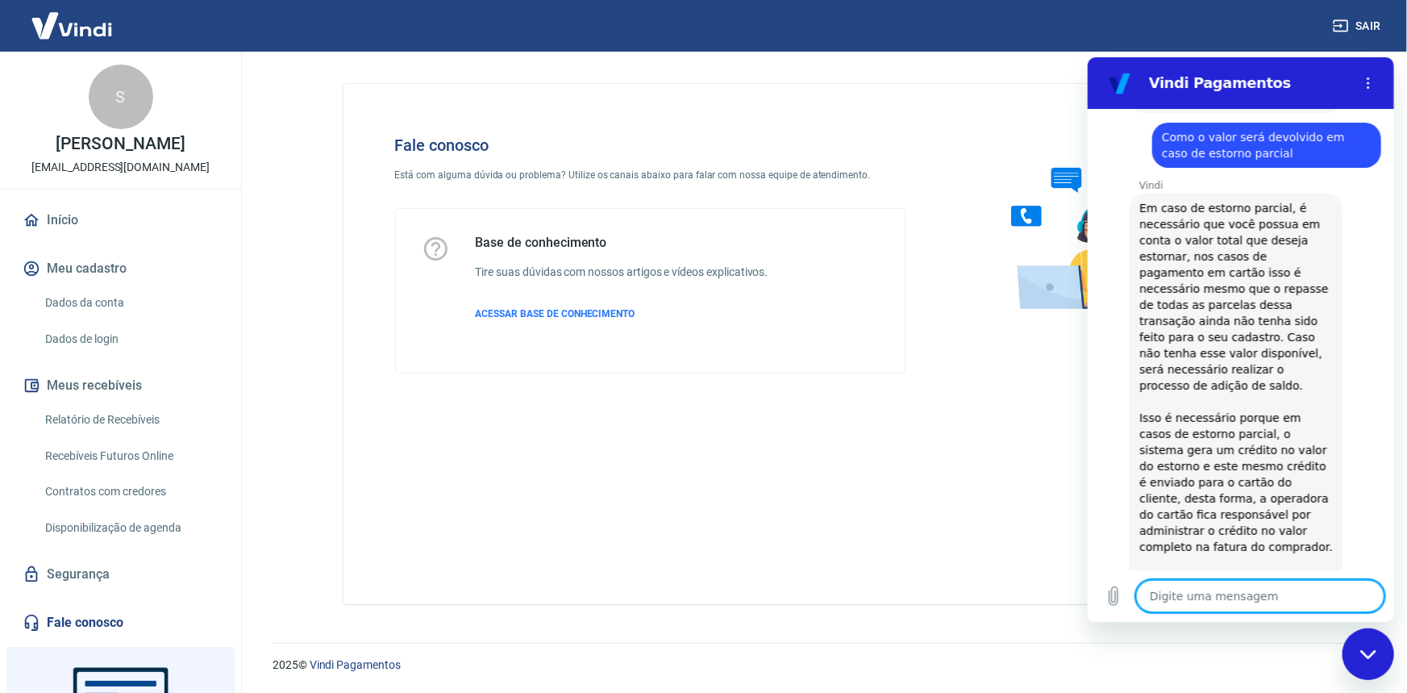
type textarea "x"
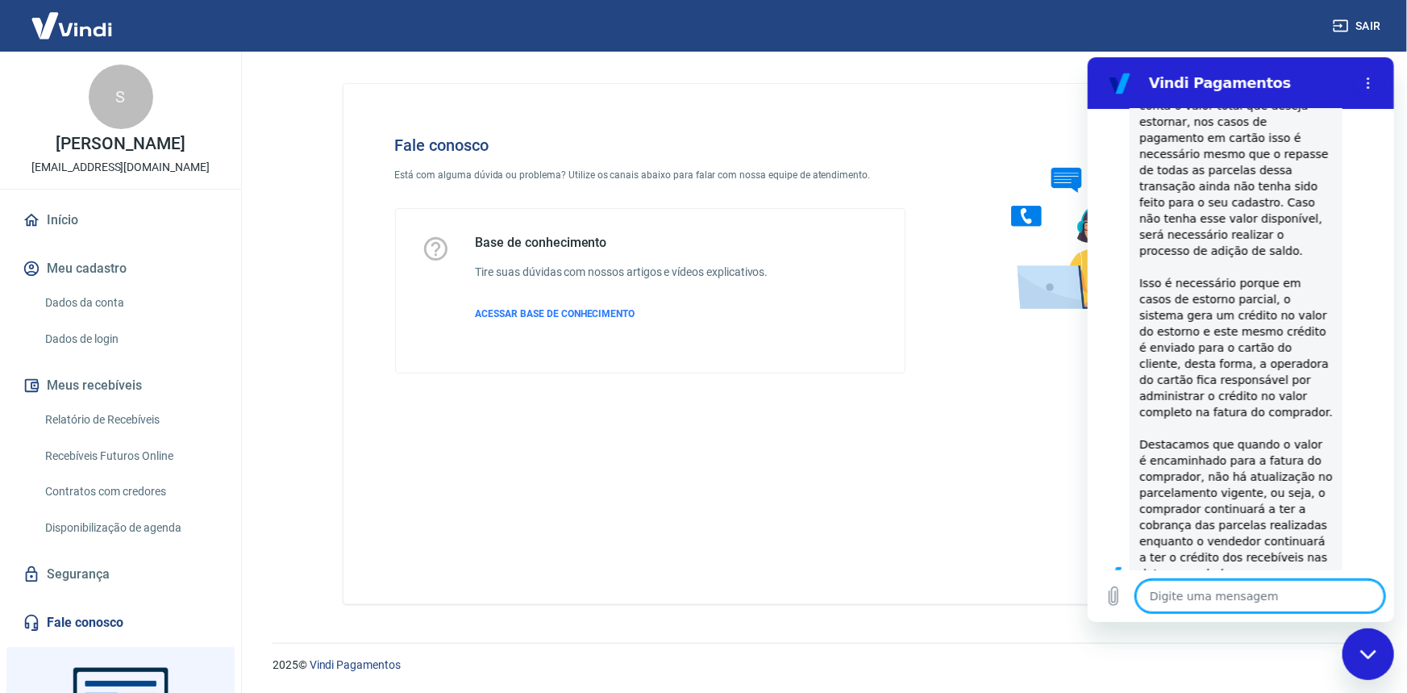
type textarea "f"
type textarea "x"
type textarea "fa"
type textarea "x"
type textarea "fal"
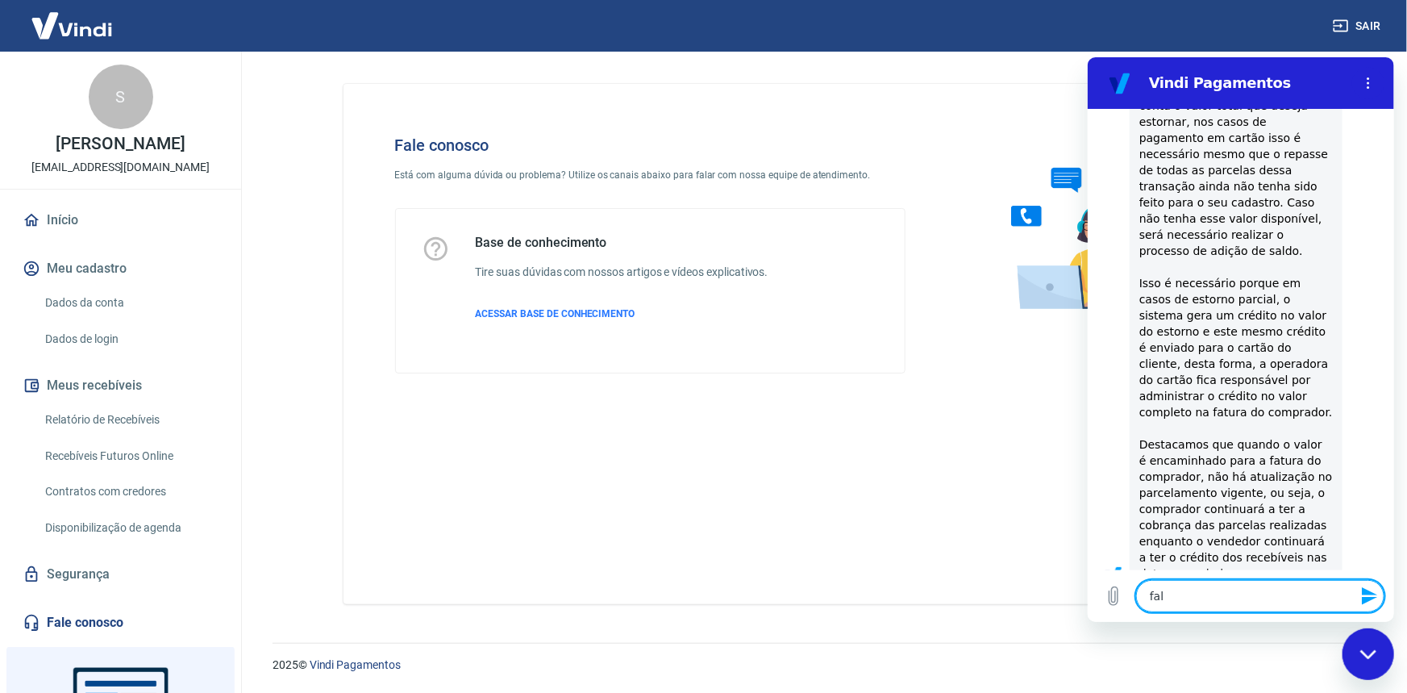
type textarea "x"
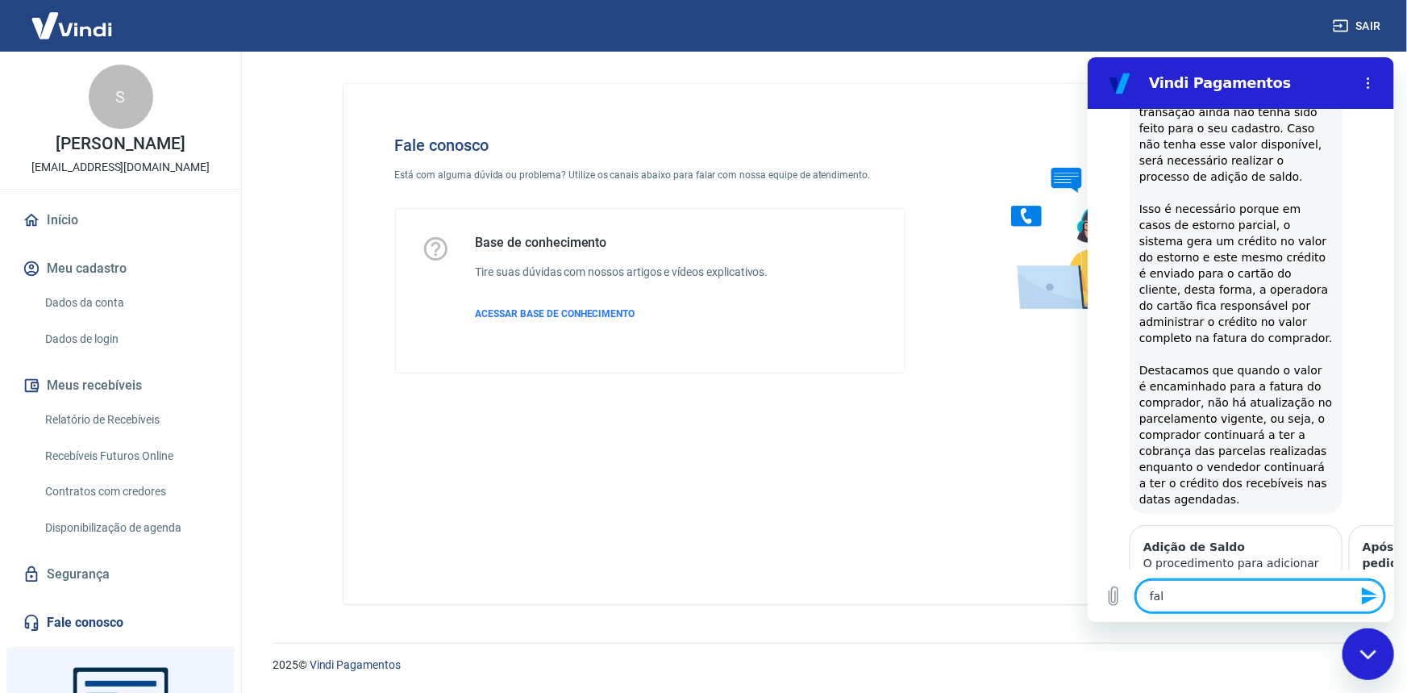
type textarea "fala"
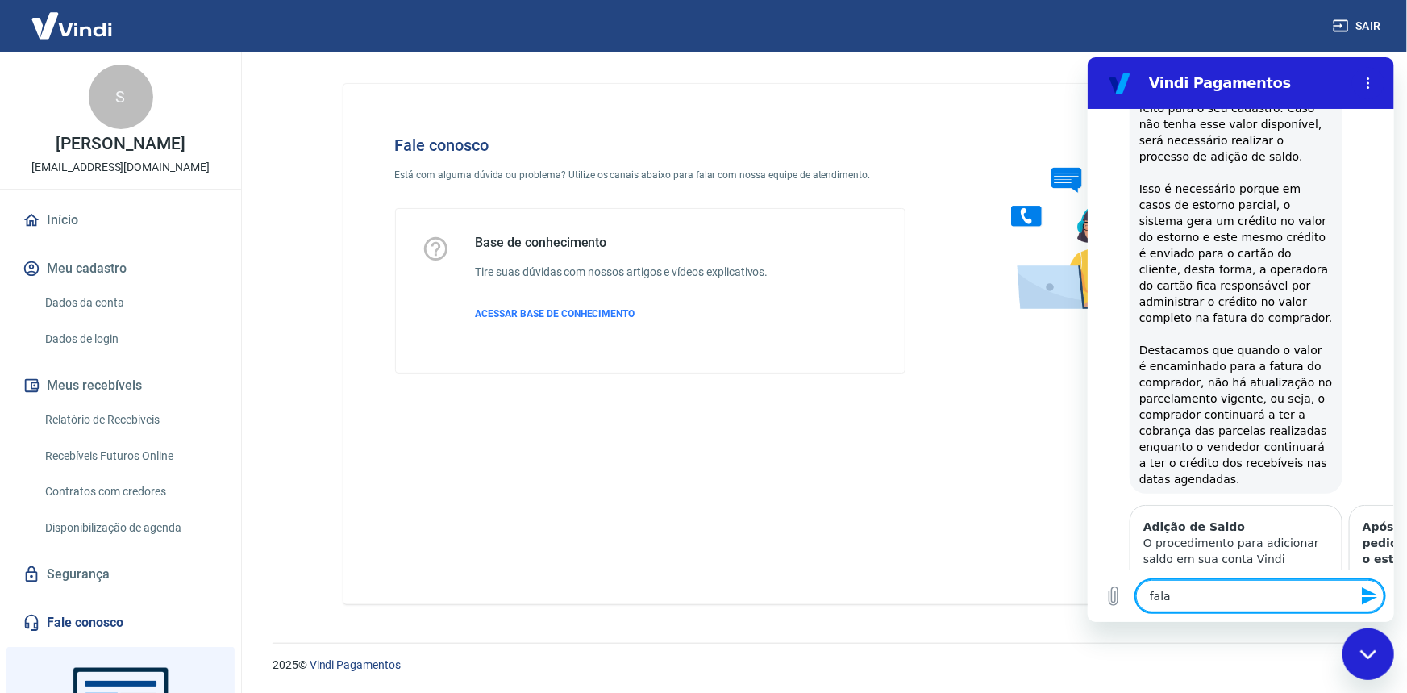
type textarea "x"
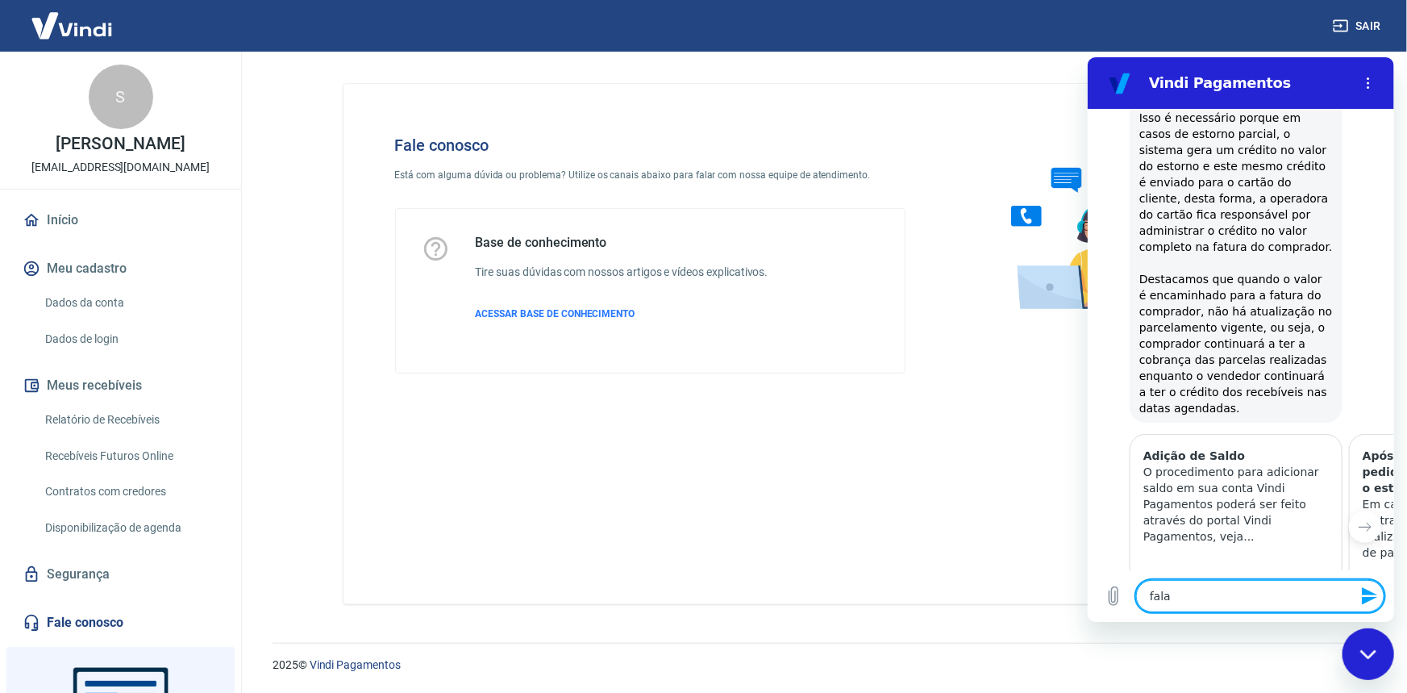
type textarea "falar"
type textarea "x"
type textarea "falar"
type textarea "x"
type textarea "falar c"
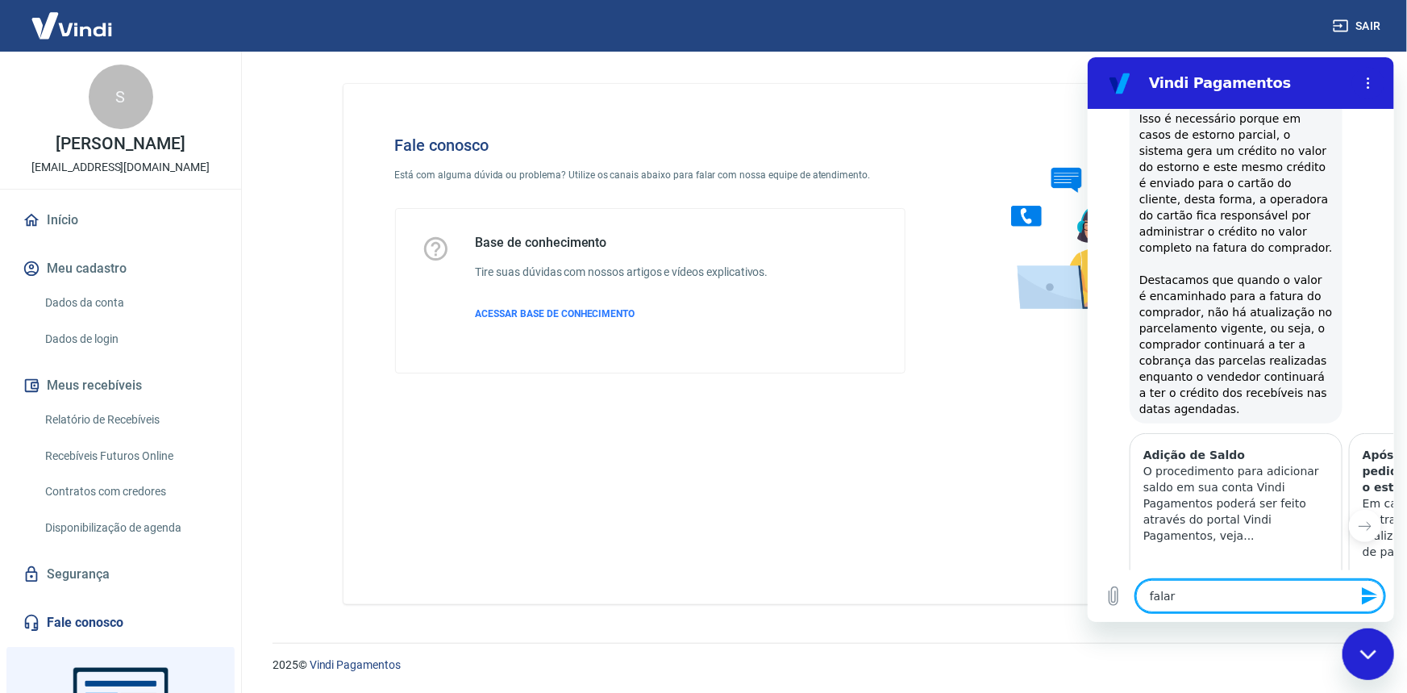
type textarea "x"
type textarea "falar co"
type textarea "x"
type textarea "falar com"
type textarea "x"
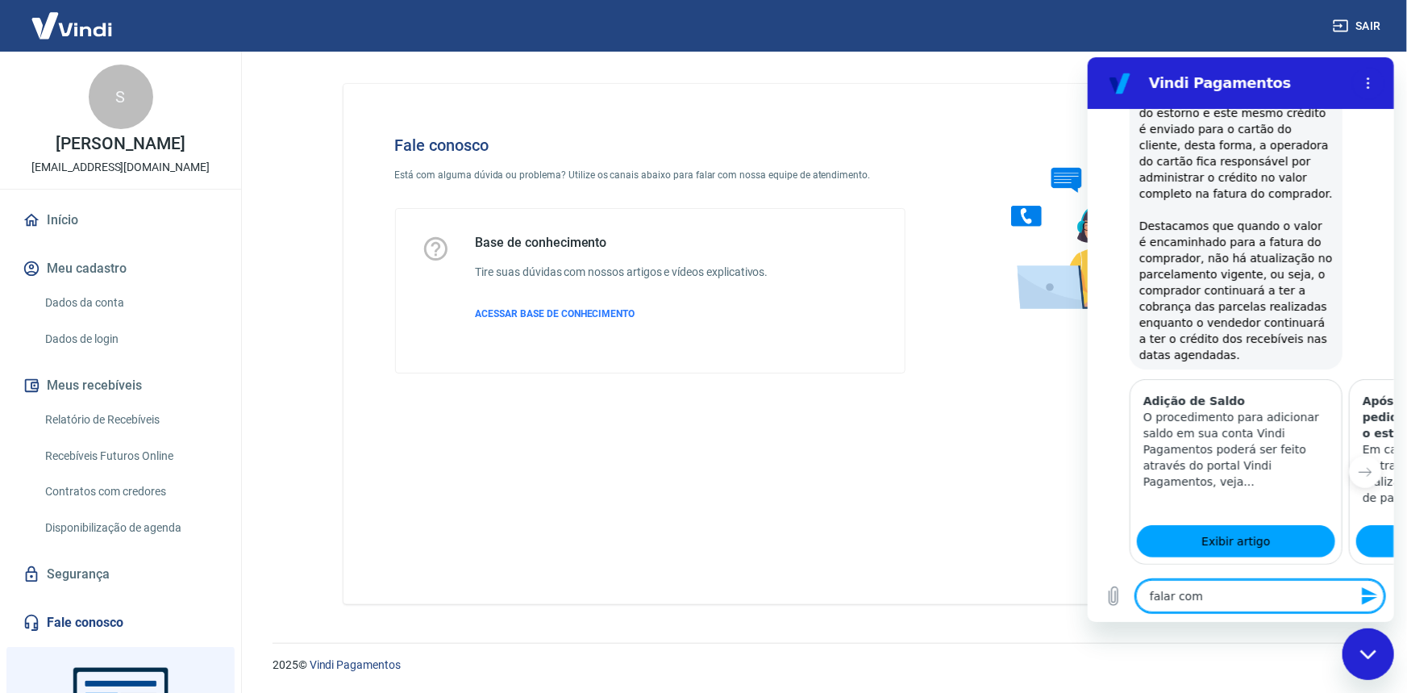
type textarea "falar com"
type textarea "x"
type textarea "falar com e"
type textarea "x"
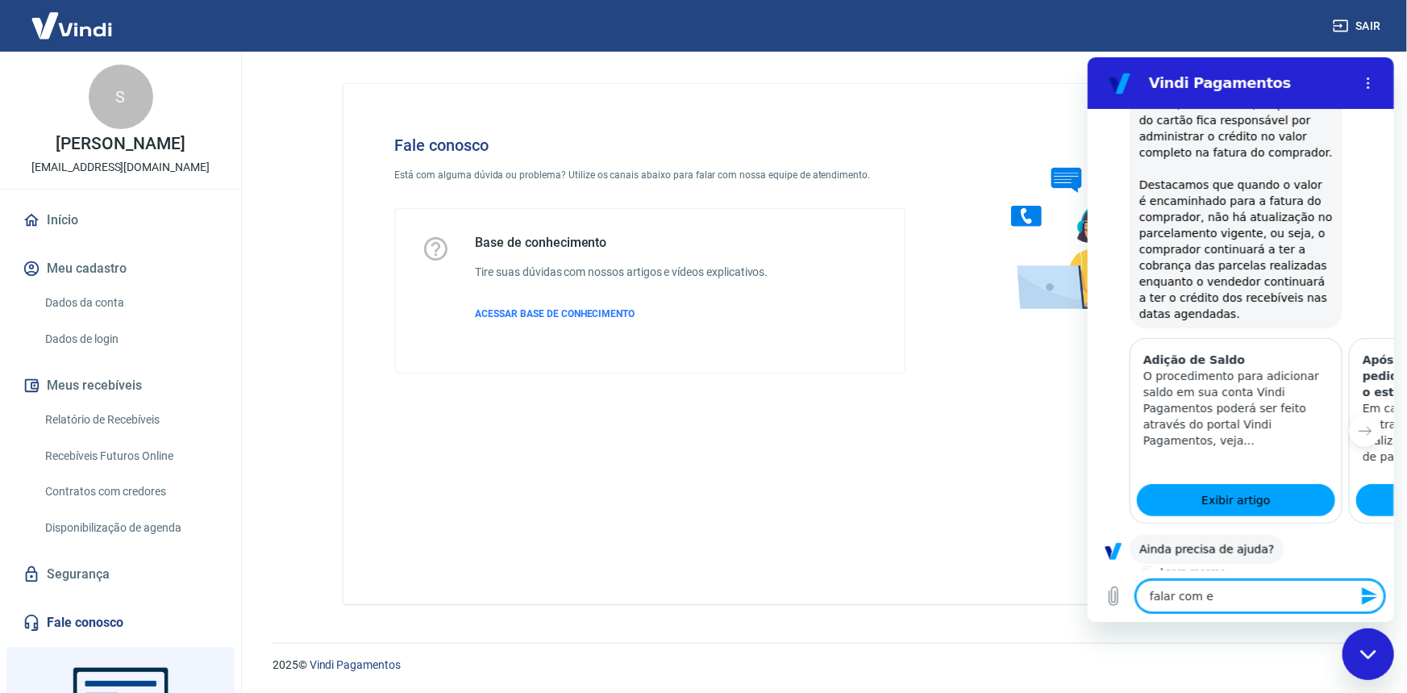
type textarea "falar com"
type textarea "x"
type textarea "falar com a"
type textarea "x"
type textarea "falar com at"
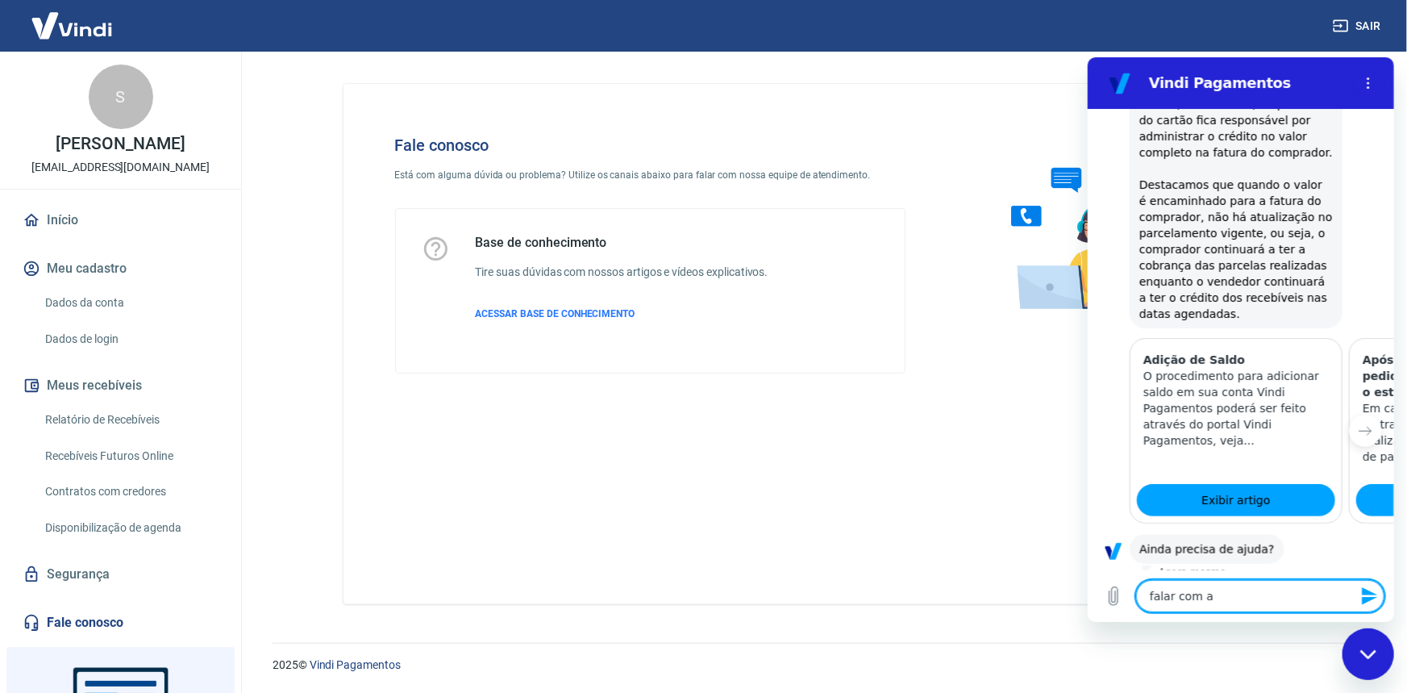
type textarea "x"
type textarea "falar com ate"
type textarea "x"
type textarea "falar com [GEOGRAPHIC_DATA]"
type textarea "x"
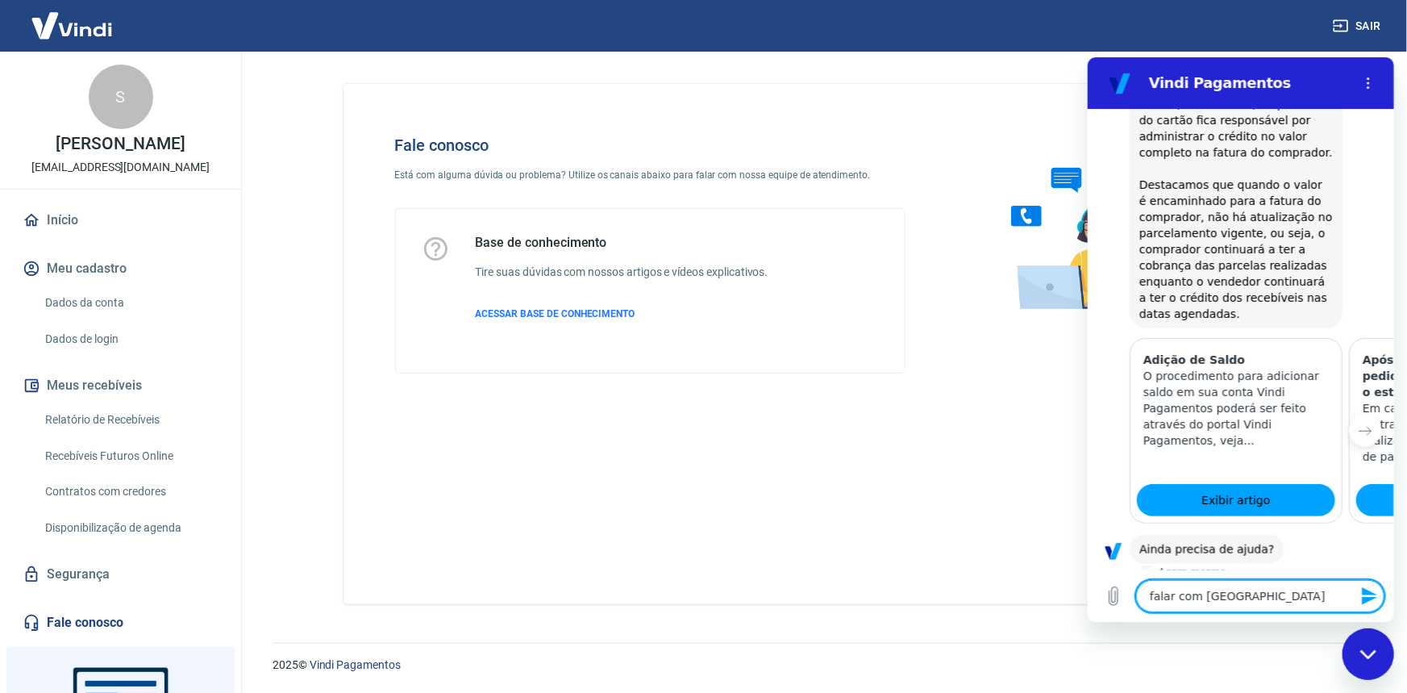
type textarea "falar com atend"
type textarea "x"
type textarea "falar com atende"
type textarea "x"
type textarea "falar com atendet"
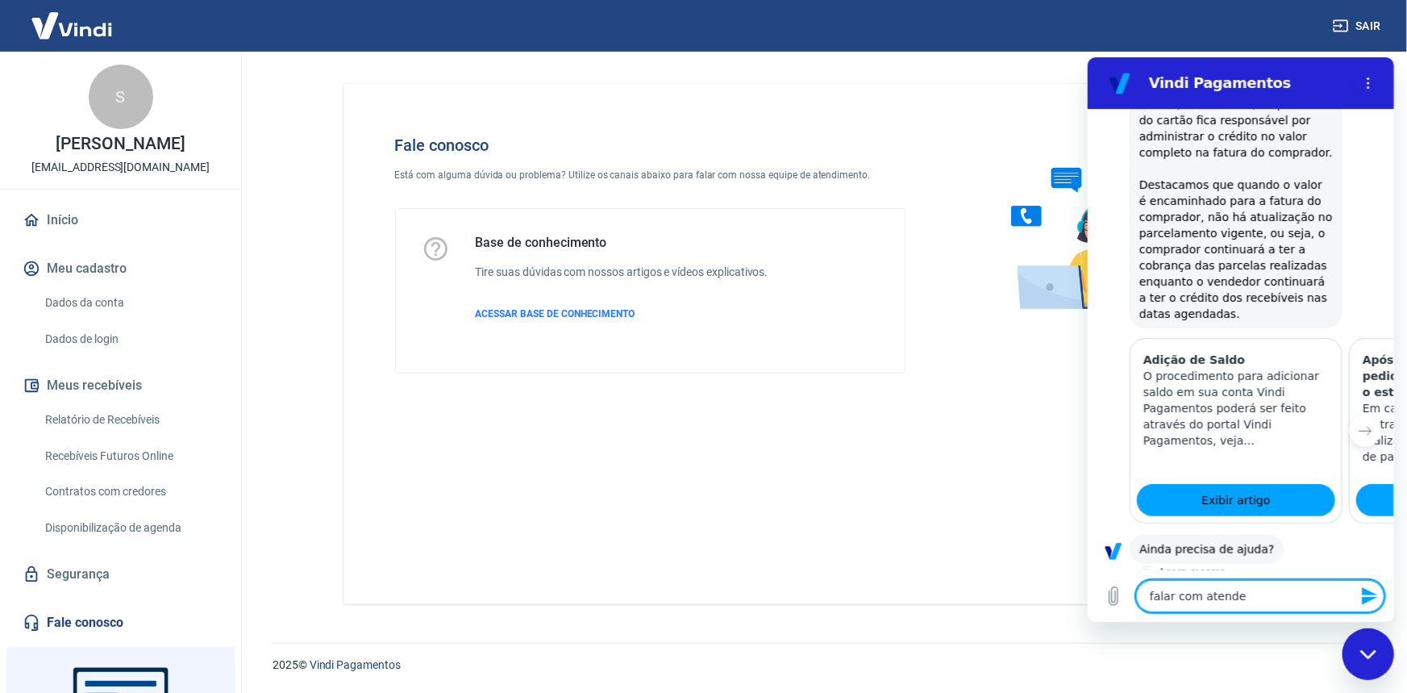
type textarea "x"
type textarea "falar com atendete"
type textarea "x"
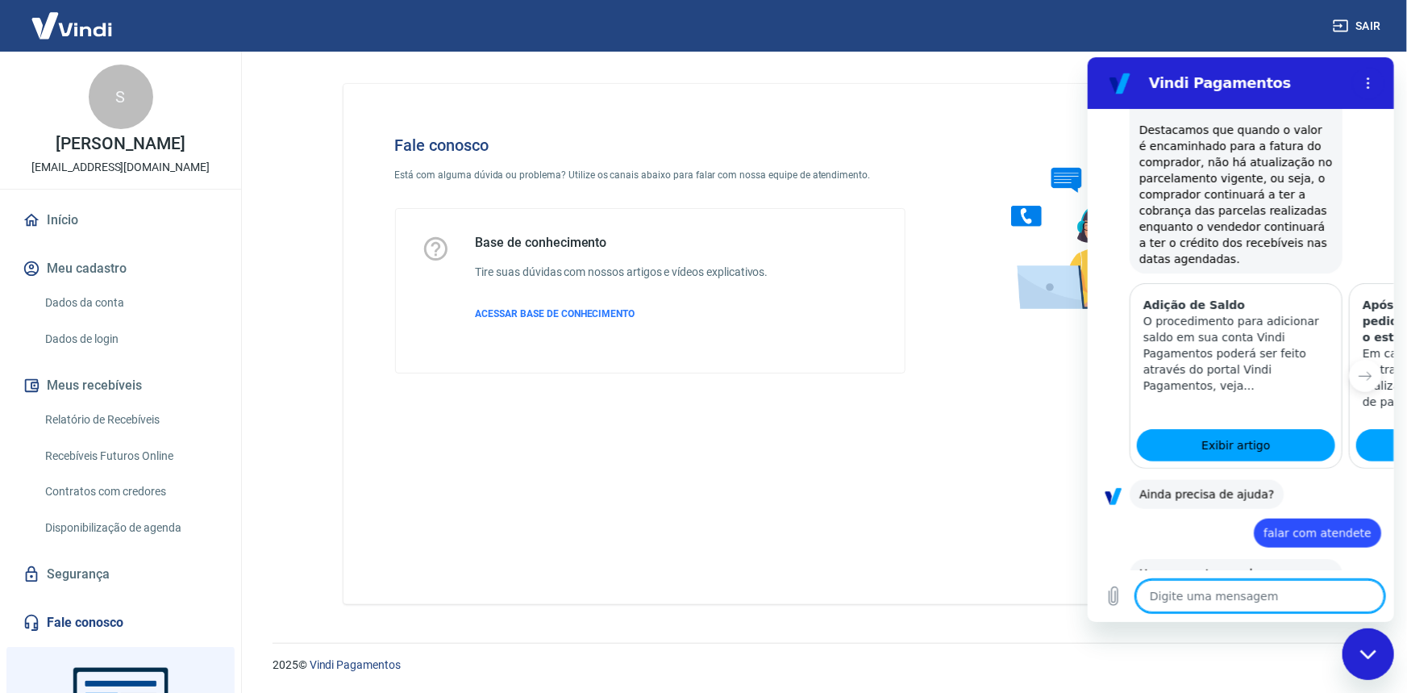
scroll to position [718, 0]
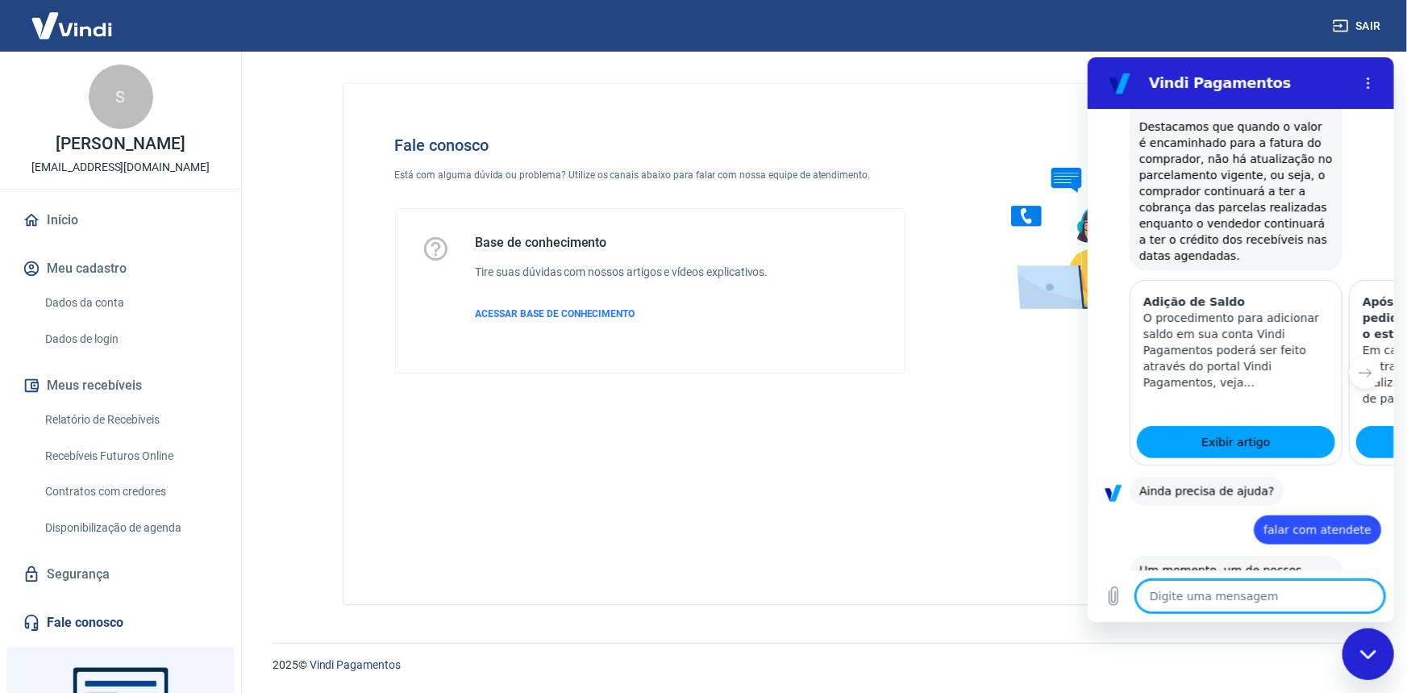
drag, startPoint x: 1262, startPoint y: 594, endPoint x: 1245, endPoint y: 594, distance: 17.7
click at [1264, 590] on textarea at bounding box center [1260, 595] width 248 height 32
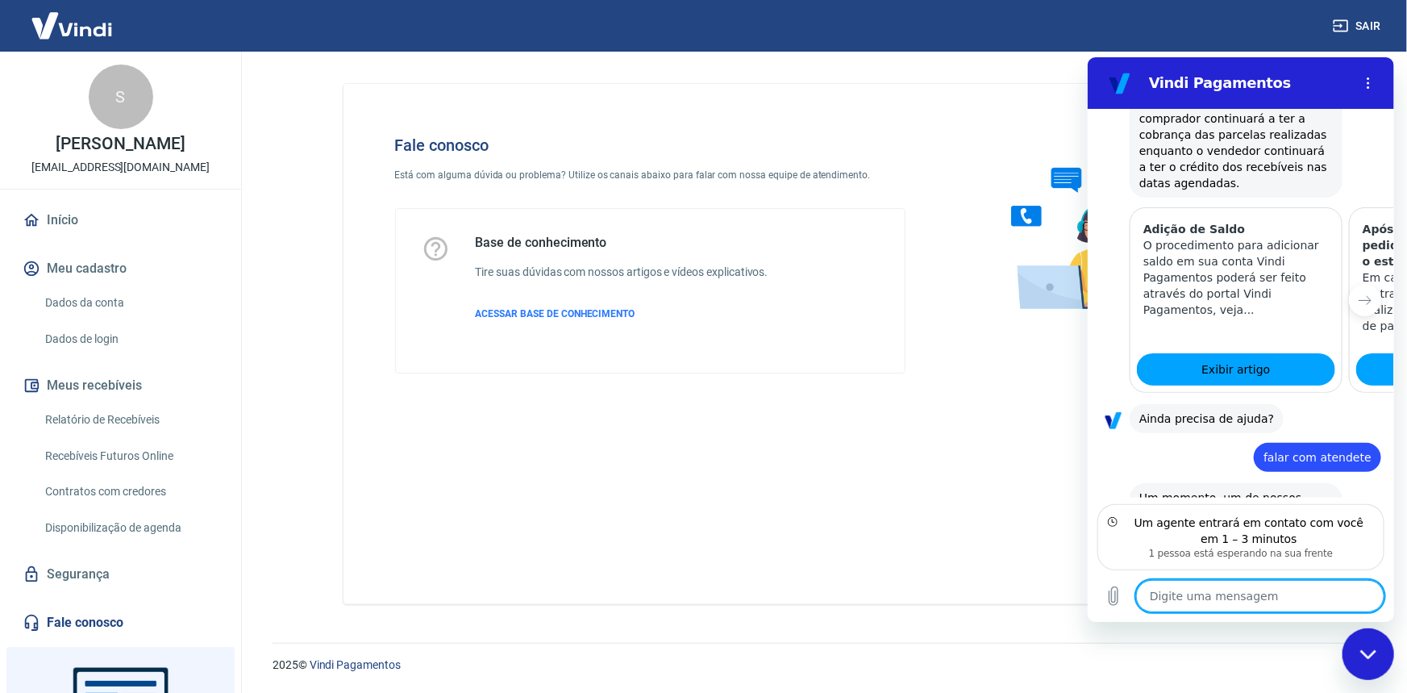
scroll to position [774, 0]
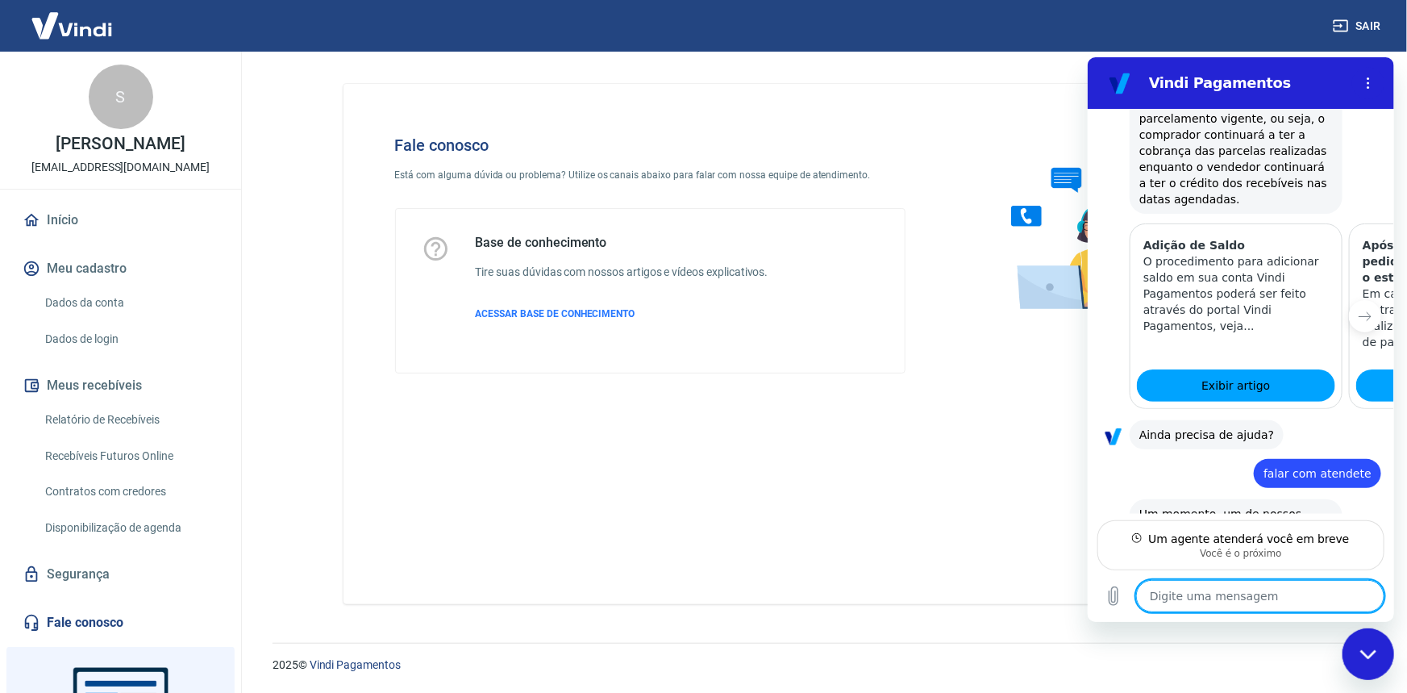
click at [1245, 594] on textarea at bounding box center [1260, 595] width 248 height 32
type textarea "x"
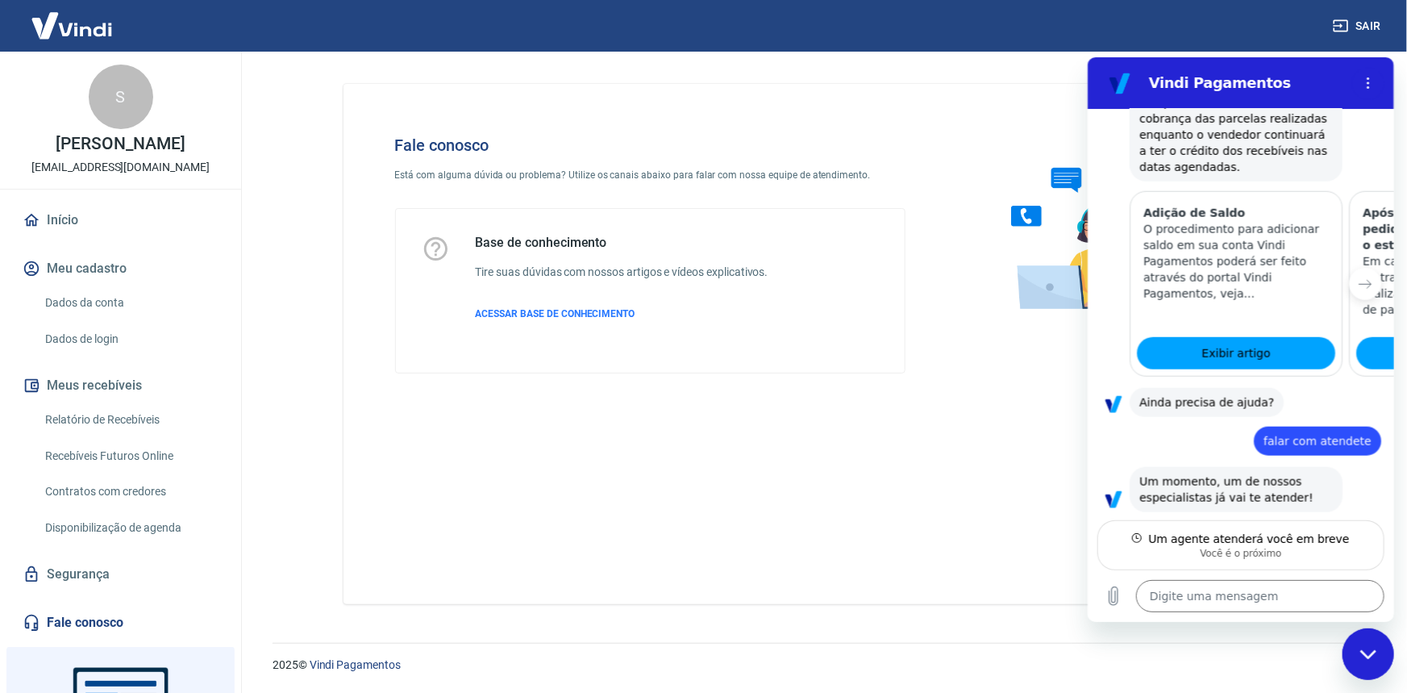
scroll to position [806, 0]
drag, startPoint x: 1261, startPoint y: 590, endPoint x: 1270, endPoint y: 594, distance: 10.5
click at [1262, 590] on textarea at bounding box center [1260, 595] width 248 height 32
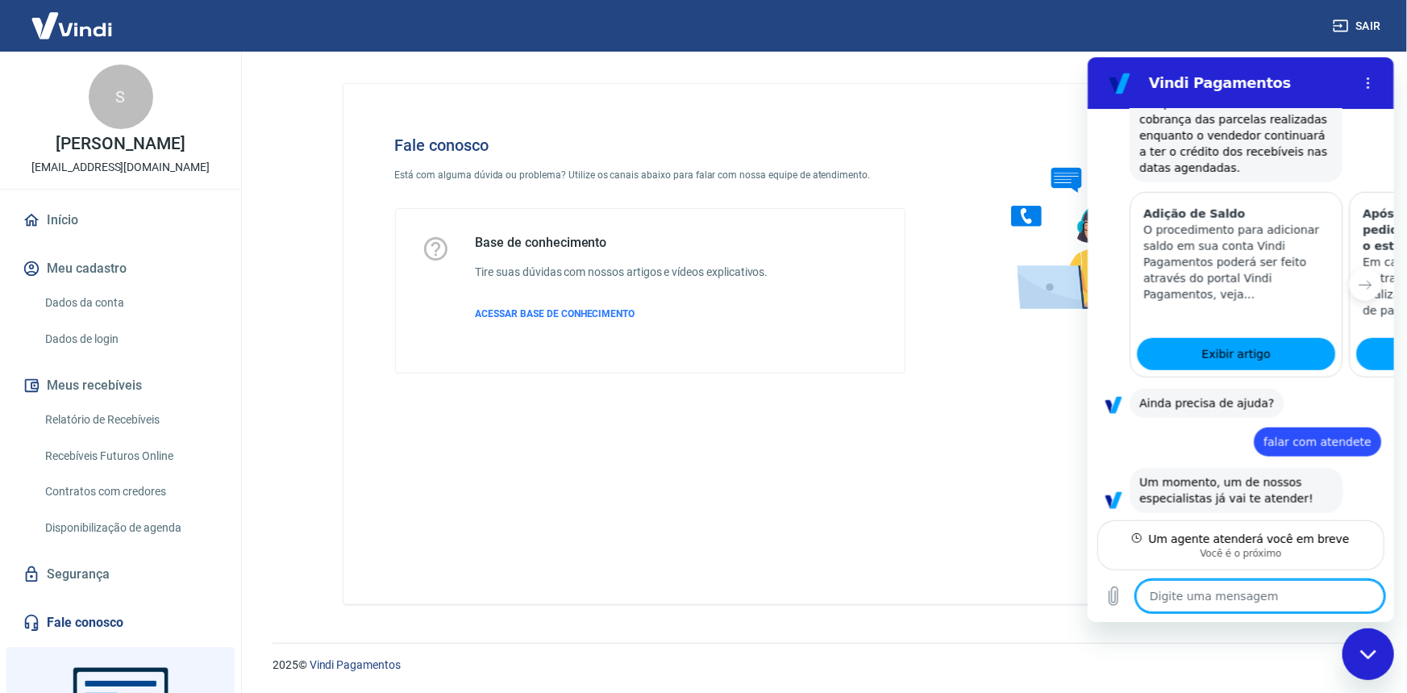
type textarea "B"
type textarea "x"
type textarea "Bo"
type textarea "x"
type textarea "Boa"
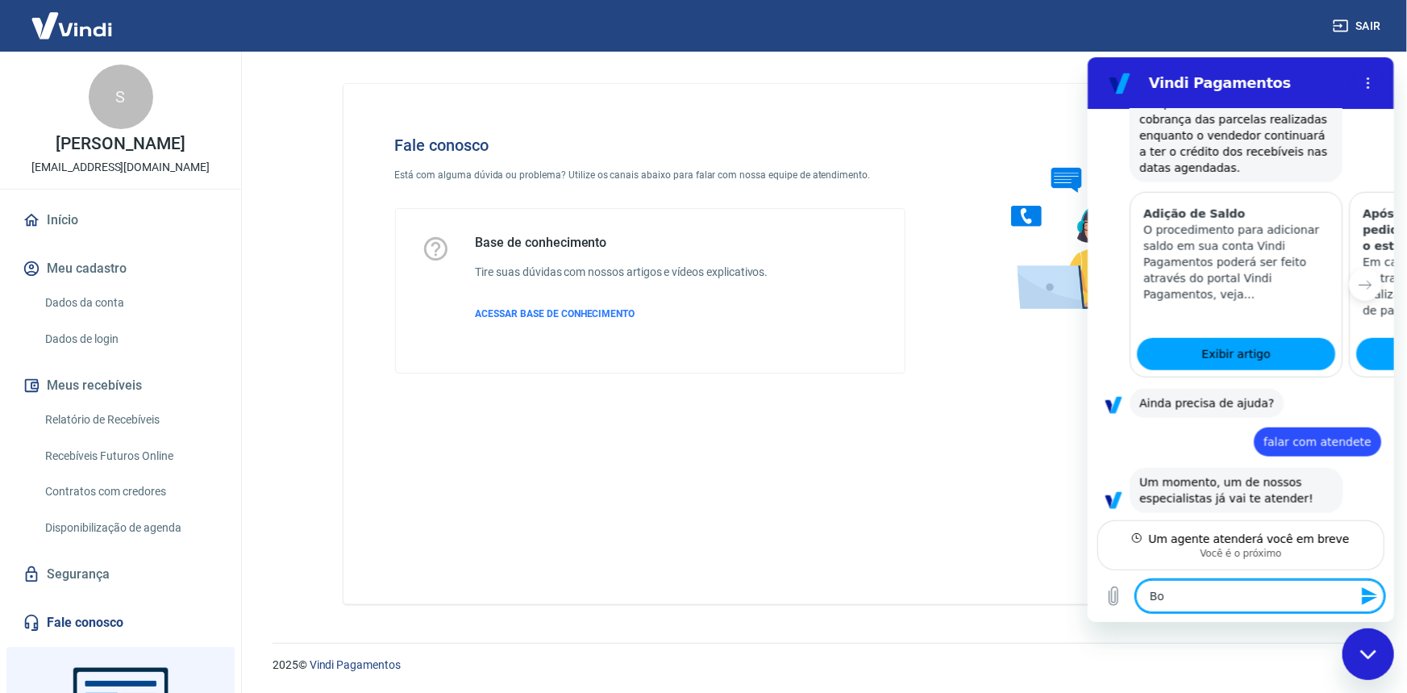
type textarea "x"
type textarea "Boa"
type textarea "x"
type textarea "Boa t"
type textarea "x"
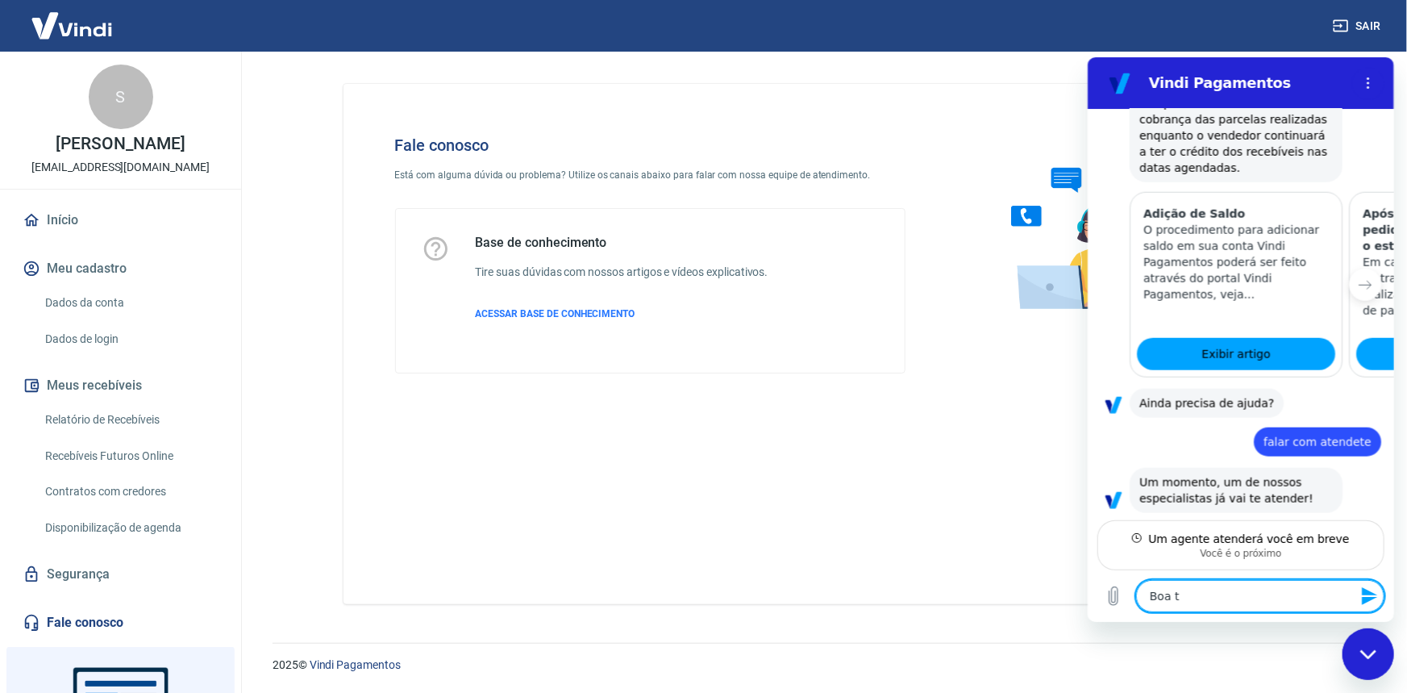
type textarea "Boa ta"
type textarea "x"
type textarea "Boa tar"
type textarea "x"
type textarea "Boa tard"
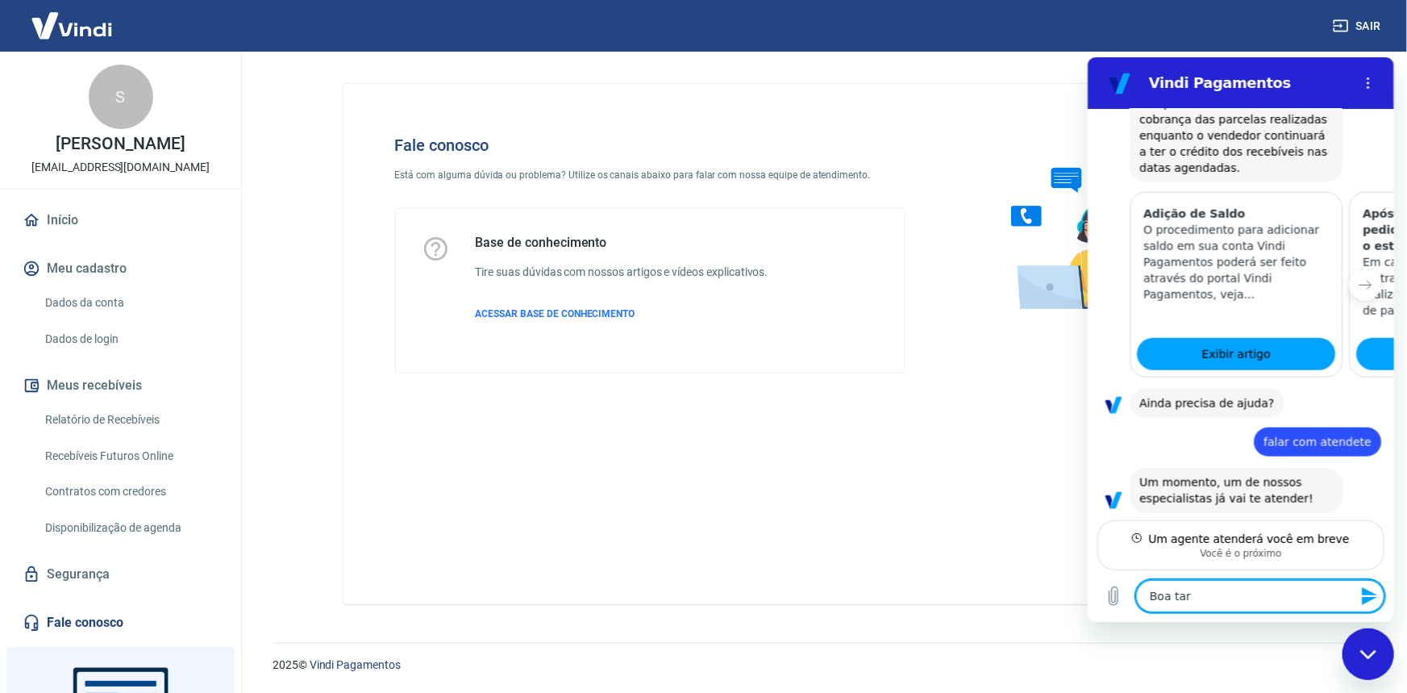
type textarea "x"
type textarea "Boa tarde"
type textarea "x"
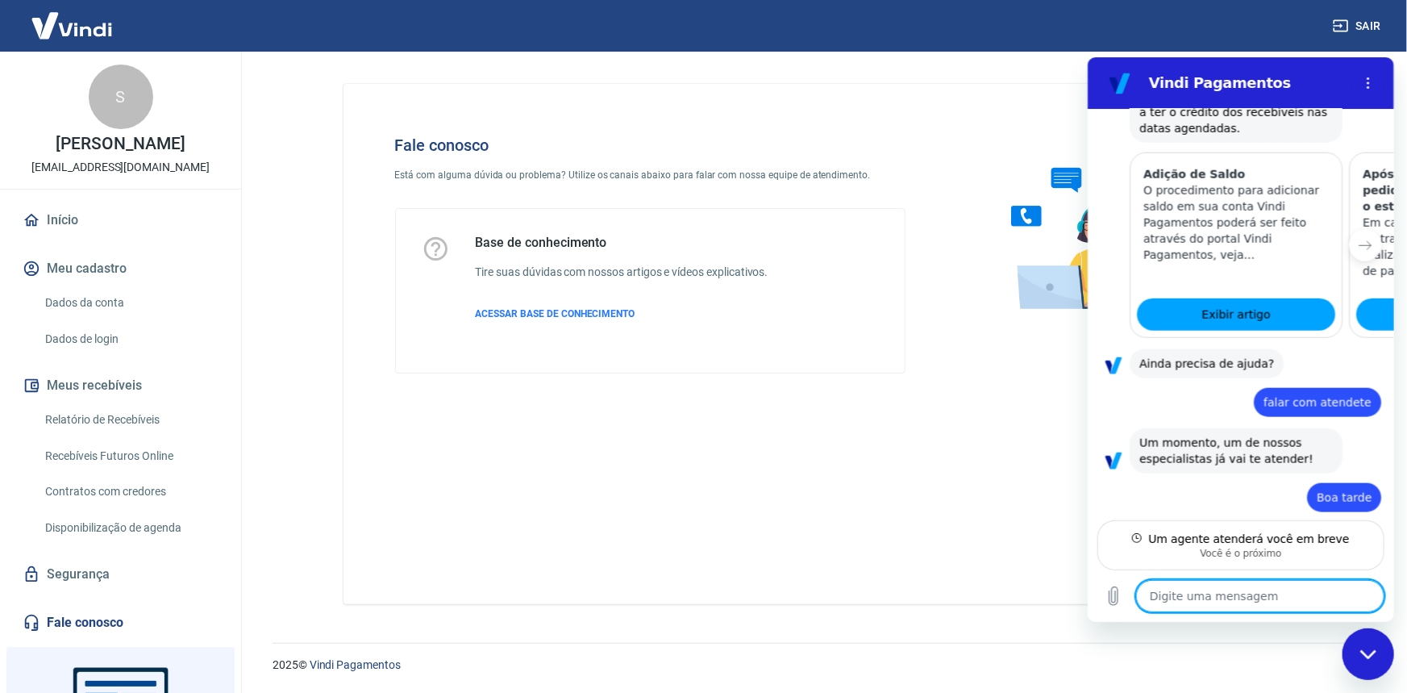
scroll to position [844, 0]
drag, startPoint x: 1104, startPoint y: 594, endPoint x: 1095, endPoint y: 608, distance: 16.3
click at [1100, 599] on button "Carregar arquivo" at bounding box center [1113, 595] width 32 height 32
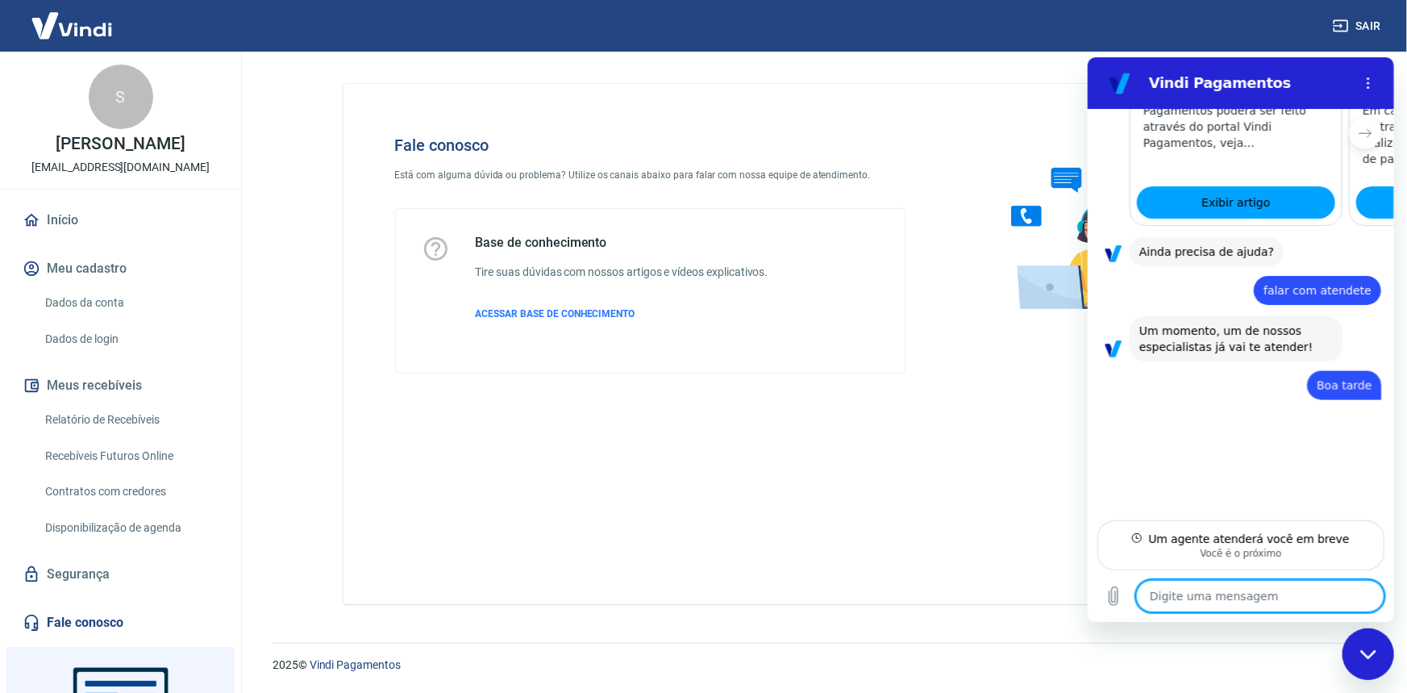
scroll to position [961, 0]
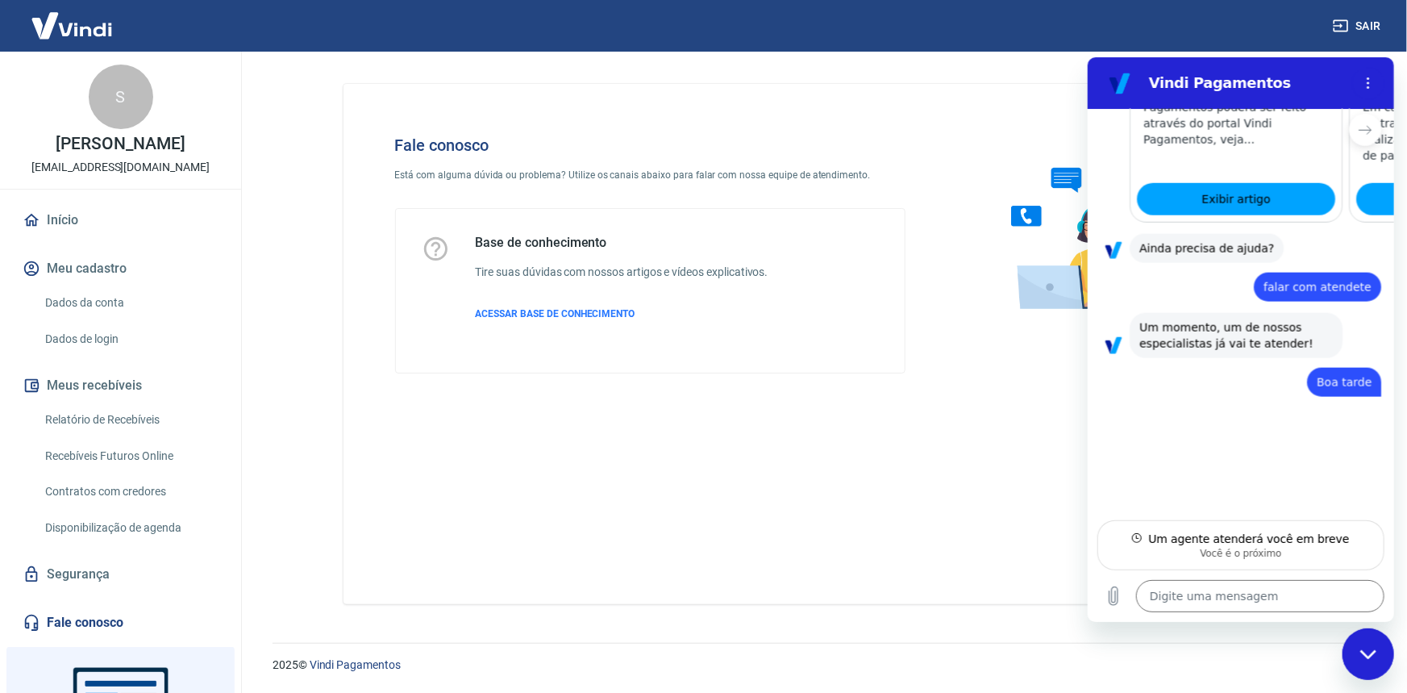
type textarea "x"
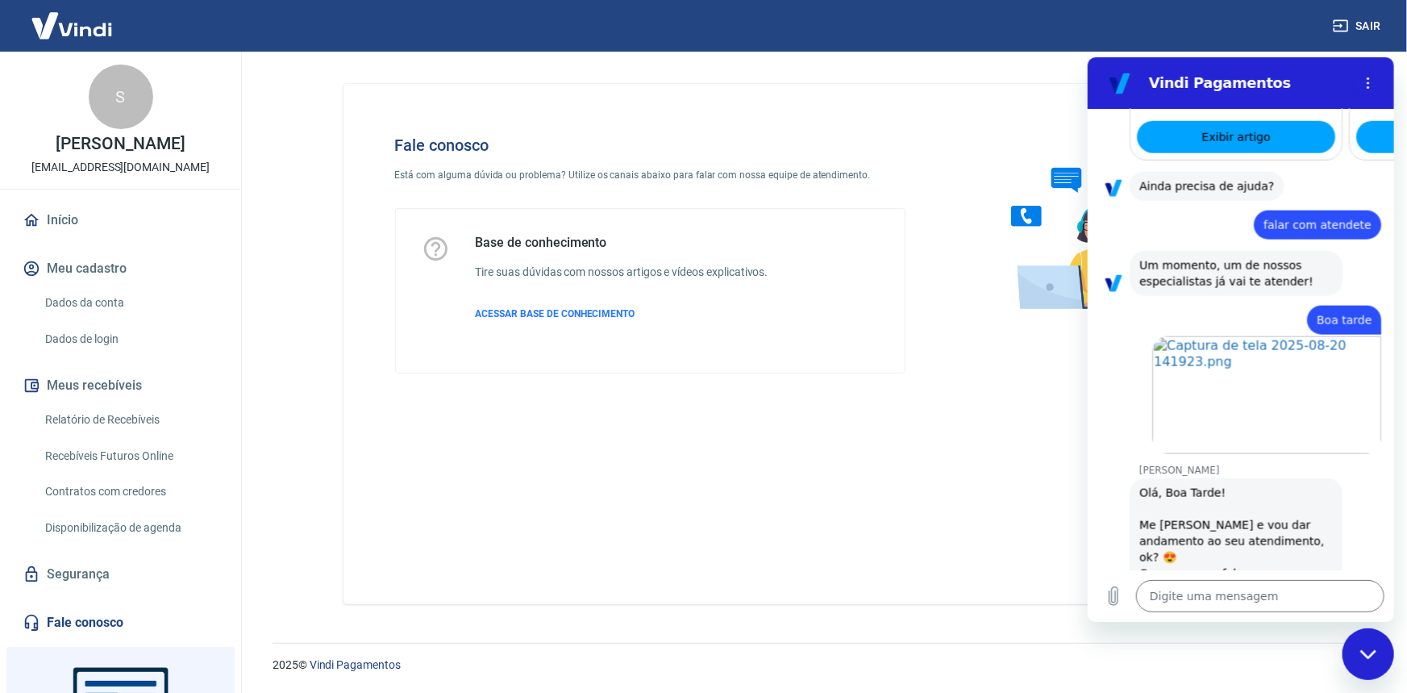
scroll to position [1025, 0]
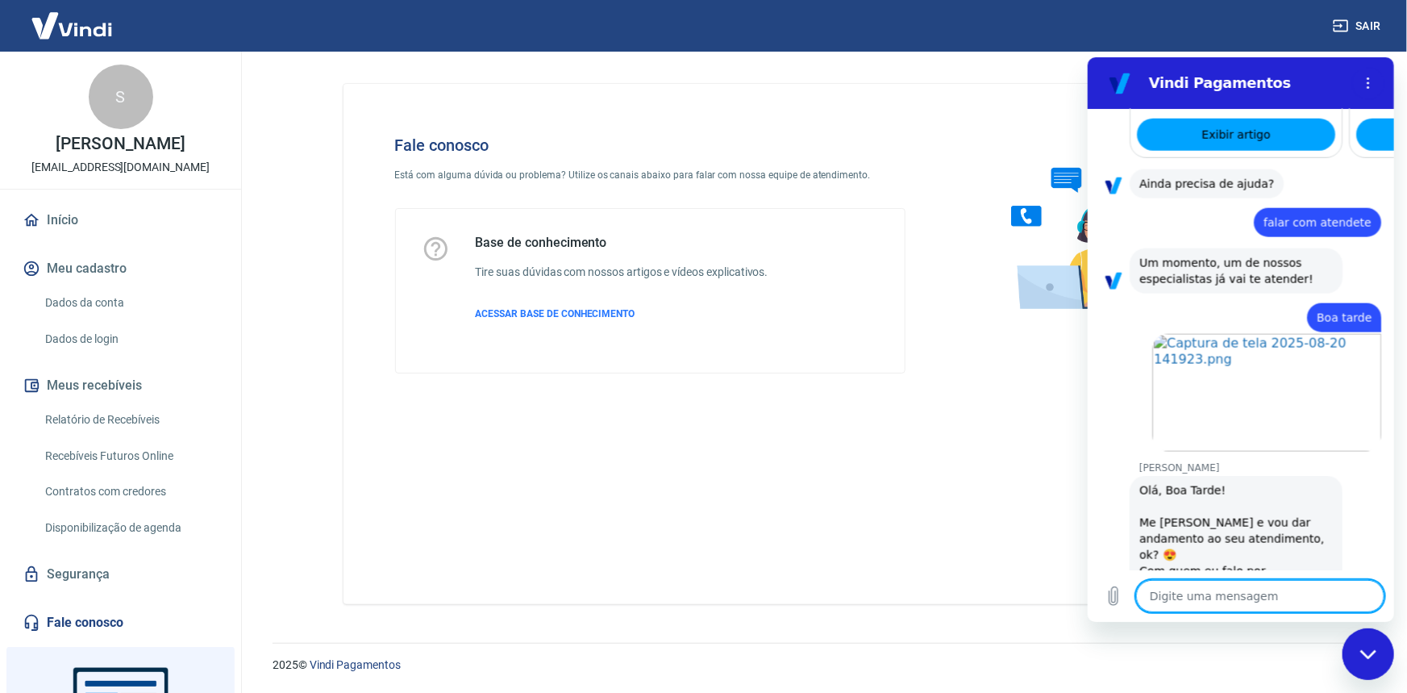
click at [1257, 586] on textarea at bounding box center [1260, 595] width 248 height 32
type textarea "q"
type textarea "x"
type textarea "qu"
type textarea "x"
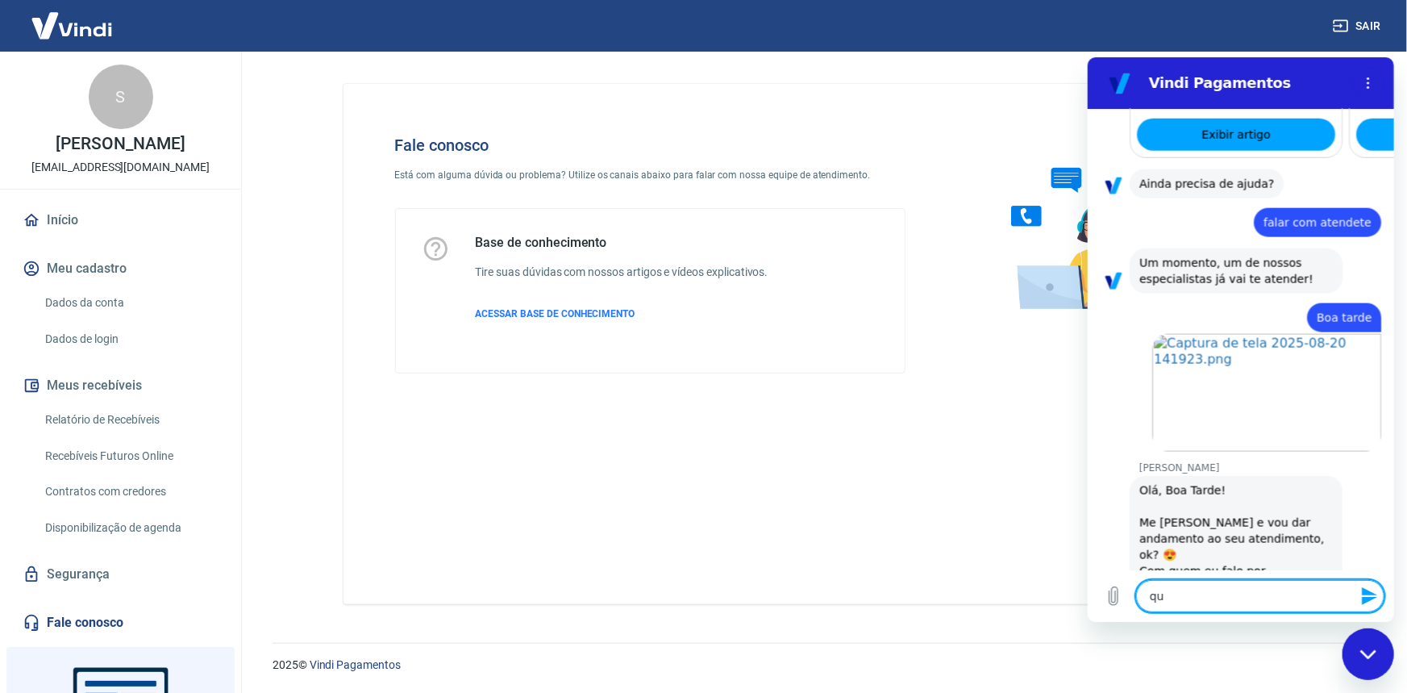
type textarea "que"
type textarea "x"
type textarea "quer"
type textarea "x"
type textarea "queri"
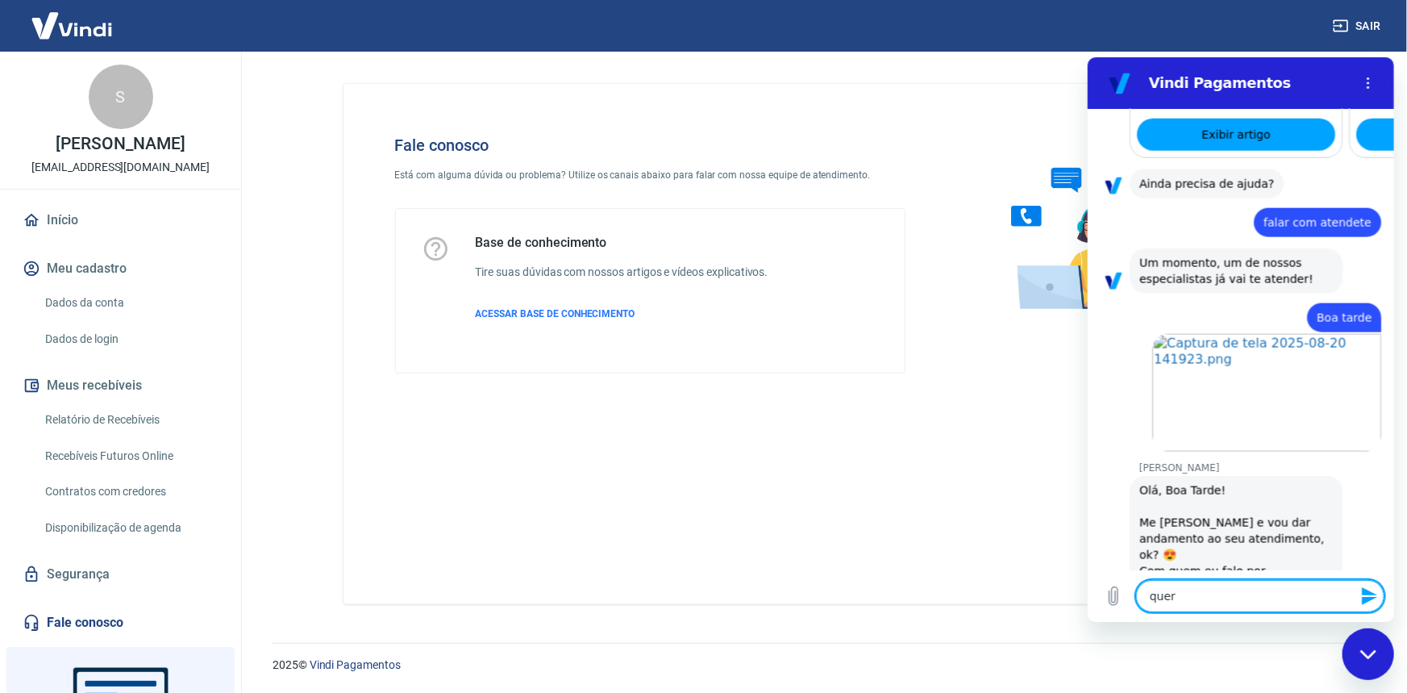
type textarea "x"
type textarea "queria"
type textarea "x"
type textarea "queria"
type textarea "x"
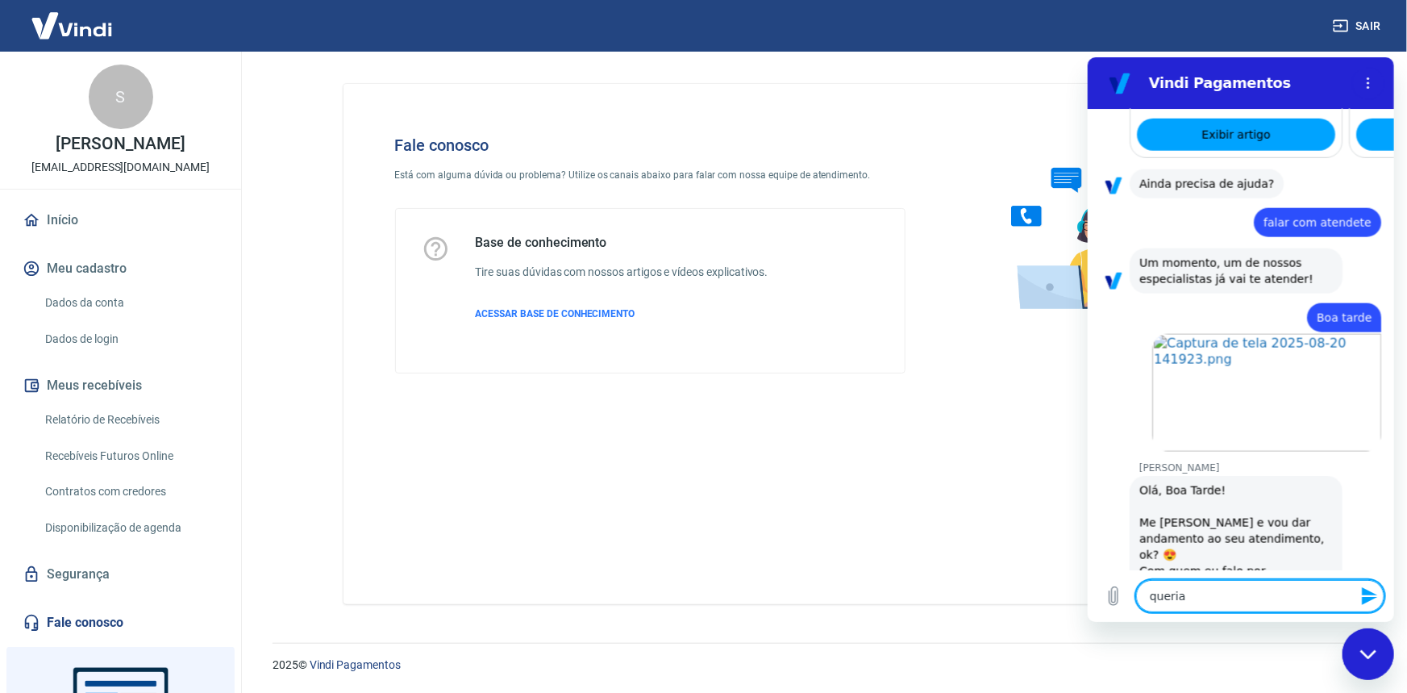
type textarea "queria s"
type textarea "x"
type textarea "queria sa"
type textarea "x"
type textarea "queria sab"
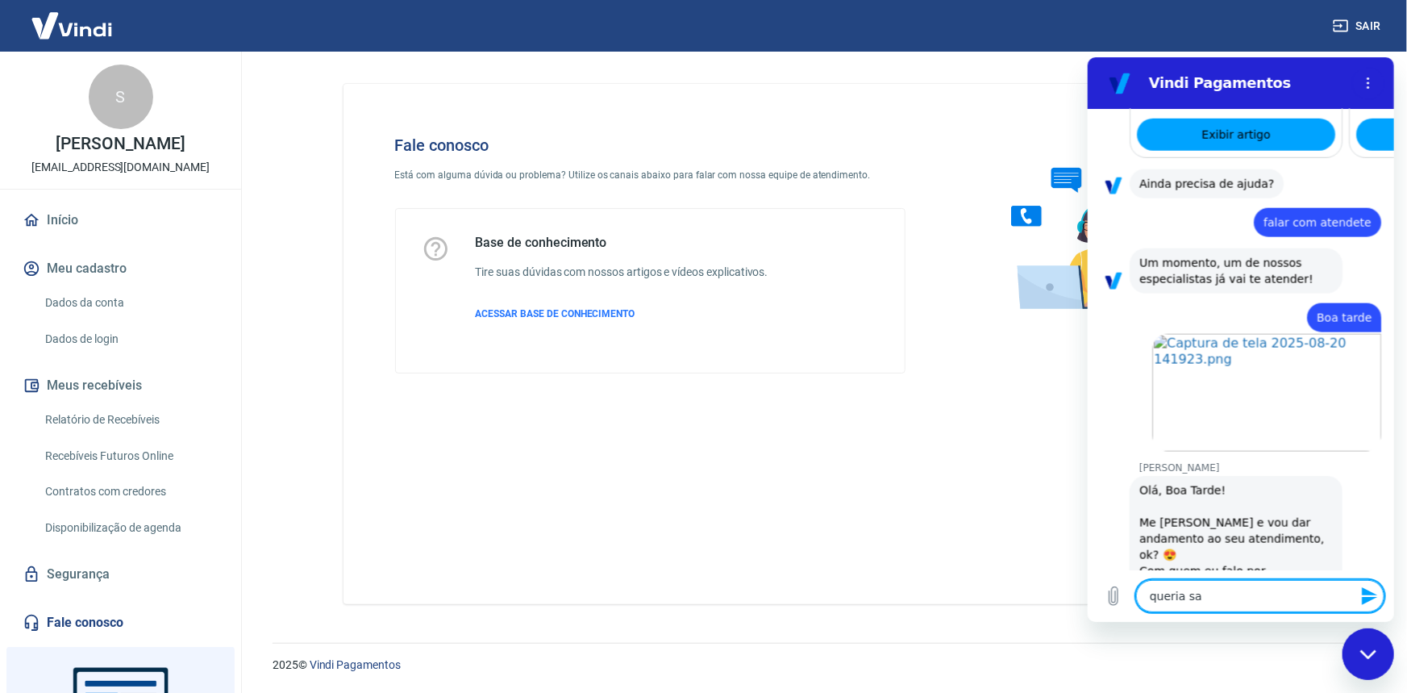
type textarea "x"
type textarea "queria sabe"
type textarea "x"
type textarea "queria saber"
type textarea "x"
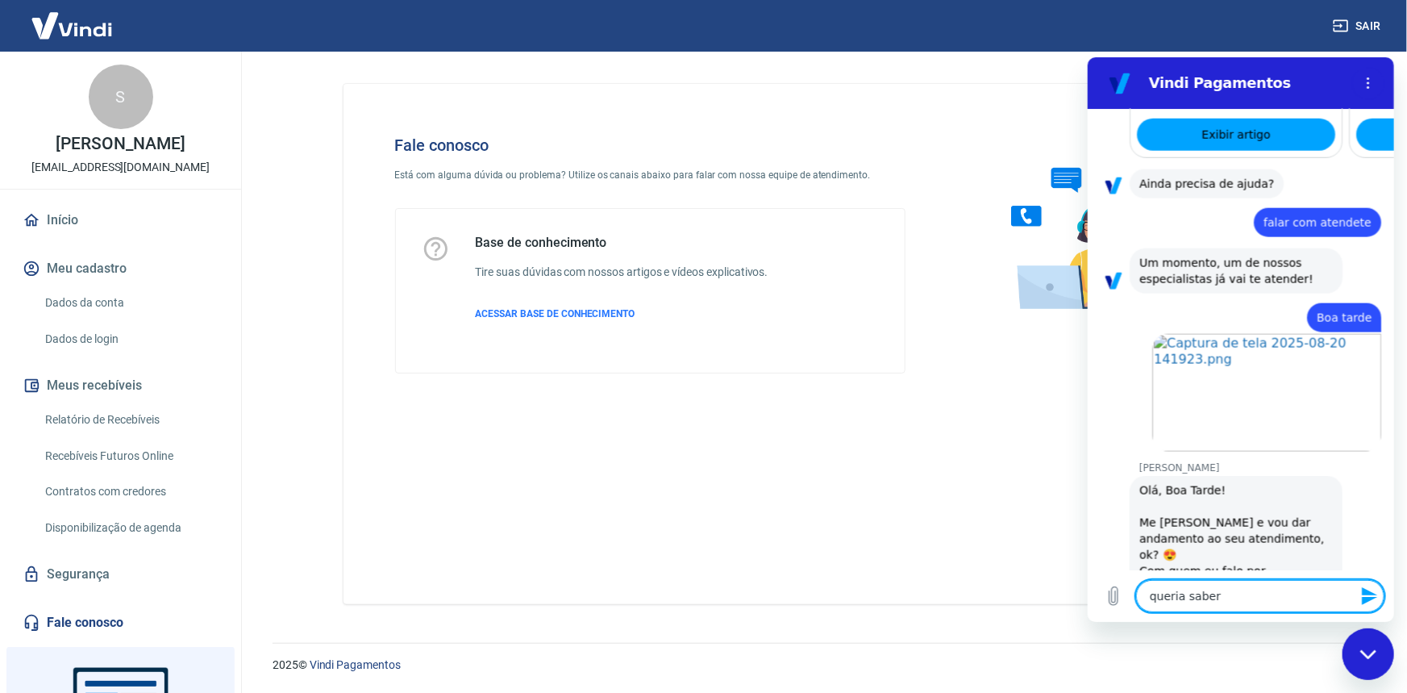
type textarea "queria saber"
type textarea "x"
type textarea "queria saber ´q"
type textarea "x"
type textarea "queria saber ´q"
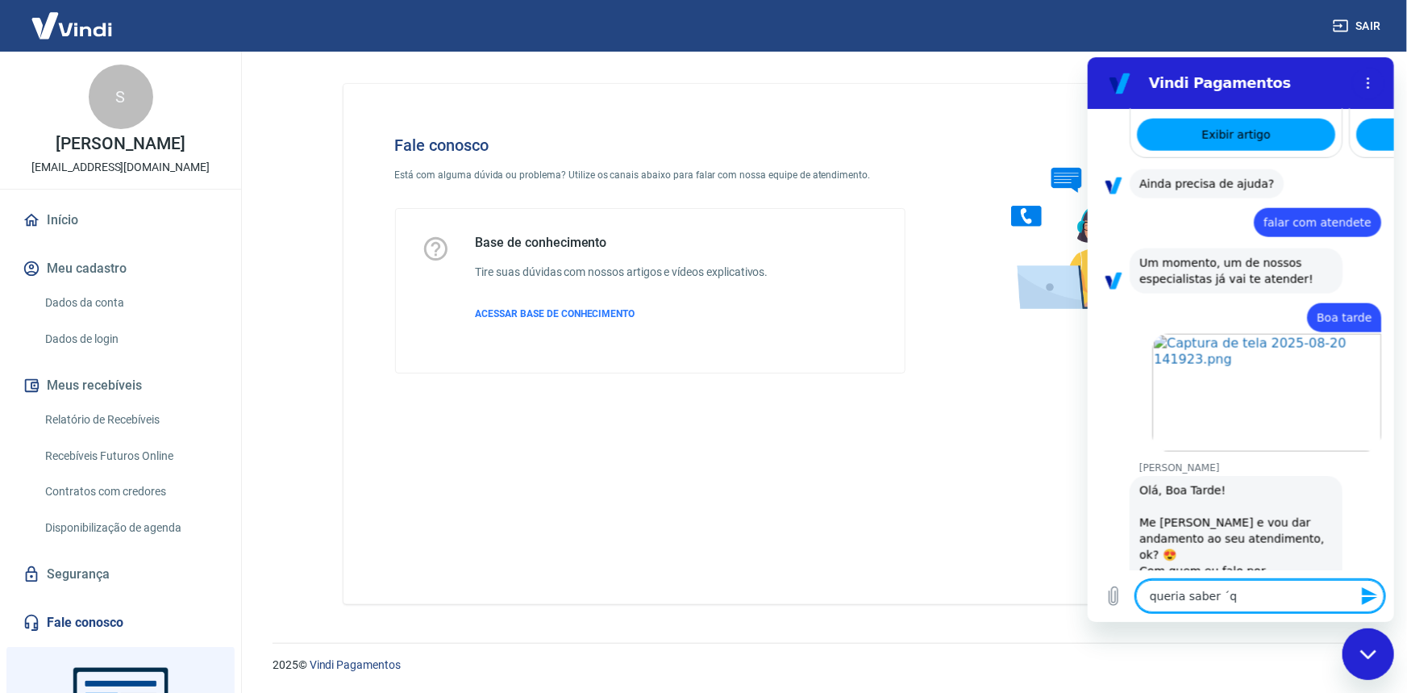
type textarea "x"
type textarea "queria saber ´q e"
type textarea "x"
type textarea "queria saber ´q"
type textarea "x"
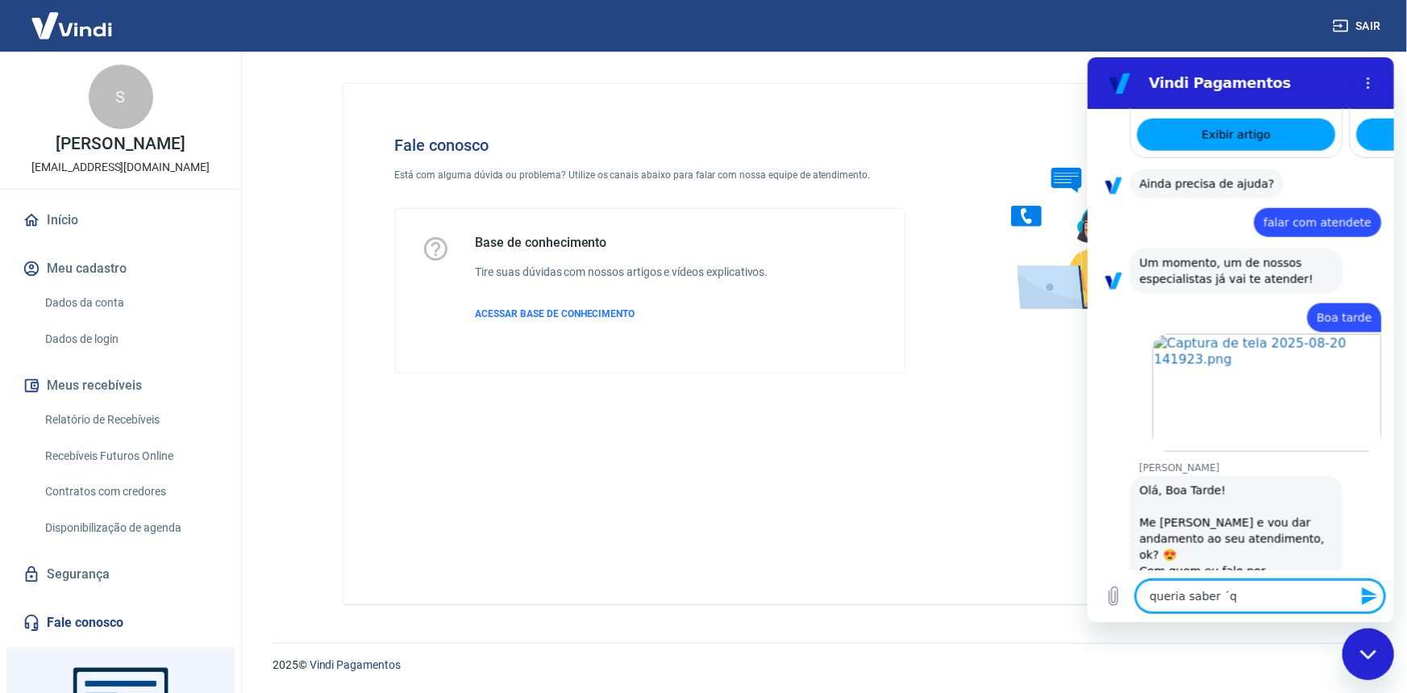
type textarea "queria saber ´q"
type textarea "x"
type textarea "queria saber ´"
type textarea "x"
type textarea "queria saber"
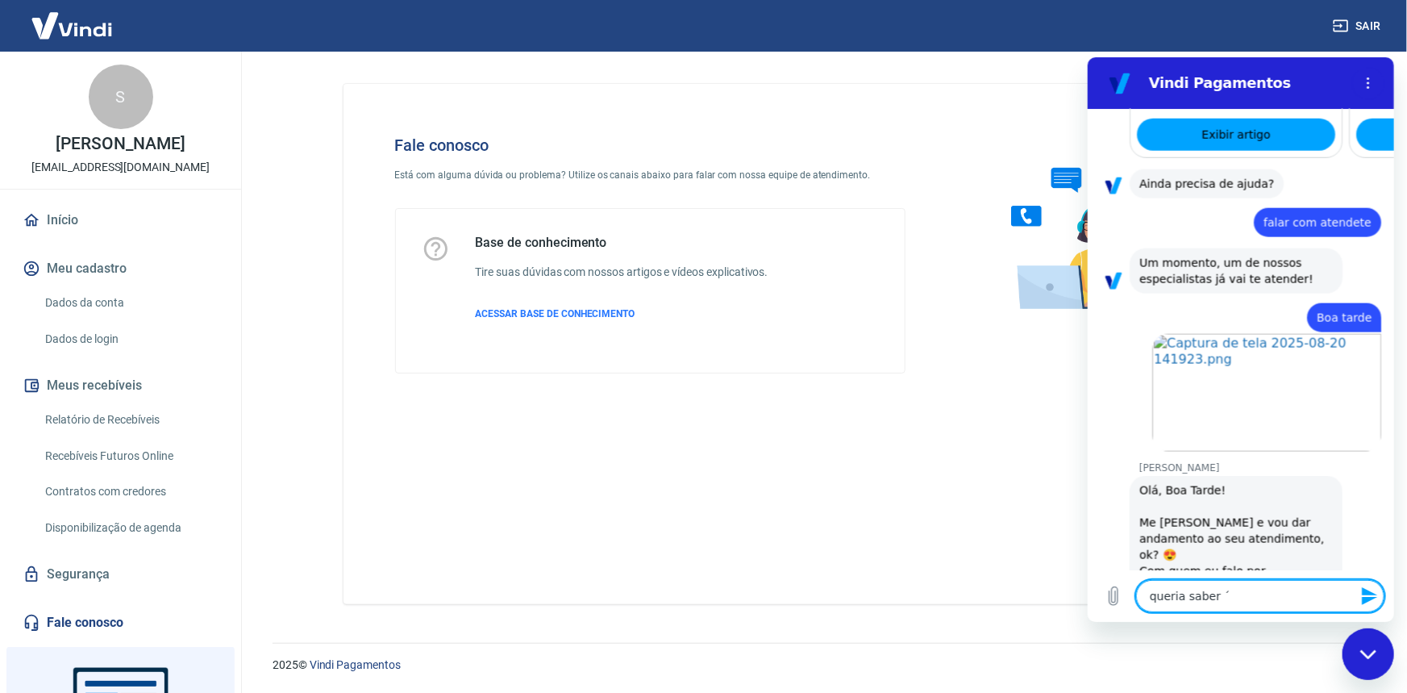
type textarea "x"
type textarea "queria saber p"
type textarea "x"
type textarea "queria saber pq"
type textarea "x"
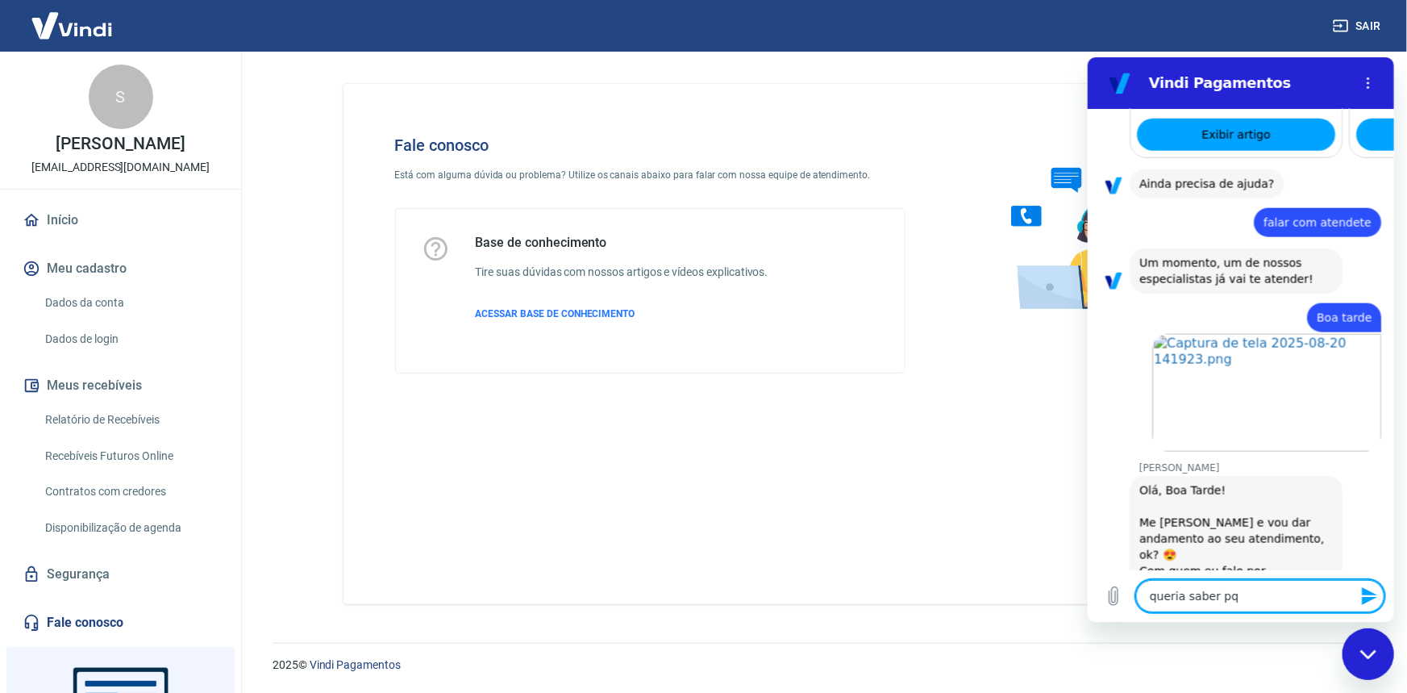
type textarea "queria saber pq"
type textarea "x"
type textarea "queria saber pq e"
type textarea "x"
type textarea "queria saber pq ee"
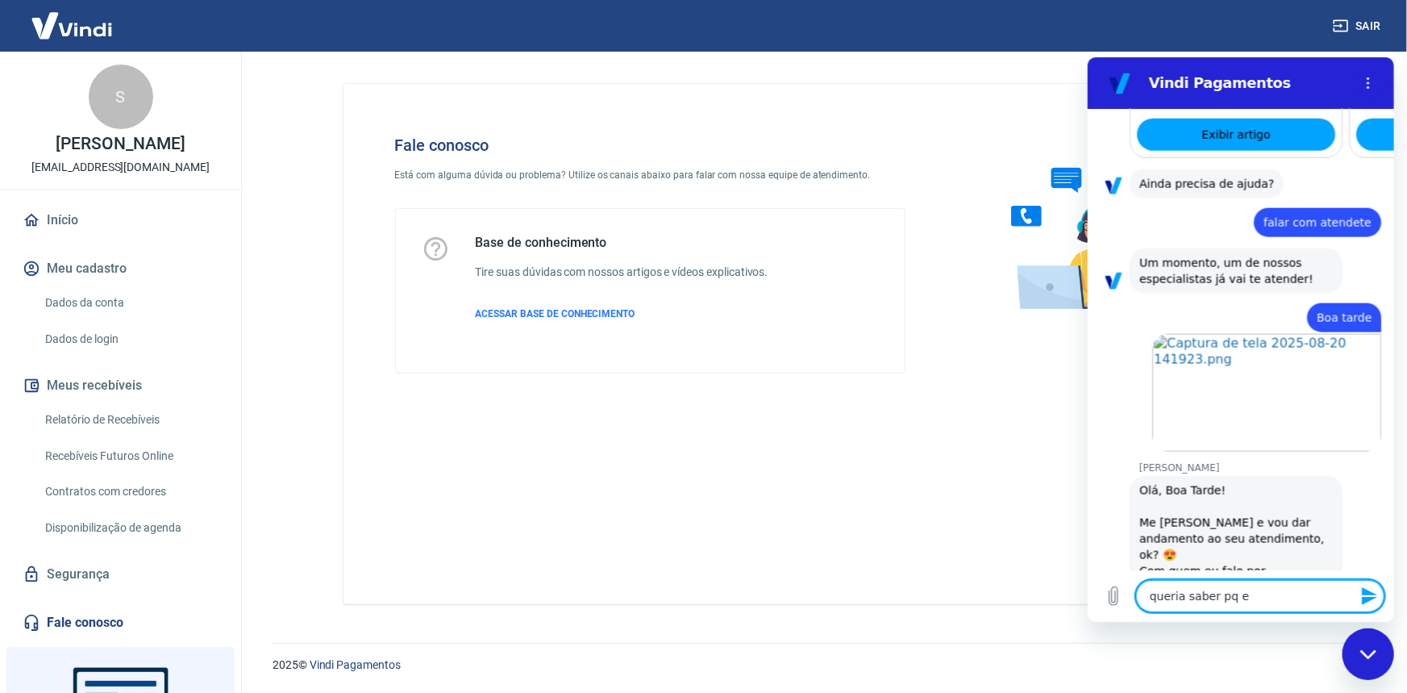
type textarea "x"
type textarea "queria saber pq e"
type textarea "x"
type textarea "queria saber pq es"
type textarea "x"
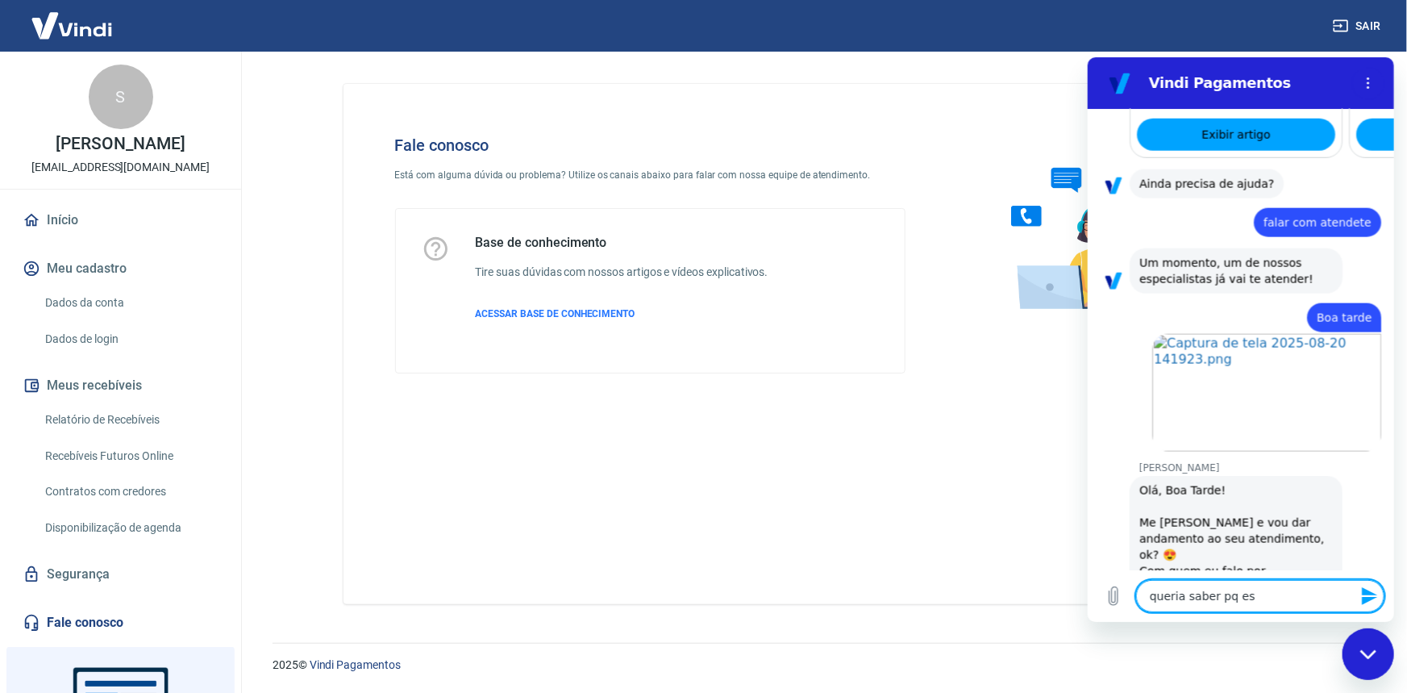
type textarea "queria saber pq ess"
type textarea "x"
type textarea "queria saber pq essa"
type textarea "x"
type textarea "queria saber pq essa"
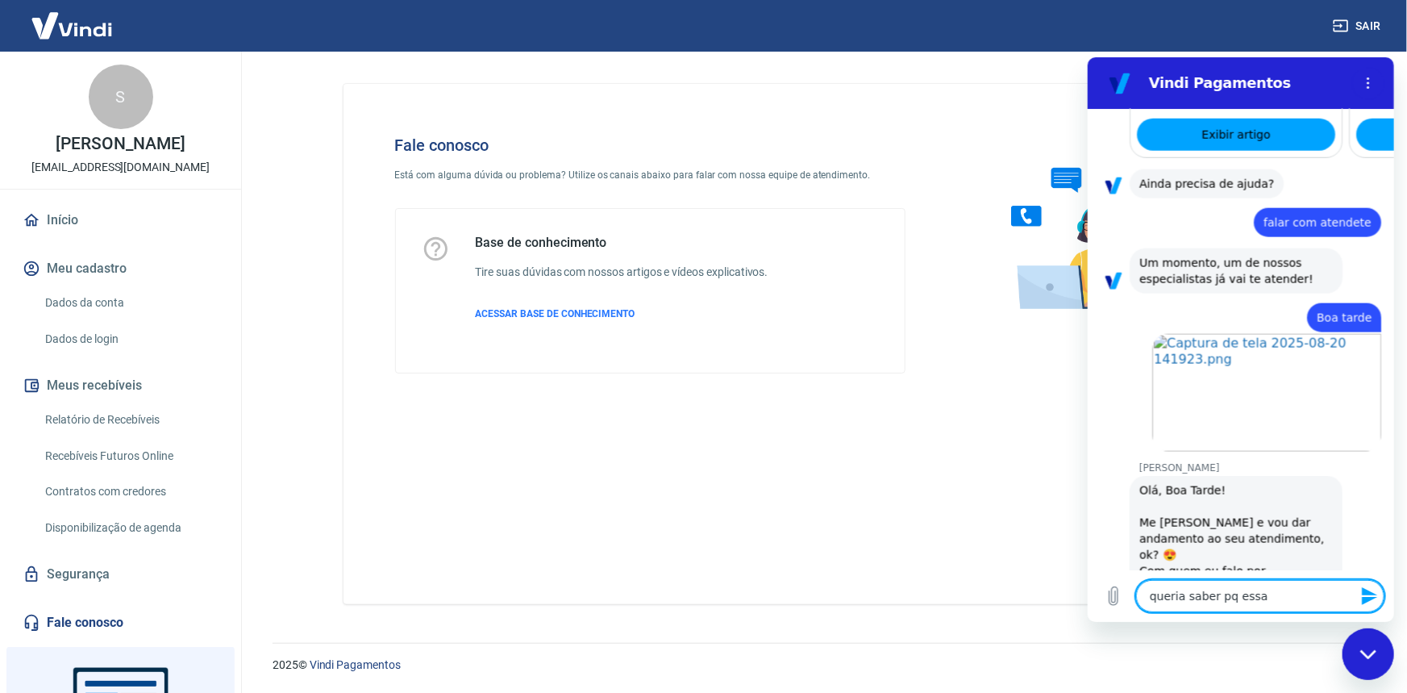
type textarea "x"
type textarea "queria saber pq essa c"
type textarea "x"
type textarea "queria saber pq essa co"
type textarea "x"
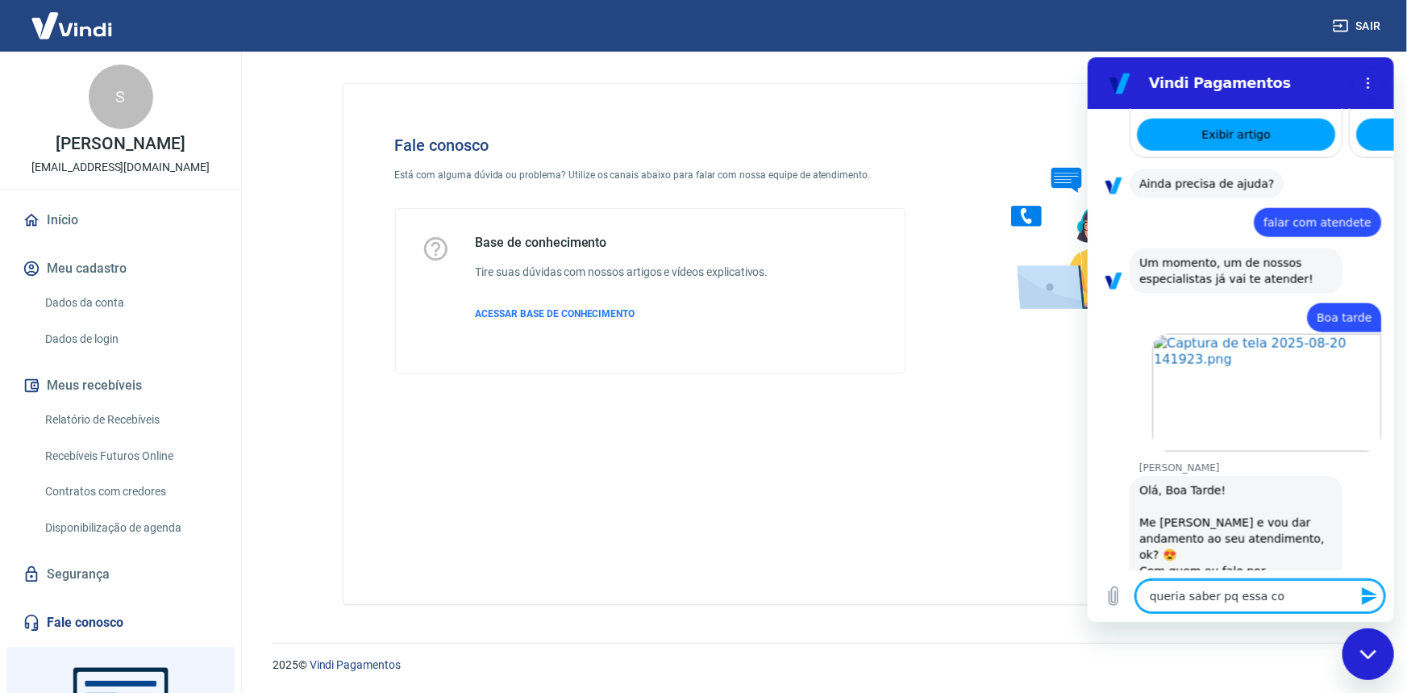
type textarea "queria saber pq essa com"
type textarea "x"
type textarea "queria saber pq essa comp"
type textarea "x"
type textarea "queria saber pq essa compr"
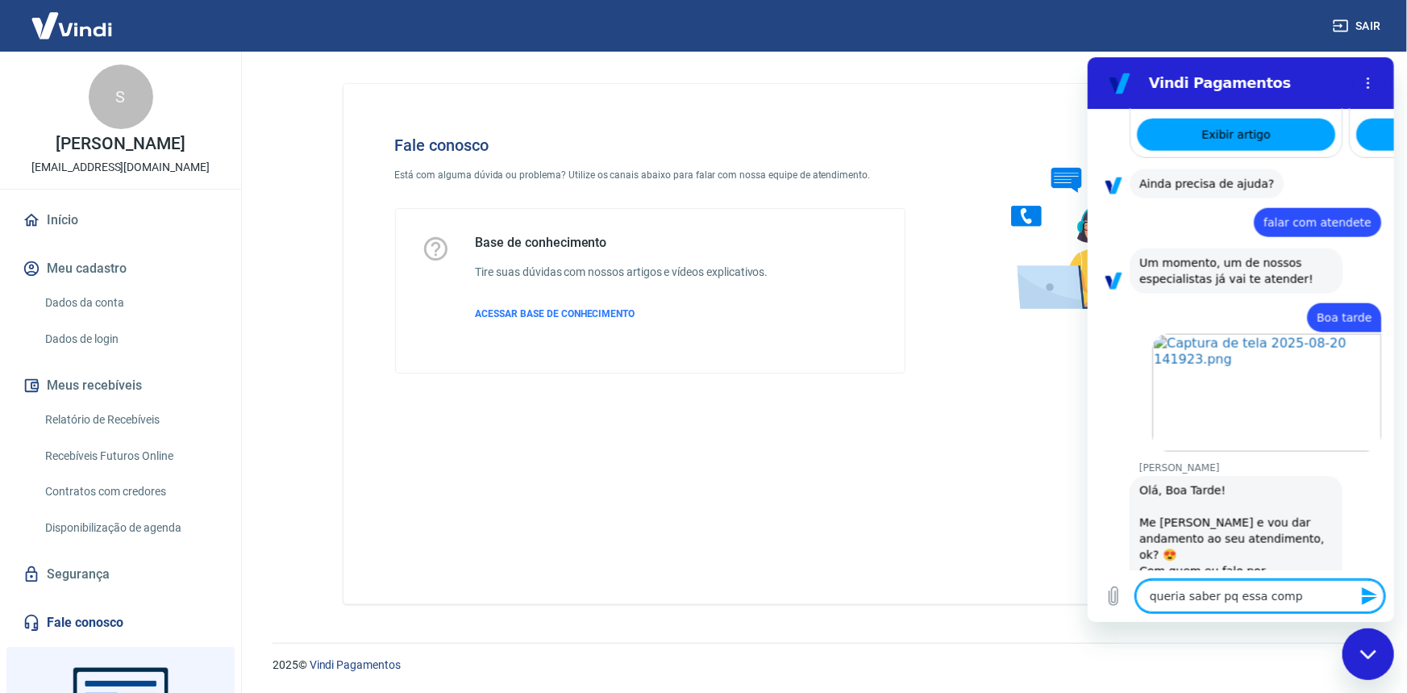
type textarea "x"
type textarea "queria saber pq essa compra"
type textarea "x"
type textarea "queria saber pq essa compra"
type textarea "x"
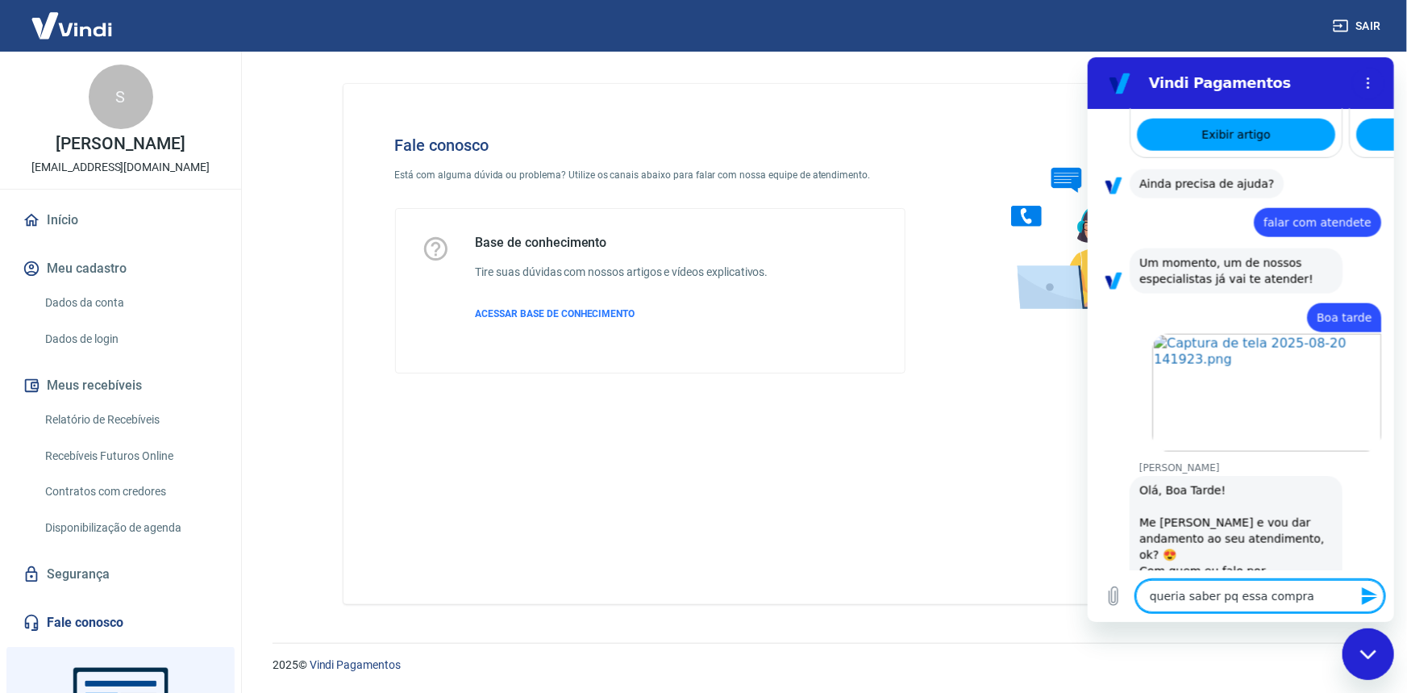
type textarea "queria saber pq essa compra q"
type textarea "x"
type textarea "queria saber pq essa compra qu"
type textarea "x"
type textarea "queria saber pq essa compra q"
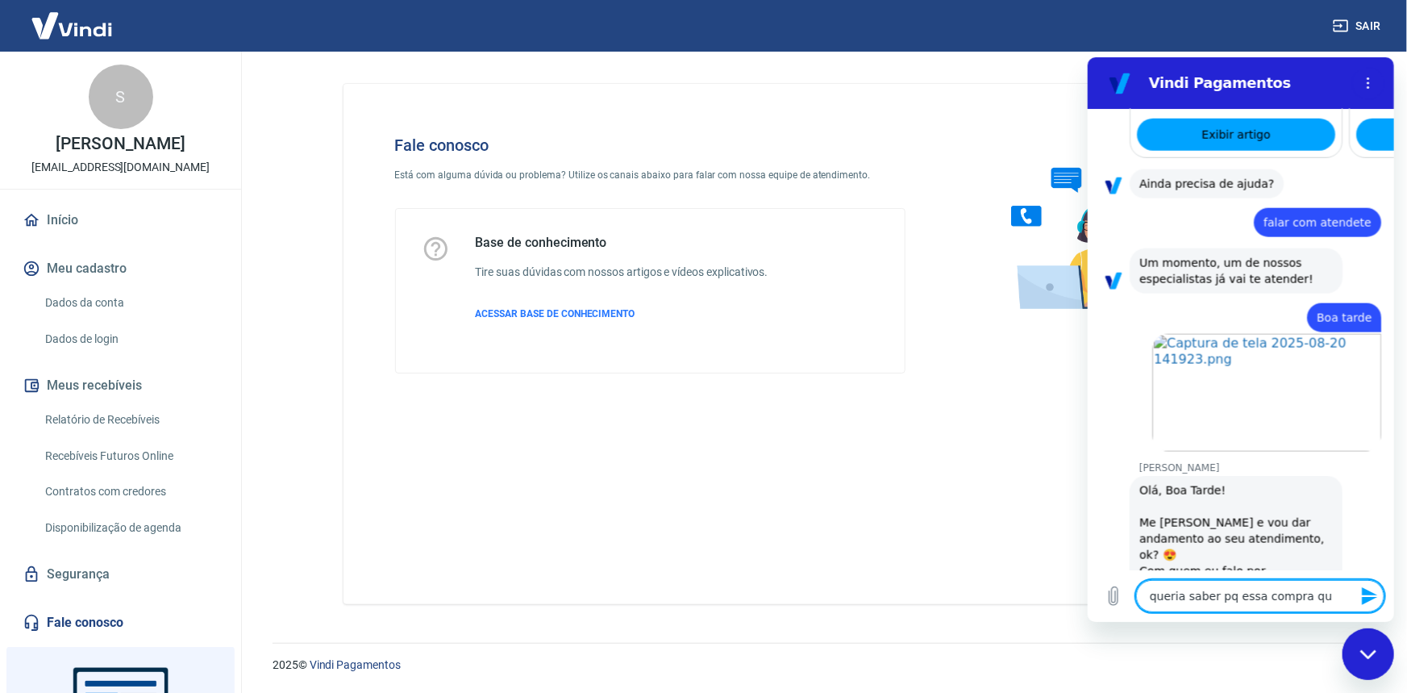
type textarea "x"
type textarea "queria saber pq essa compra"
type textarea "x"
type textarea "queria saber pq essa compra c"
type textarea "x"
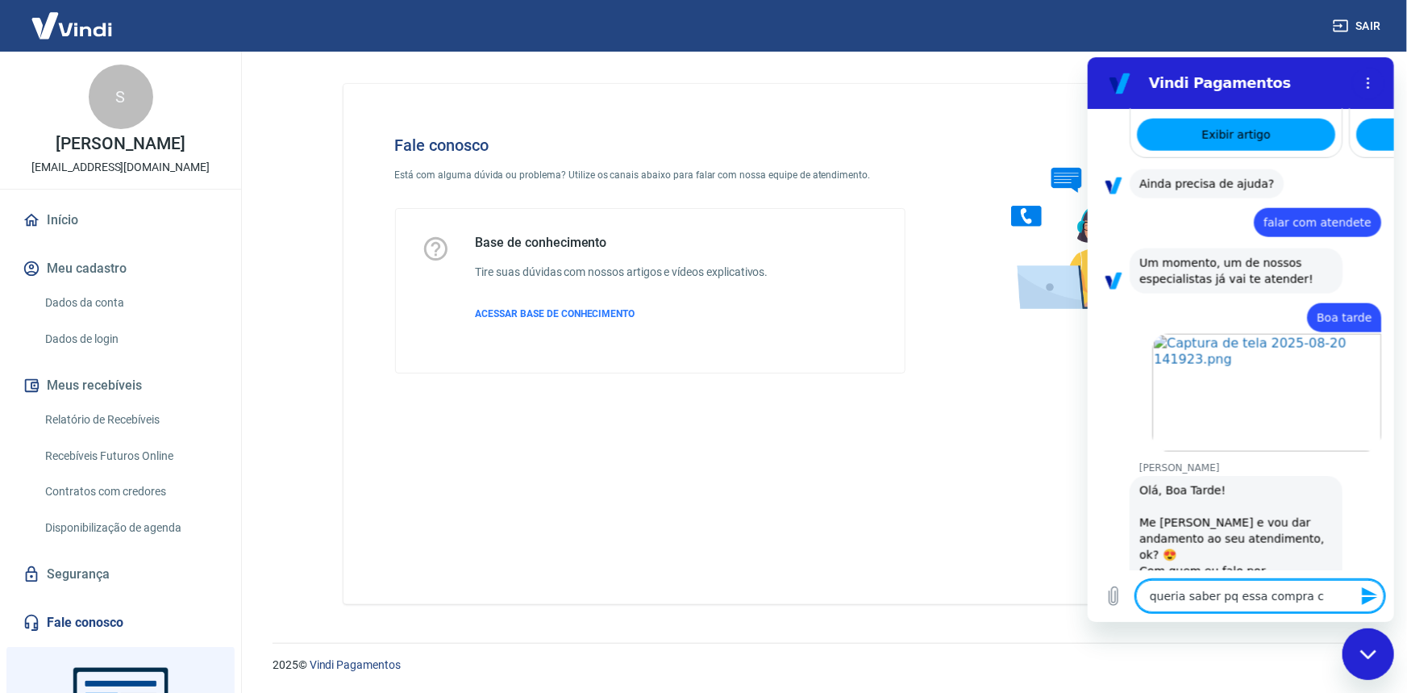
type textarea "queria saber pq essa compra ca"
type textarea "x"
type textarea "queria saber pq essa compra cai"
type textarea "x"
type textarea "queria saber pq essa compra caiu"
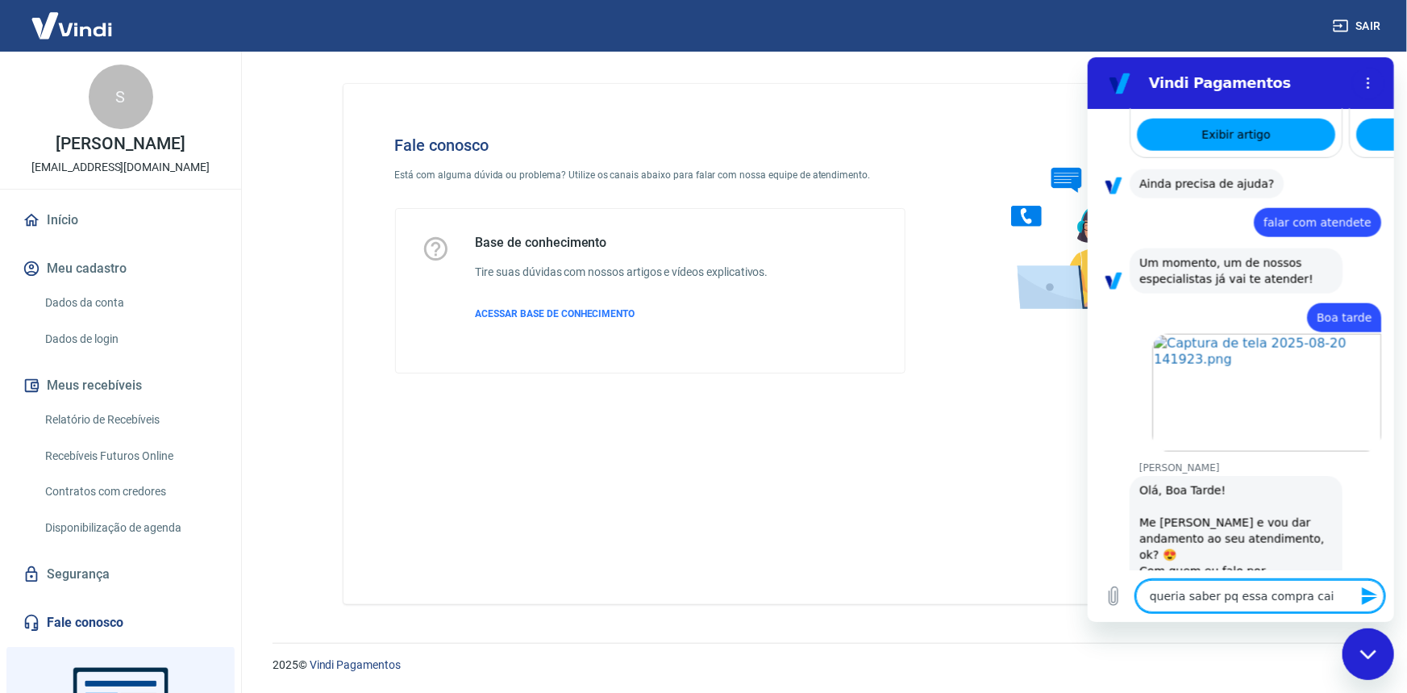
type textarea "x"
type textarea "queria saber pq essa compra caiu"
type textarea "x"
type textarea "queria saber pq essa compra caiu a"
type textarea "x"
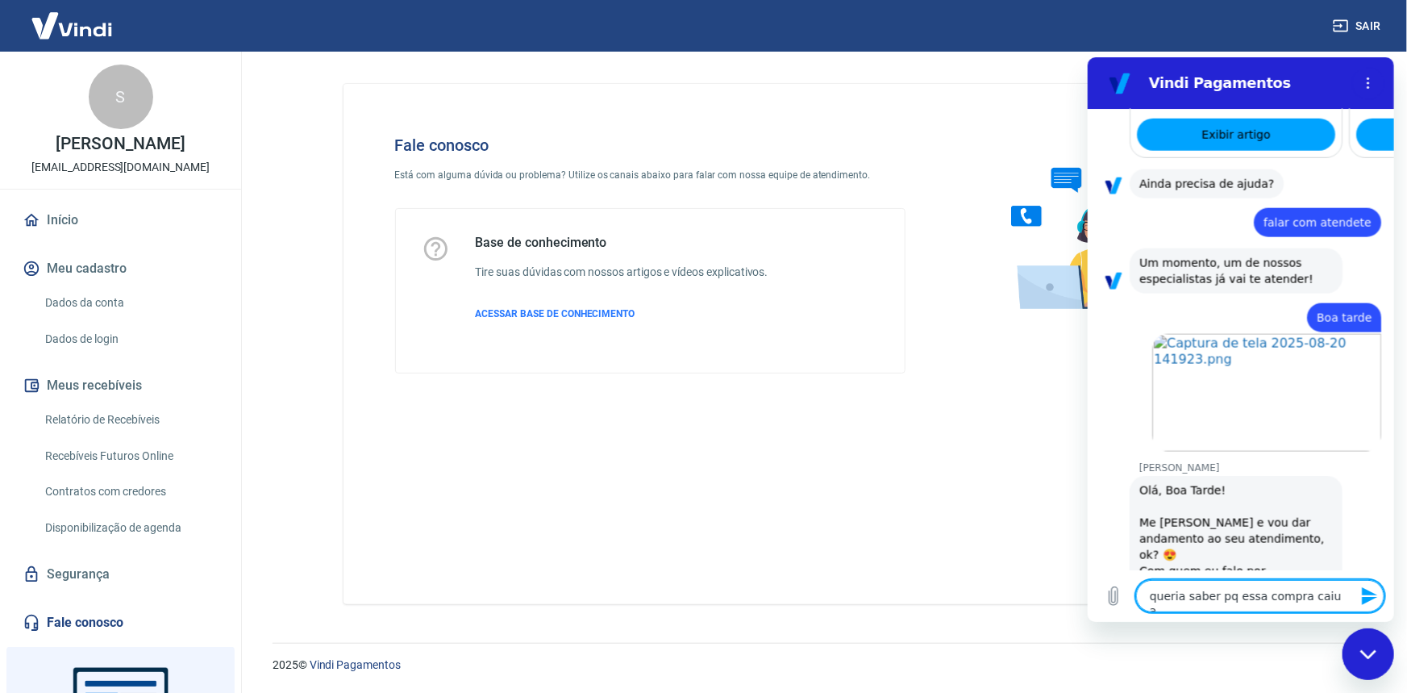
type textarea "queria saber pq essa compra caiu as"
type textarea "x"
type textarea "queria saber pq essa compra caiu as"
type textarea "x"
type textarea "queria saber pq essa compra caiu as 4"
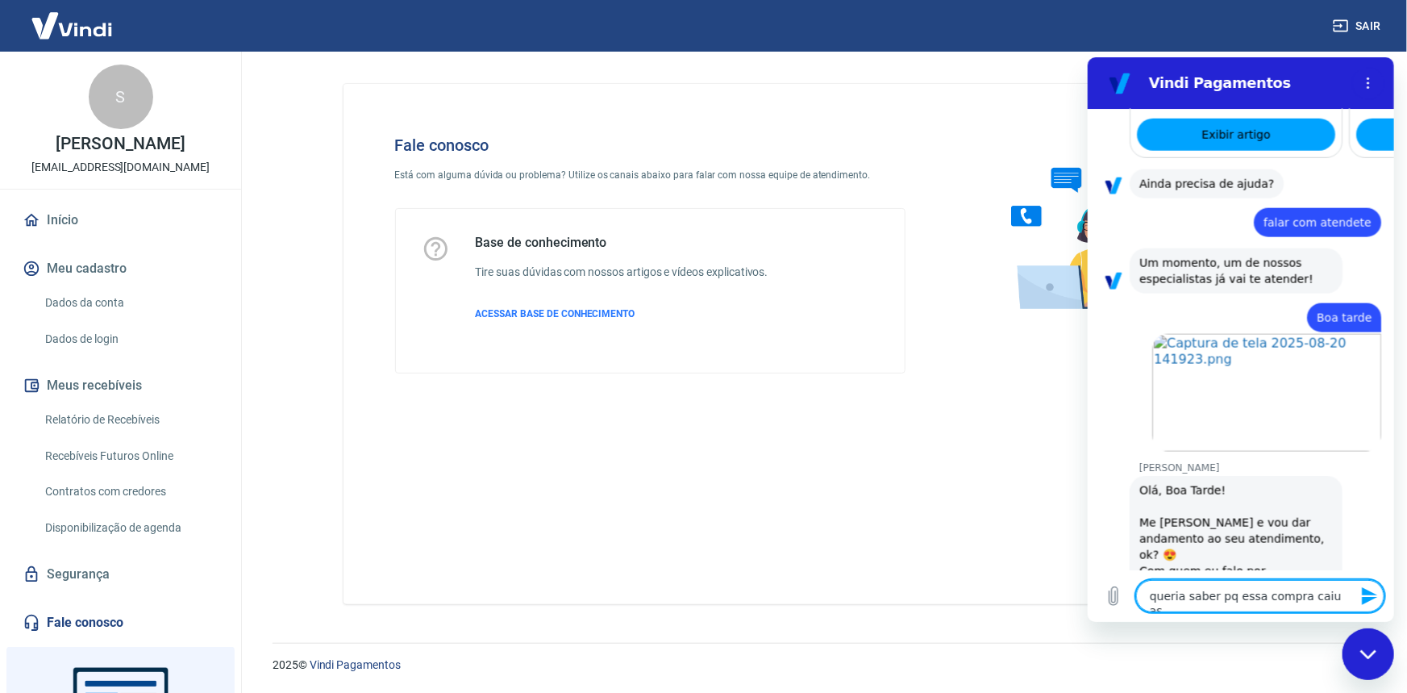
type textarea "x"
type textarea "queria saber pq essa compra caiu as 4"
type textarea "x"
type textarea "queria saber pq essa compra caiu as 4 p"
type textarea "x"
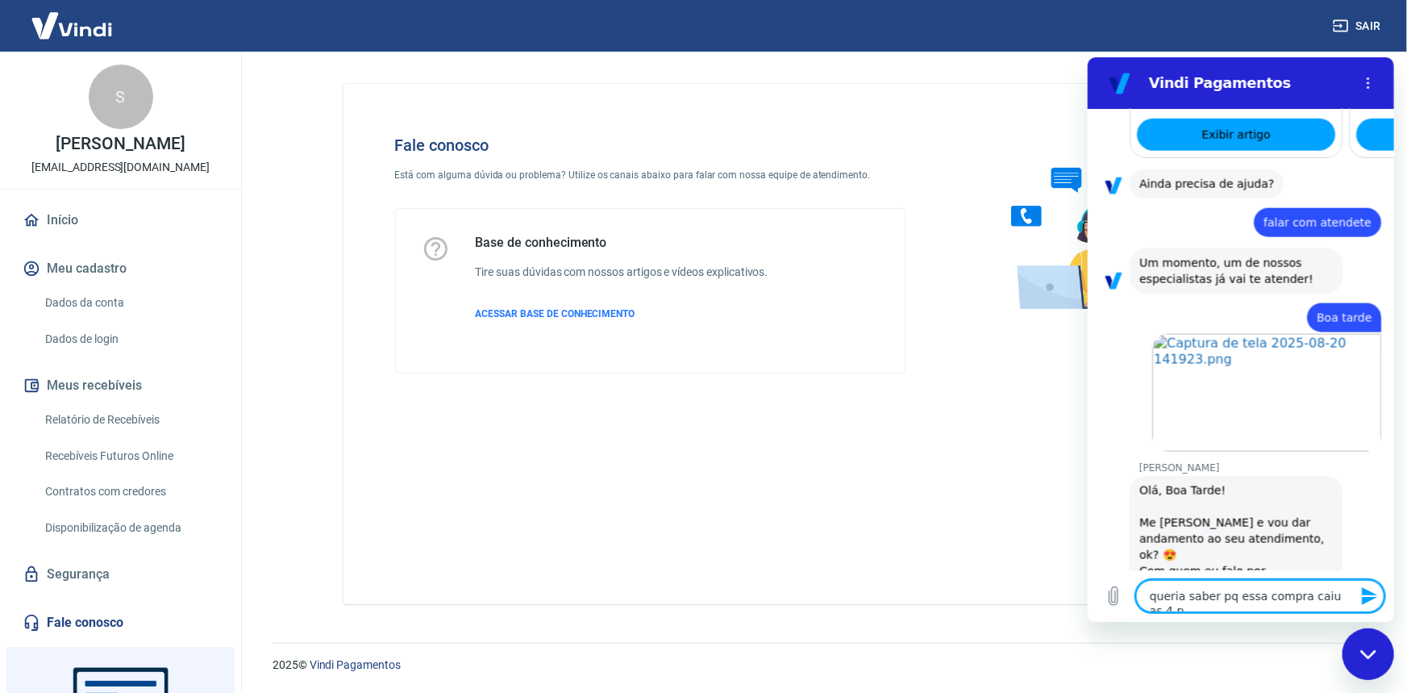
type textarea "queria saber pq essa compra caiu as 4 pa"
type textarea "x"
type textarea "queria saber pq essa compra caiu as 4 par"
type textarea "x"
type textarea "queria saber pq essa compra caiu as 4 parc"
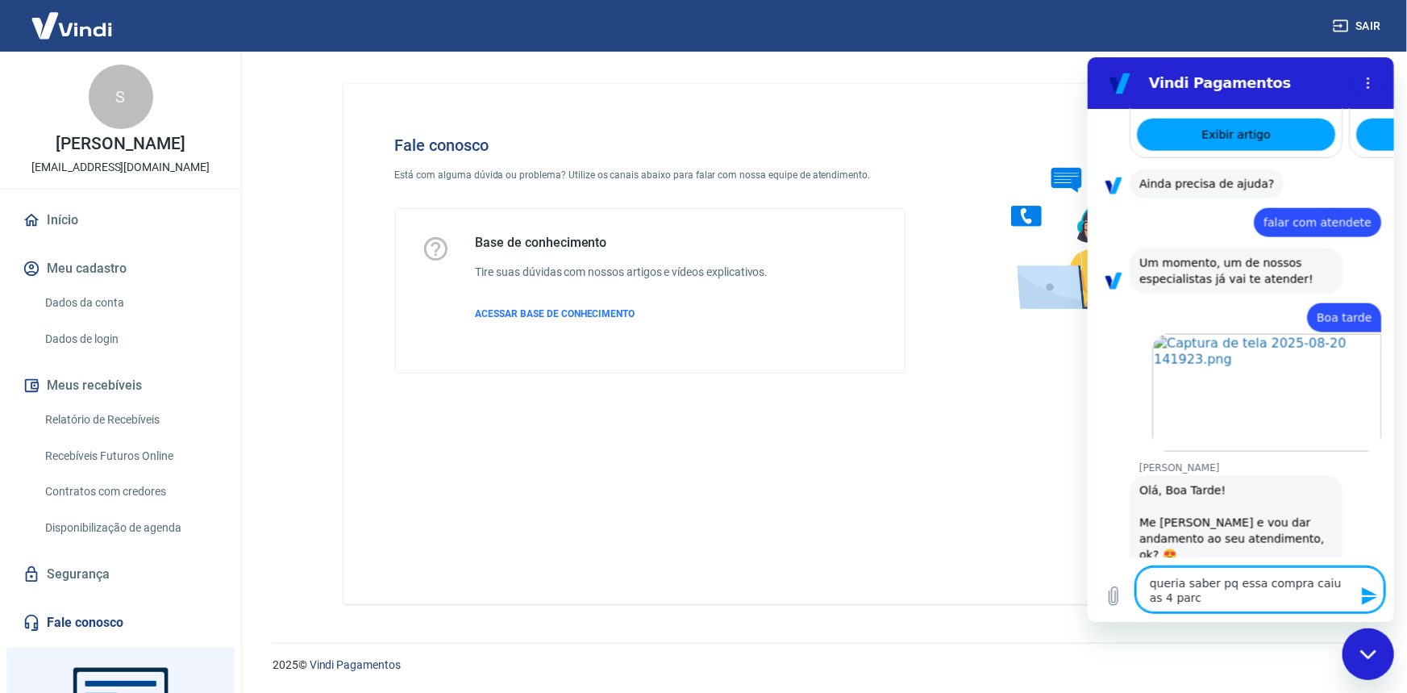
type textarea "x"
type textarea "queria saber pq essa compra caiu as 4 parce"
type textarea "x"
type textarea "queria saber pq essa compra caiu as 4 parcel"
type textarea "x"
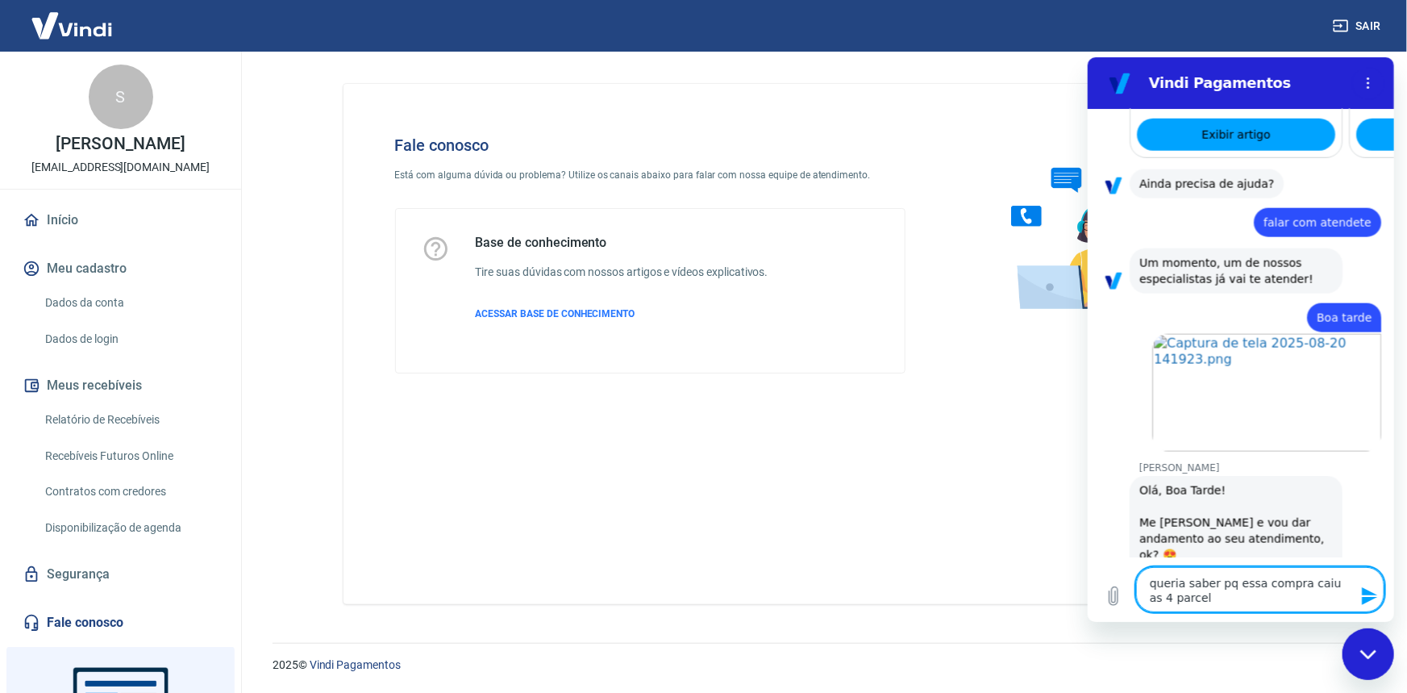
type textarea "queria saber pq essa compra caiu as 4 parcela"
type textarea "x"
type textarea "queria saber pq essa compra caiu as 4 parcelad"
type textarea "x"
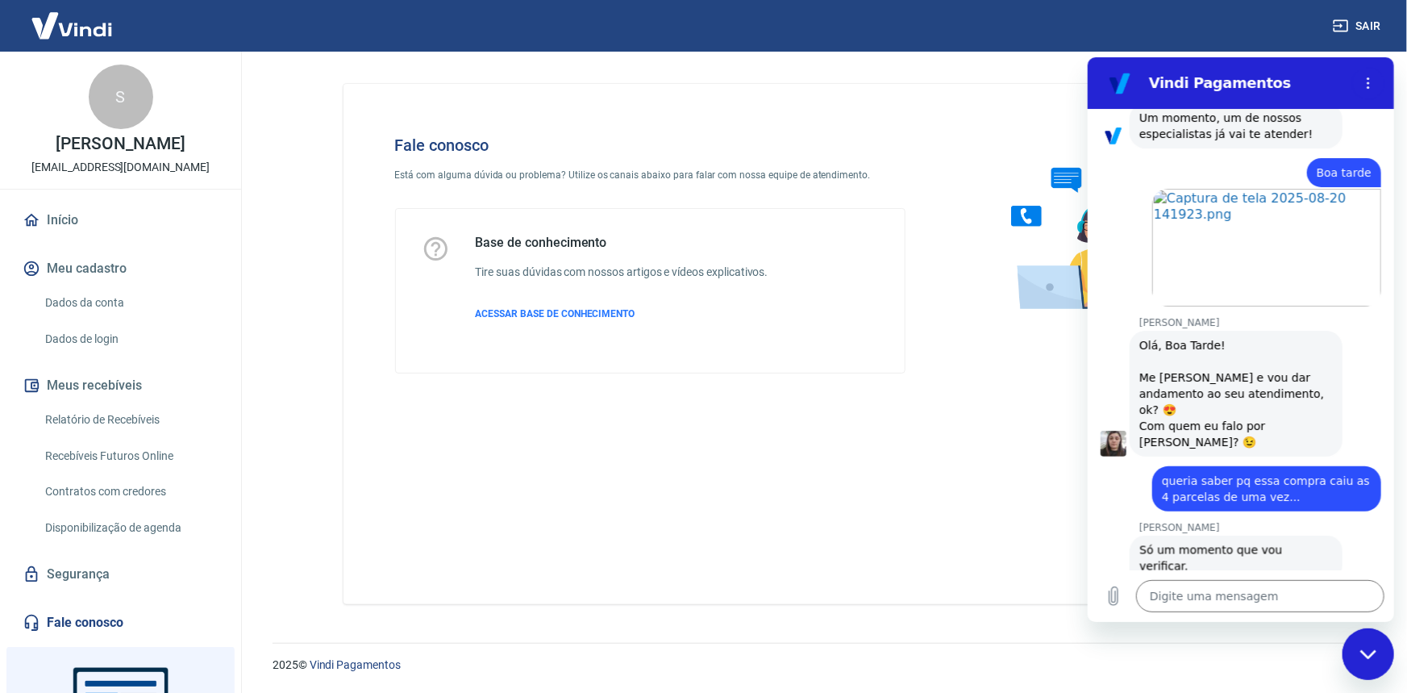
scroll to position [1196, 0]
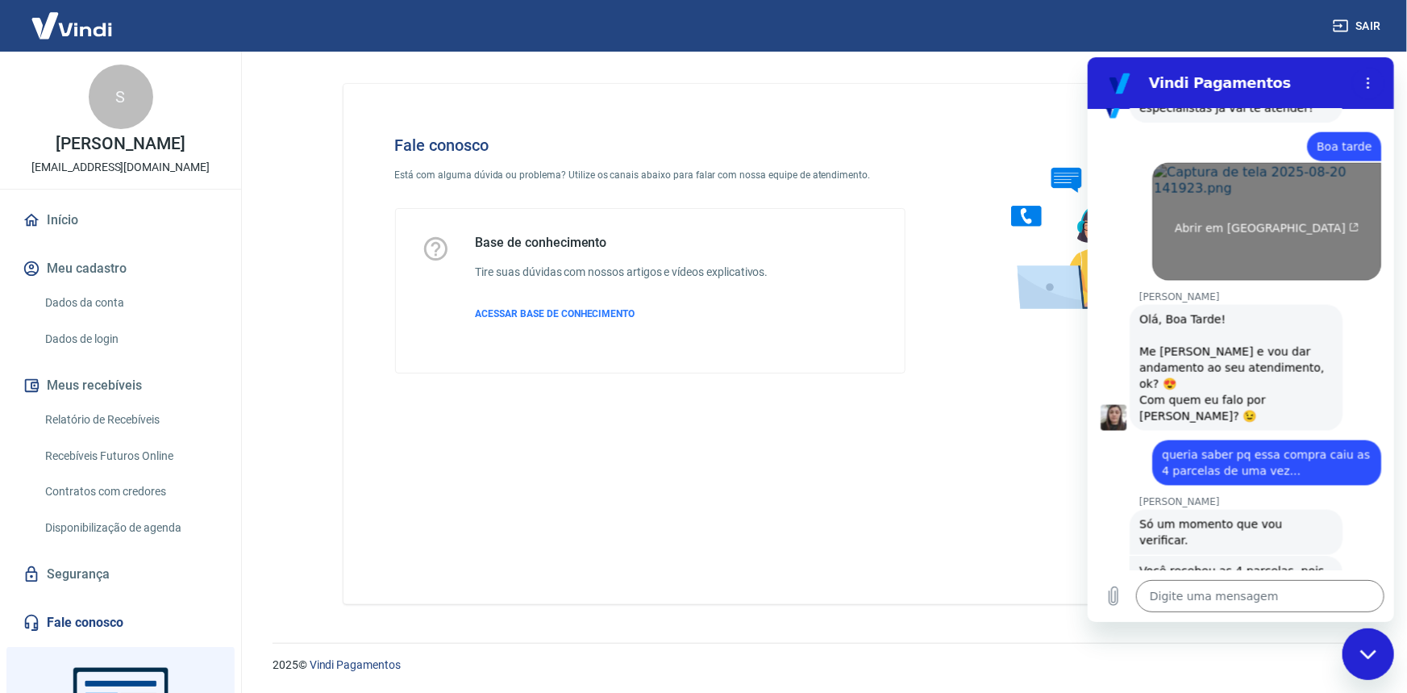
click at [1266, 162] on link "Abrir em nova aba" at bounding box center [1266, 221] width 229 height 118
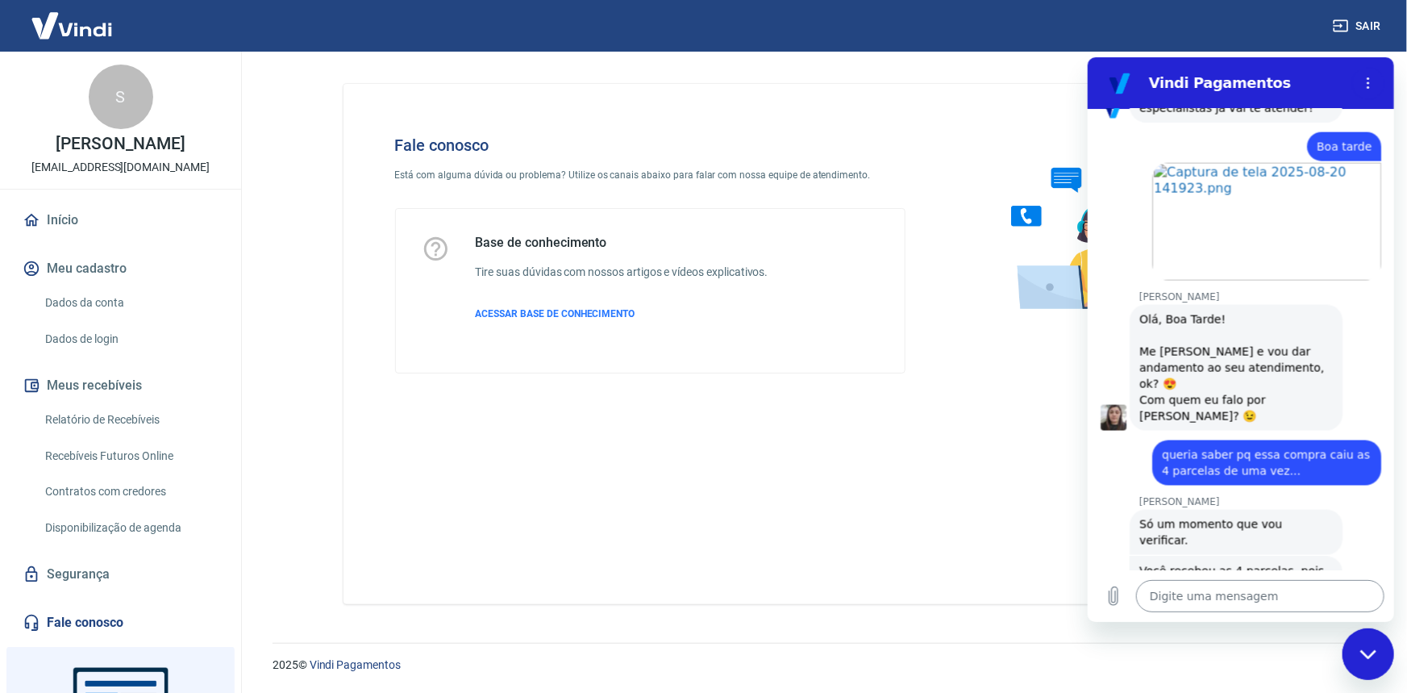
click at [1186, 590] on textarea at bounding box center [1260, 595] width 248 height 32
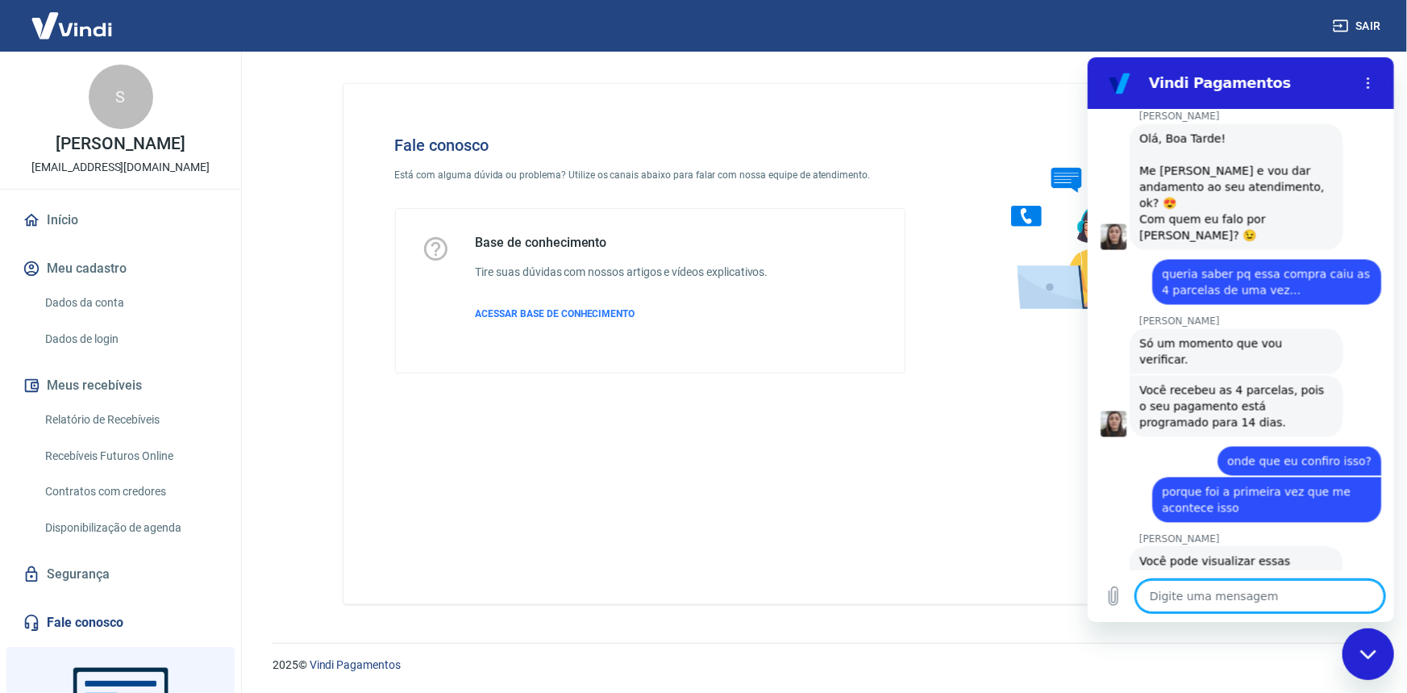
scroll to position [1477, 0]
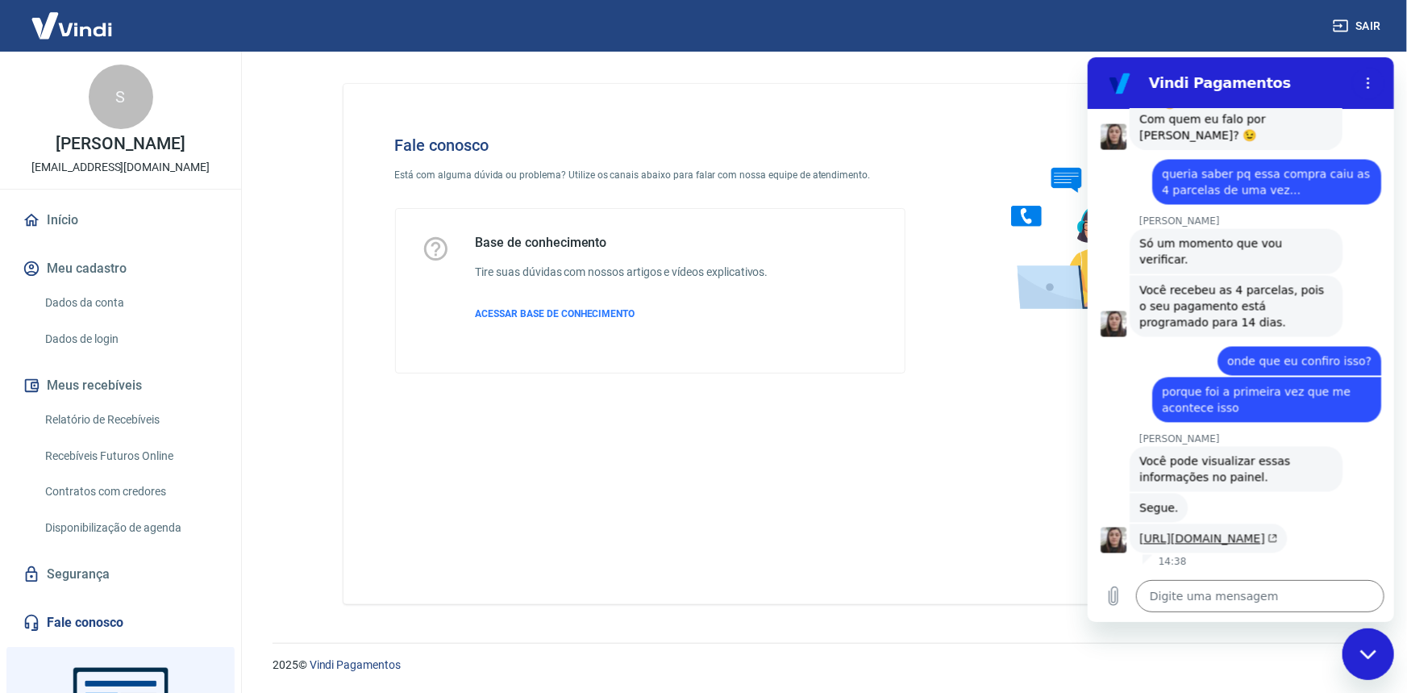
click at [1201, 532] on link "https://atendimento-pagamentos.vindi.com.br/hc/pt-br/articles/30842740964763-Co…" at bounding box center [1208, 538] width 138 height 13
